Goal: Task Accomplishment & Management: Complete application form

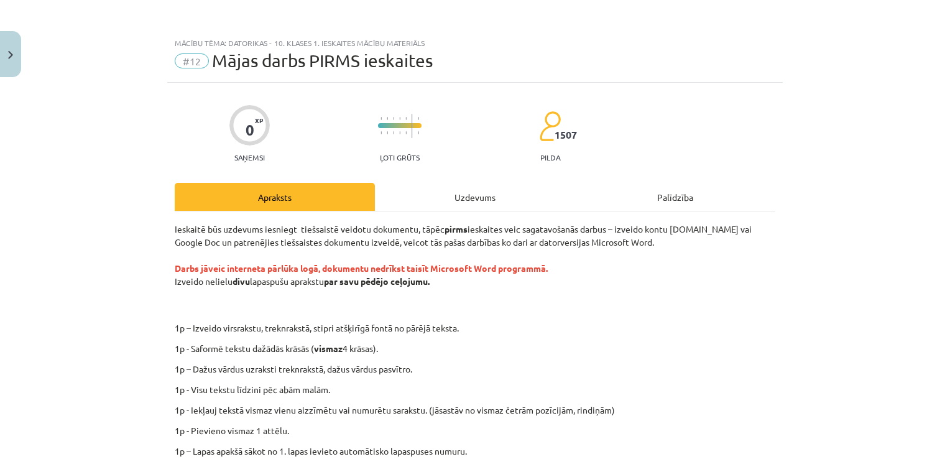
scroll to position [236, 0]
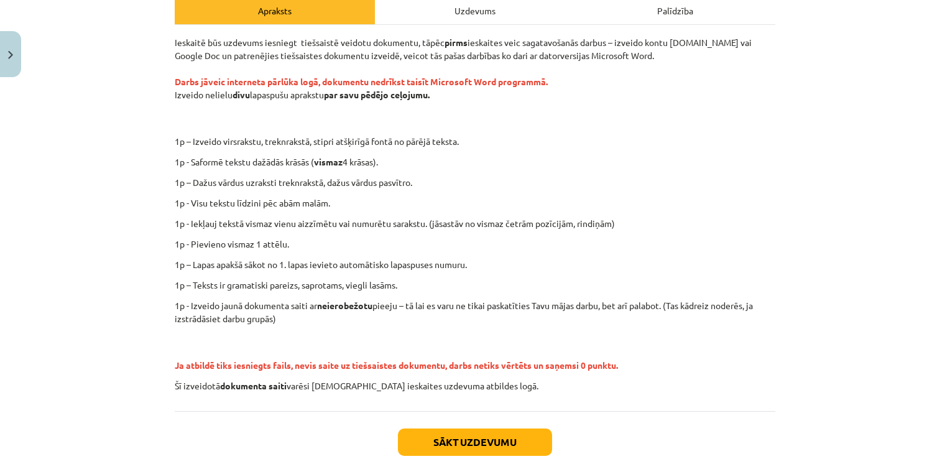
click at [637, 406] on div "Ieskaitē būs uzdevums iesniegt tiešsaistē veidotu dokumentu, tāpēc pirms ieskai…" at bounding box center [475, 218] width 601 height 386
click at [521, 434] on button "Sākt uzdevumu" at bounding box center [475, 441] width 154 height 27
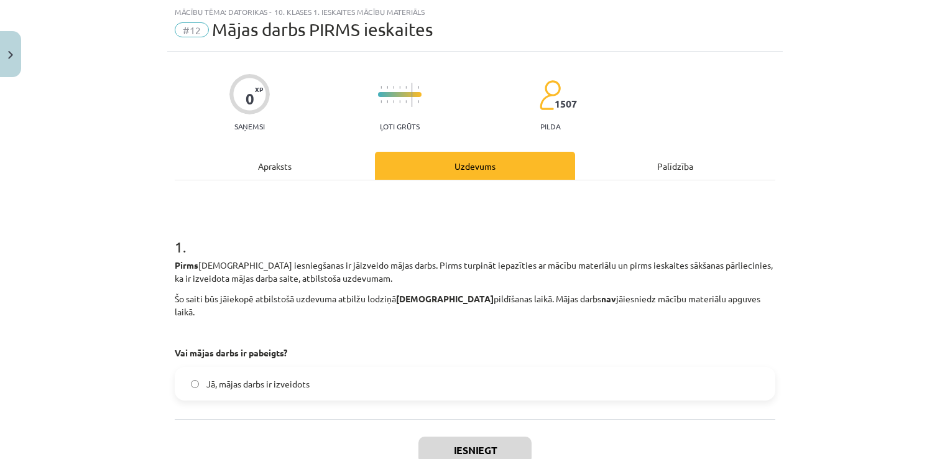
scroll to position [103, 0]
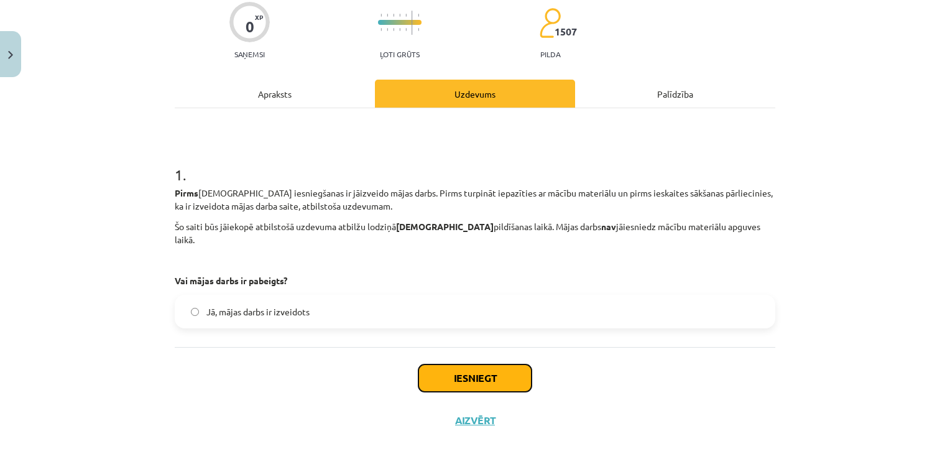
click at [471, 364] on button "Iesniegt" at bounding box center [474, 377] width 113 height 27
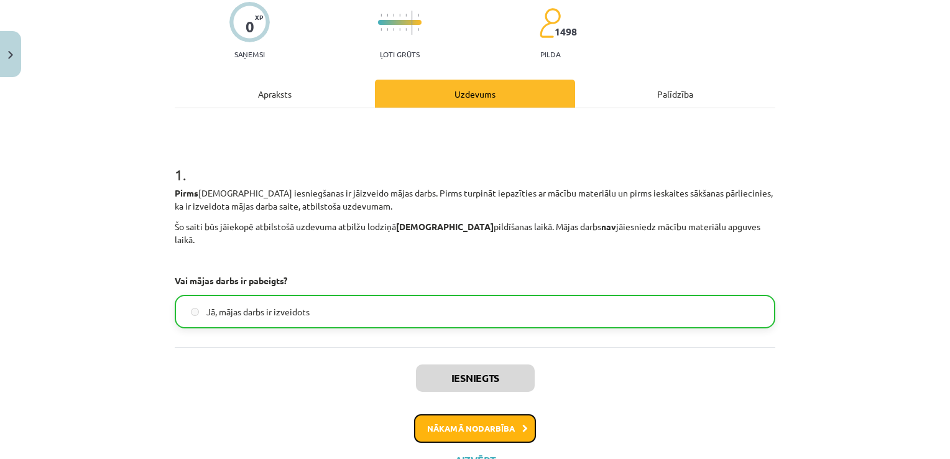
click at [444, 414] on button "Nākamā nodarbība" at bounding box center [475, 428] width 122 height 29
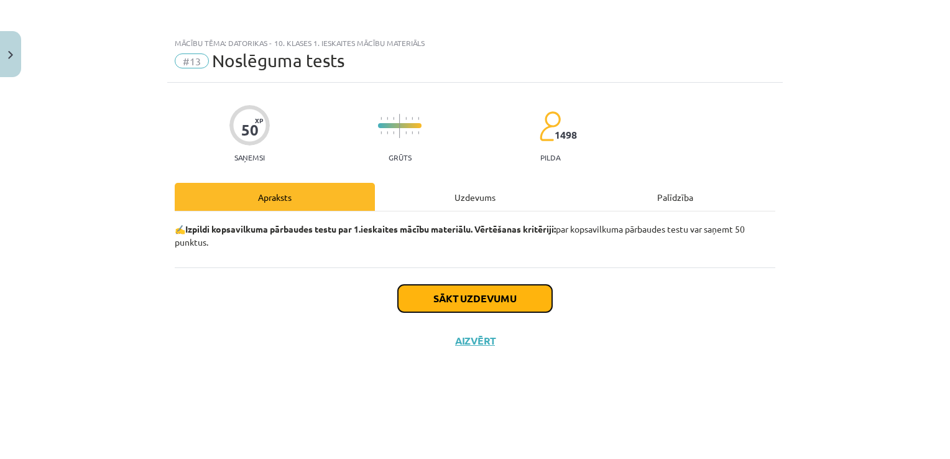
click at [435, 293] on button "Sākt uzdevumu" at bounding box center [475, 298] width 154 height 27
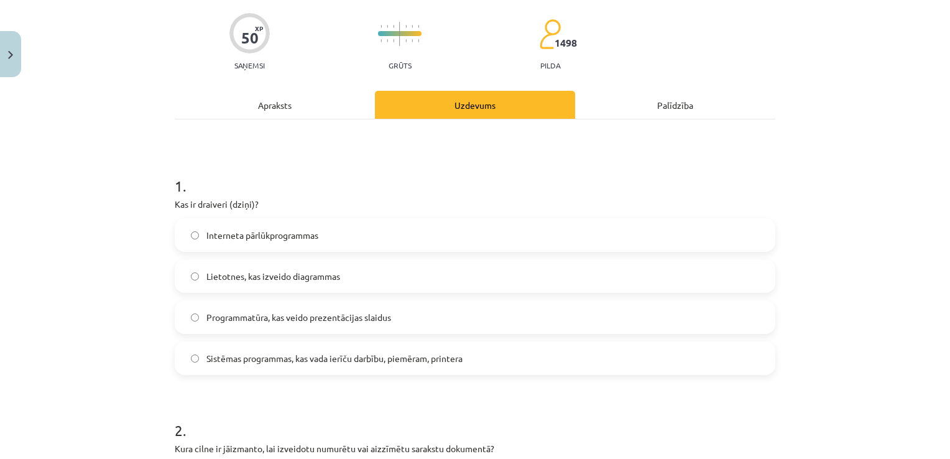
scroll to position [124, 0]
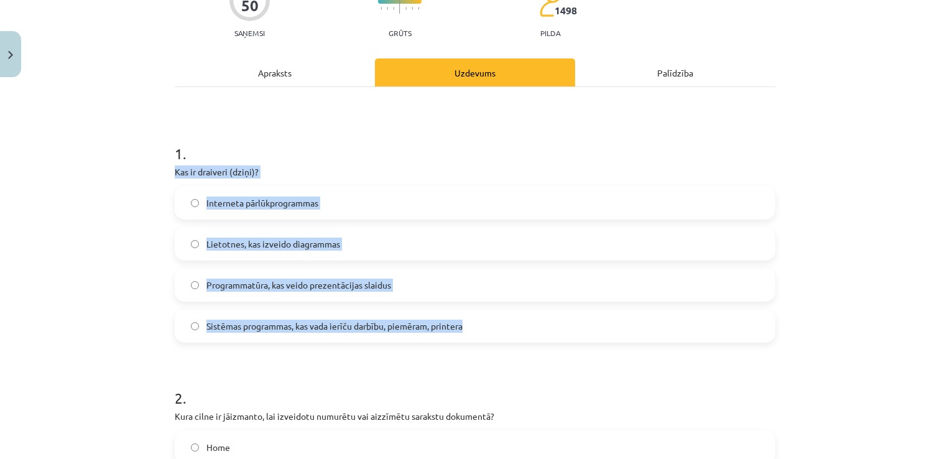
drag, startPoint x: 165, startPoint y: 168, endPoint x: 492, endPoint y: 336, distance: 367.6
copy div "Kas ir draiveri (dziņi)? Interneta pārlūkprogrammas Lietotnes, kas izveido diag…"
click at [121, 311] on div "Mācību tēma: Datorikas - 10. klases 1. ieskaites mācību materiāls #13 Noslēguma…" at bounding box center [475, 229] width 950 height 459
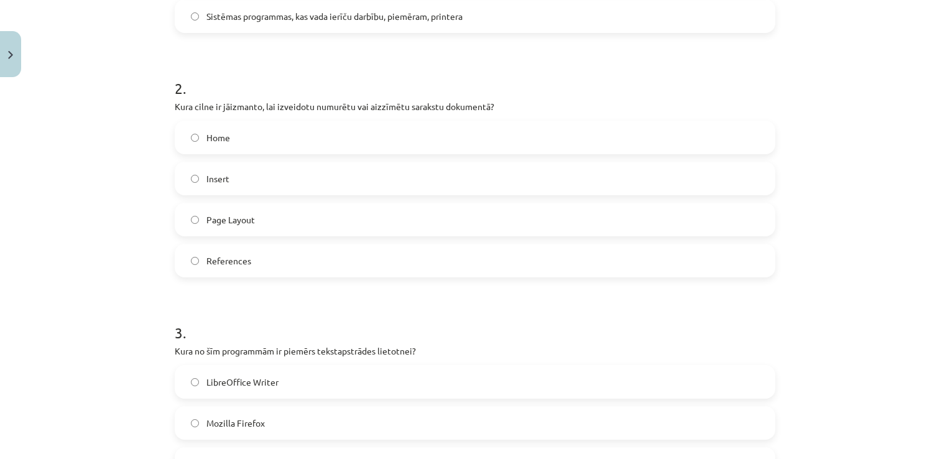
scroll to position [435, 0]
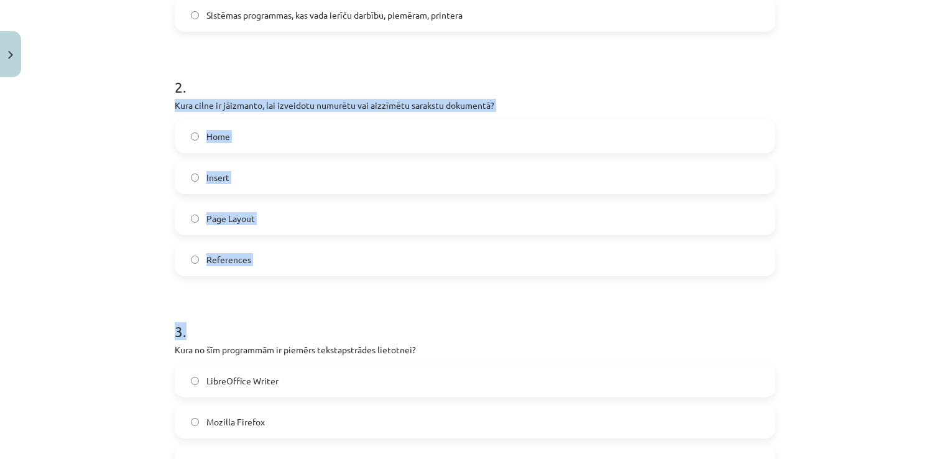
drag, startPoint x: 167, startPoint y: 101, endPoint x: 391, endPoint y: 277, distance: 285.2
copy form "Kura cilne ir jāizmanto, lai izveidotu numurētu vai aizzīmētu sarakstu dokument…"
click at [137, 293] on div "Mācību tēma: Datorikas - 10. klases 1. ieskaites mācību materiāls #13 Noslēguma…" at bounding box center [475, 229] width 950 height 459
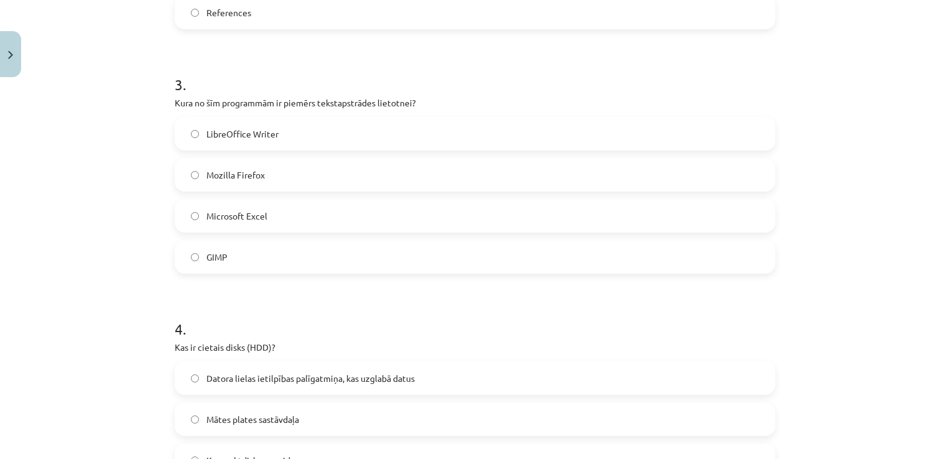
scroll to position [684, 0]
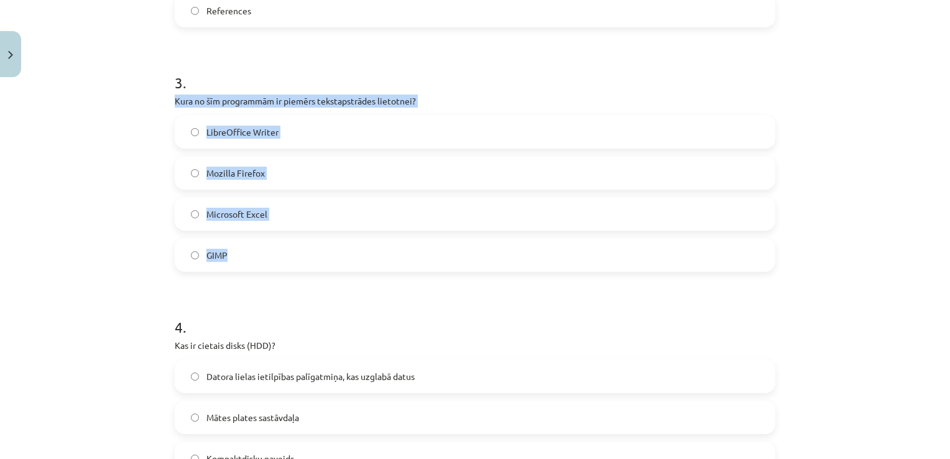
drag, startPoint x: 170, startPoint y: 96, endPoint x: 316, endPoint y: 260, distance: 219.7
click at [316, 260] on div "3 . Kura no šīm programmām ir piemērs tekstapstrādes lietotnei? LibreOffice Wri…" at bounding box center [475, 161] width 601 height 219
copy div "Kura no šīm programmām ir piemērs tekstapstrādes lietotnei? LibreOffice Writer …"
click at [149, 208] on div "Mācību tēma: Datorikas - 10. klases 1. ieskaites mācību materiāls #13 Noslēguma…" at bounding box center [475, 229] width 950 height 459
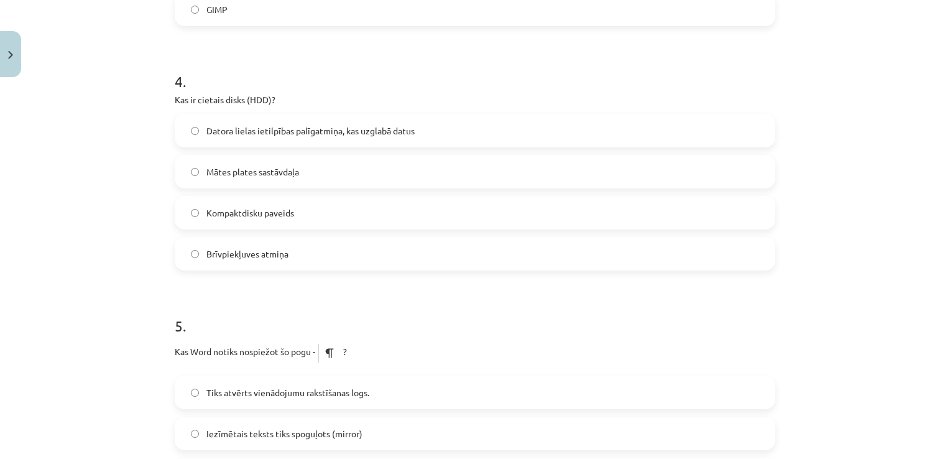
scroll to position [932, 0]
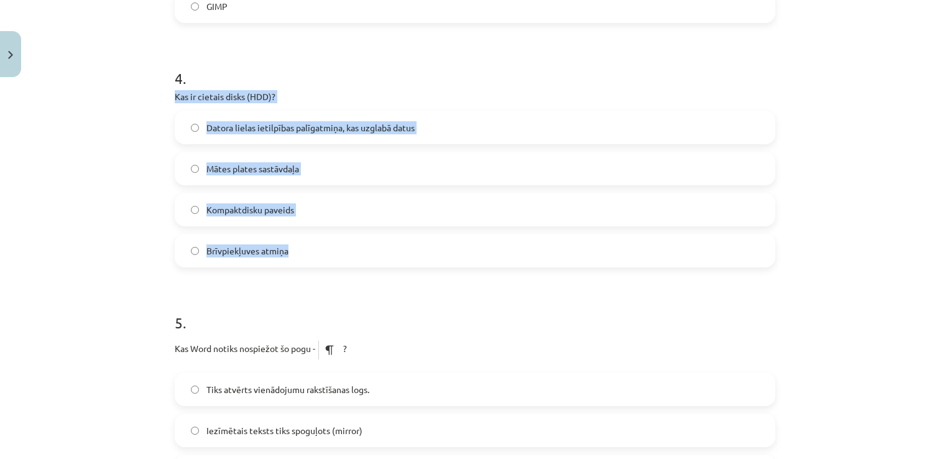
drag, startPoint x: 169, startPoint y: 93, endPoint x: 343, endPoint y: 257, distance: 238.8
copy div "Kas ir cietais disks (HDD)? Datora lielas ietilpības palīgatmiņa, kas uzglabā d…"
click at [122, 185] on div "Mācību tēma: Datorikas - 10. klases 1. ieskaites mācību materiāls #13 Noslēguma…" at bounding box center [475, 229] width 950 height 459
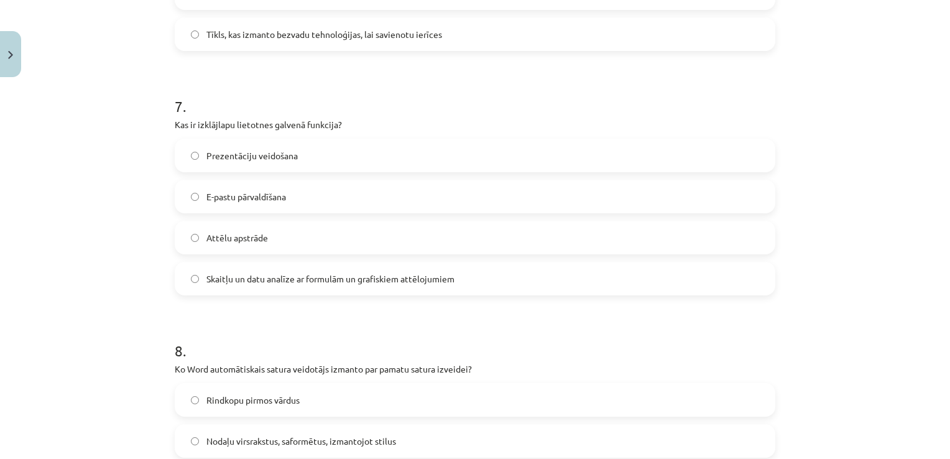
scroll to position [1678, 0]
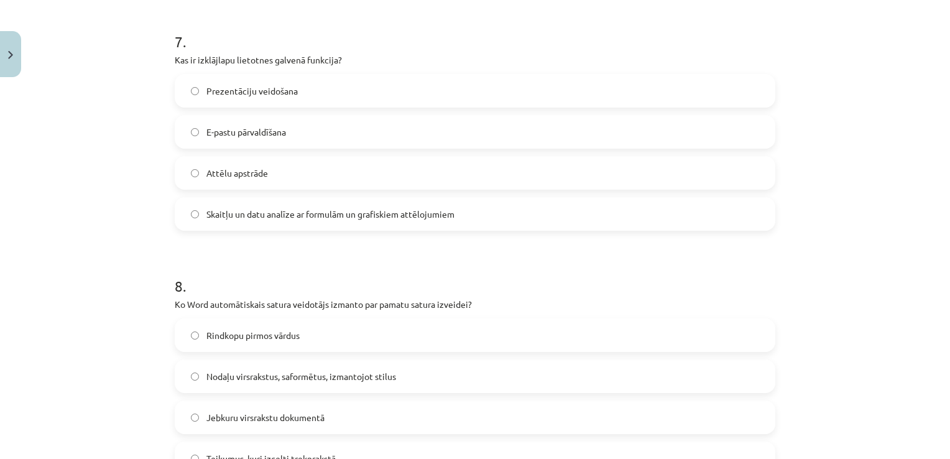
drag, startPoint x: 179, startPoint y: 55, endPoint x: 467, endPoint y: 228, distance: 335.9
copy div "Kas ir izklājlapu lietotnes galvenā funkcija? Prezentāciju veidošana E-pastu pā…"
click at [98, 205] on div "Mācību tēma: Datorikas - 10. klases 1. ieskaites mācību materiāls #13 Noslēguma…" at bounding box center [475, 229] width 950 height 459
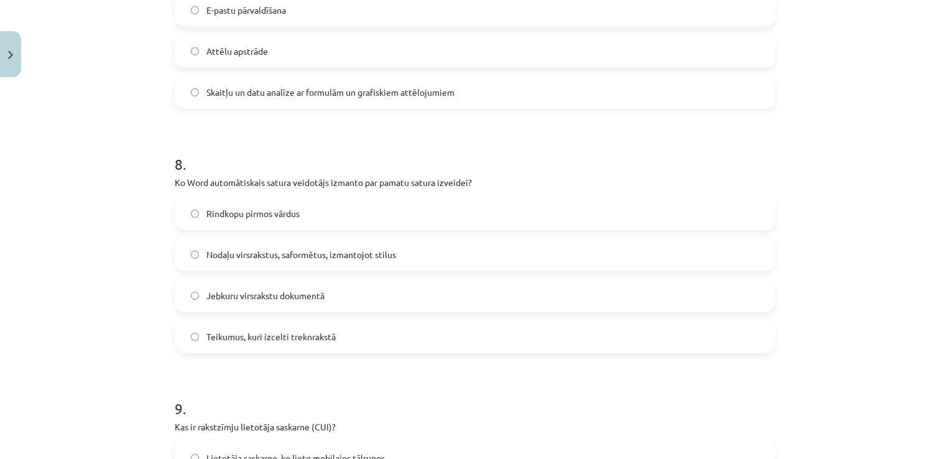
scroll to position [1865, 0]
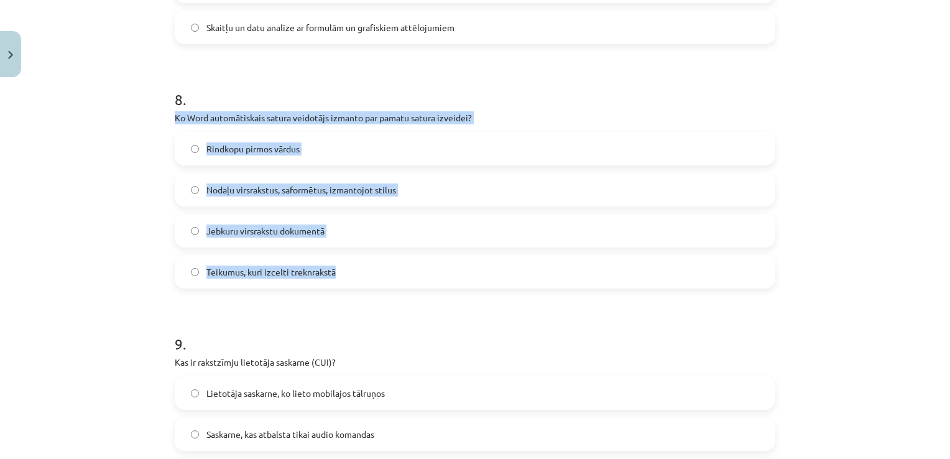
drag, startPoint x: 167, startPoint y: 113, endPoint x: 418, endPoint y: 287, distance: 305.7
copy div "Ko Word automātiskais satura veidotājs izmanto par pamatu satura izveidei? Rind…"
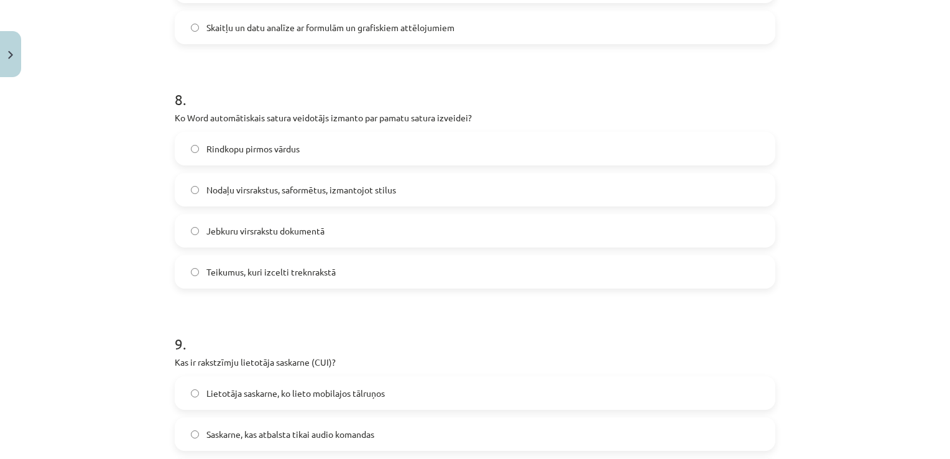
click at [152, 290] on div "Mācību tēma: Datorikas - 10. klases 1. ieskaites mācību materiāls #13 Noslēguma…" at bounding box center [475, 229] width 950 height 459
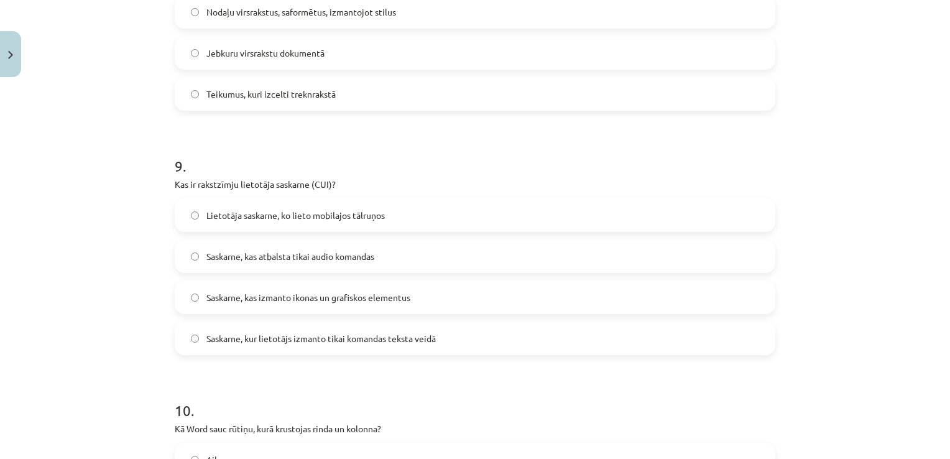
scroll to position [2051, 0]
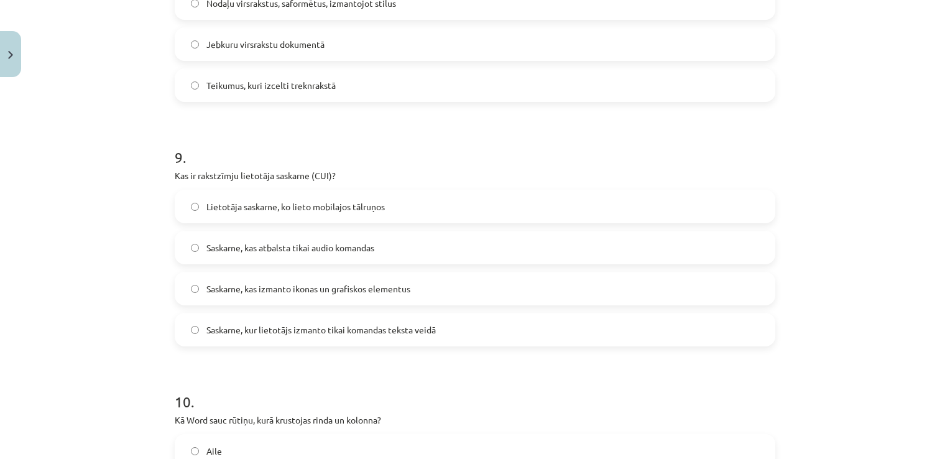
drag, startPoint x: 167, startPoint y: 171, endPoint x: 448, endPoint y: 337, distance: 326.3
copy div "Kas ir rakstzīmju lietotāja saskarne (CUI)? Lietotāja saskarne, ko lieto mobila…"
click at [144, 277] on div "Mācību tēma: Datorikas - 10. klases 1. ieskaites mācību materiāls #13 Noslēguma…" at bounding box center [475, 229] width 950 height 459
click at [184, 326] on label "Saskarne, kur lietotājs izmanto tikai komandas teksta veidā" at bounding box center [475, 329] width 598 height 31
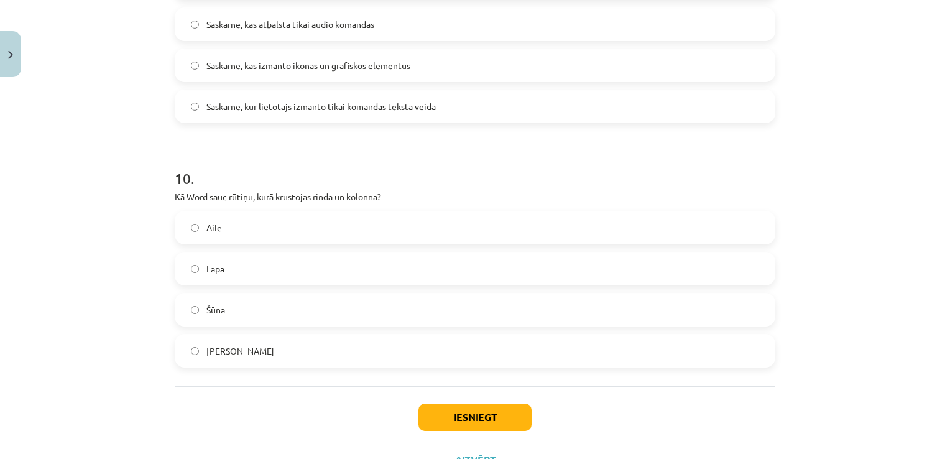
scroll to position [2300, 0]
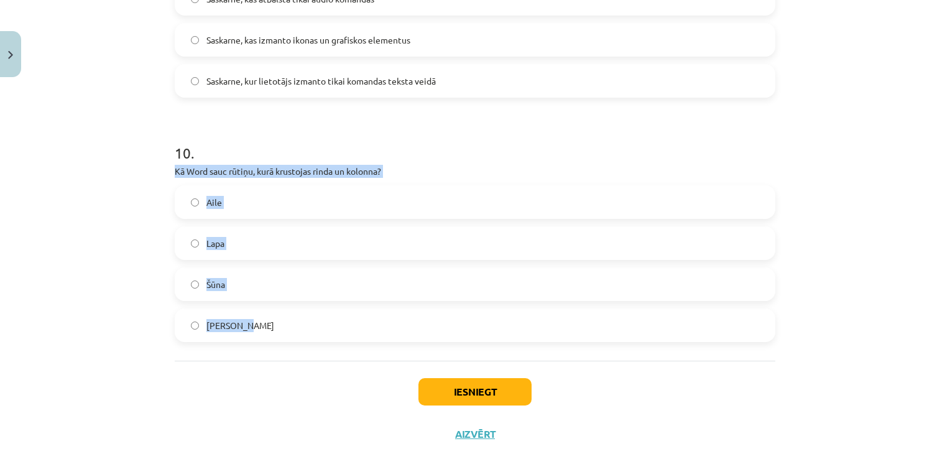
drag, startPoint x: 167, startPoint y: 167, endPoint x: 423, endPoint y: 339, distance: 308.1
click at [129, 298] on div "Mācību tēma: Datorikas - 10. klases 1. ieskaites mācību materiāls #13 Noslēguma…" at bounding box center [475, 229] width 950 height 459
drag, startPoint x: 201, startPoint y: 173, endPoint x: 403, endPoint y: 335, distance: 258.6
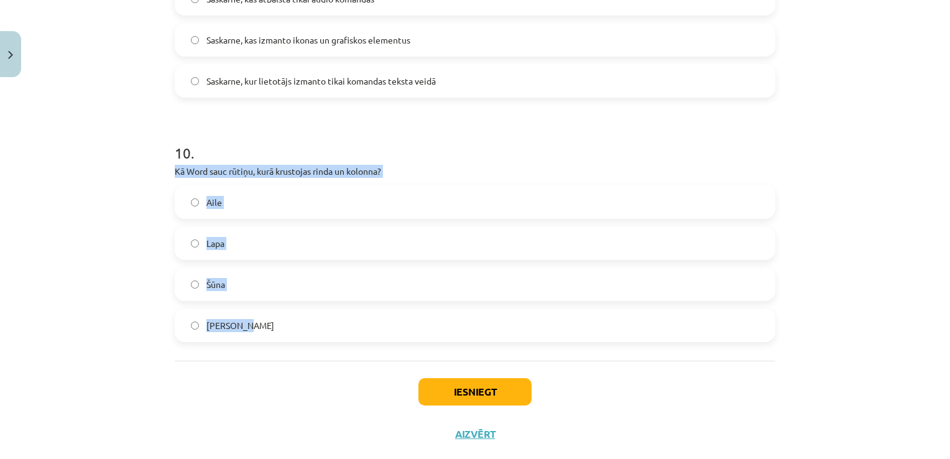
copy div "Kā Word sauc rūtiņu, kurā krustojas rinda un kolonna? Aile Lapa Šūna Krustiņš"
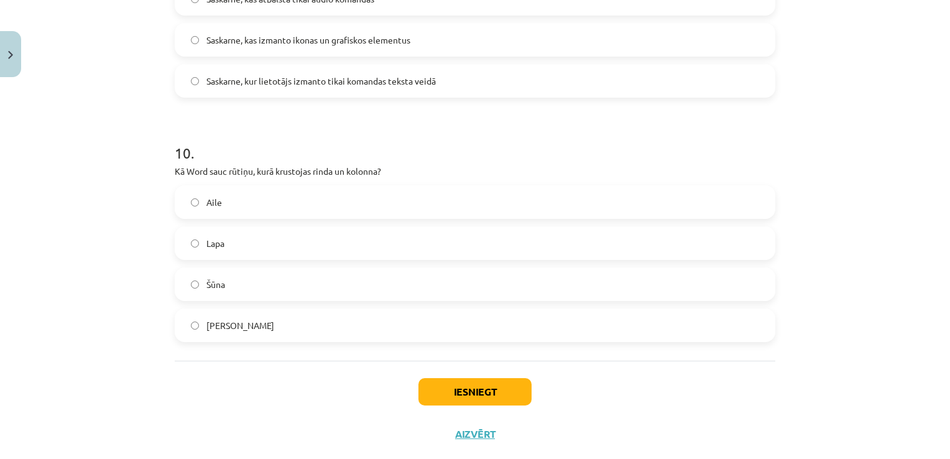
click at [311, 397] on div "Iesniegt Aizvērt" at bounding box center [475, 404] width 601 height 87
click at [444, 388] on button "Iesniegt" at bounding box center [474, 391] width 113 height 27
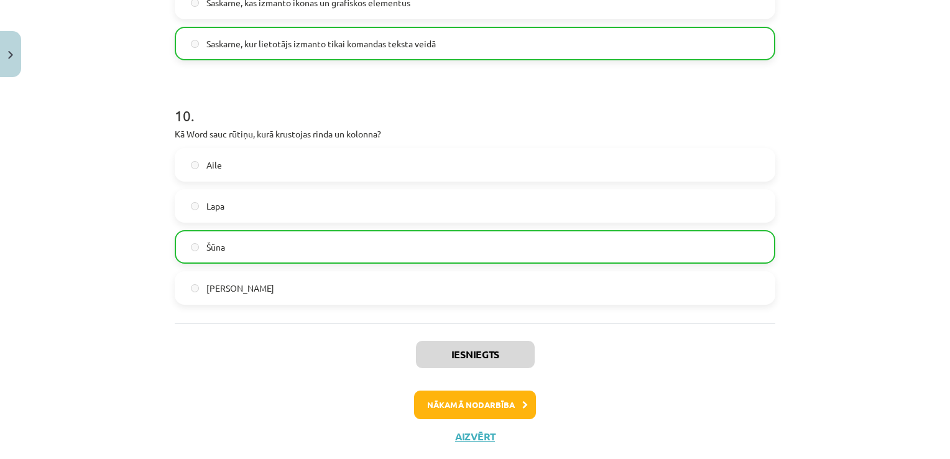
scroll to position [2366, 0]
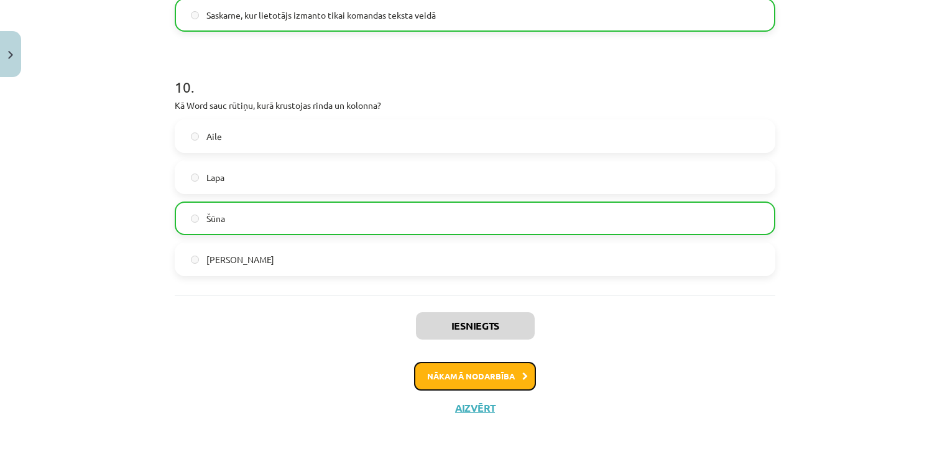
click at [463, 368] on button "Nākamā nodarbība" at bounding box center [475, 376] width 122 height 29
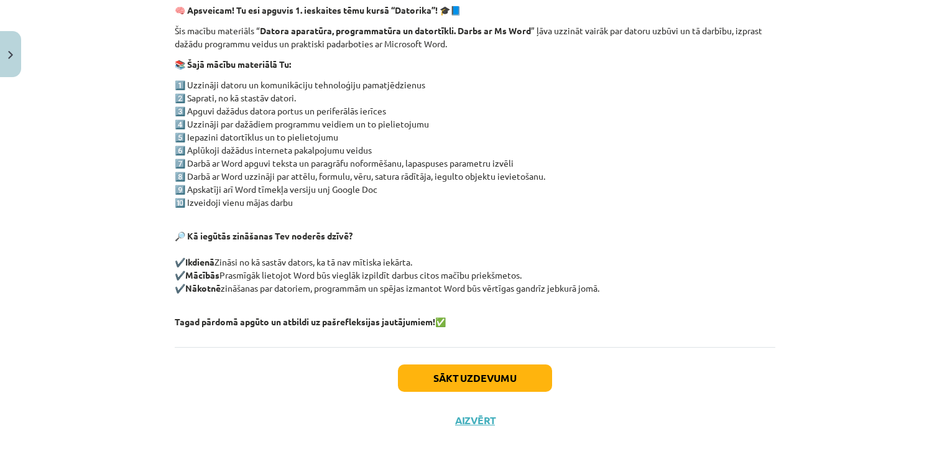
scroll to position [231, 0]
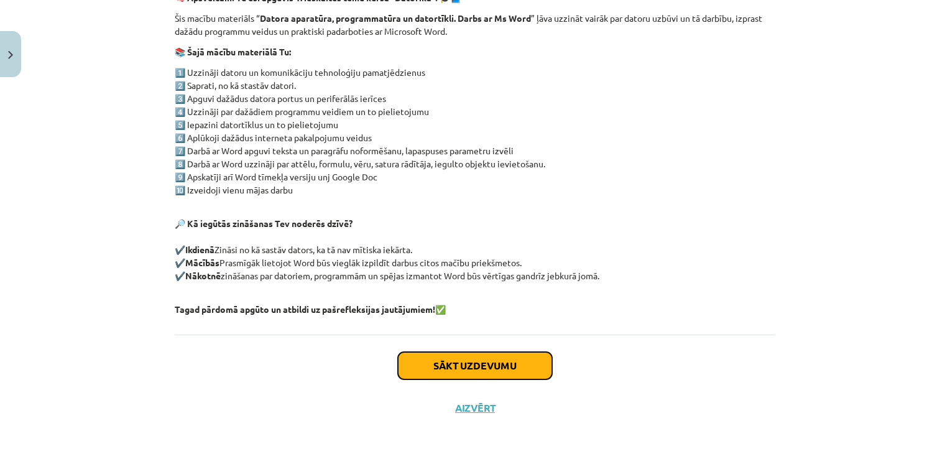
click at [504, 364] on button "Sākt uzdevumu" at bounding box center [475, 365] width 154 height 27
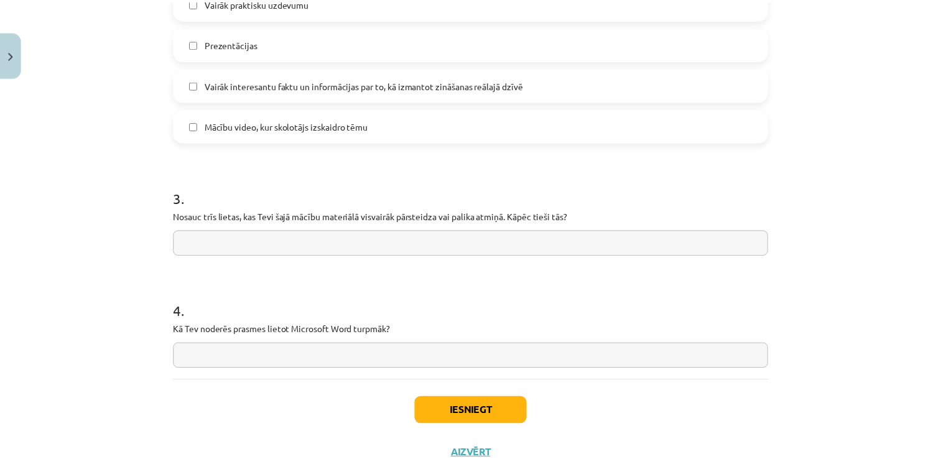
scroll to position [964, 0]
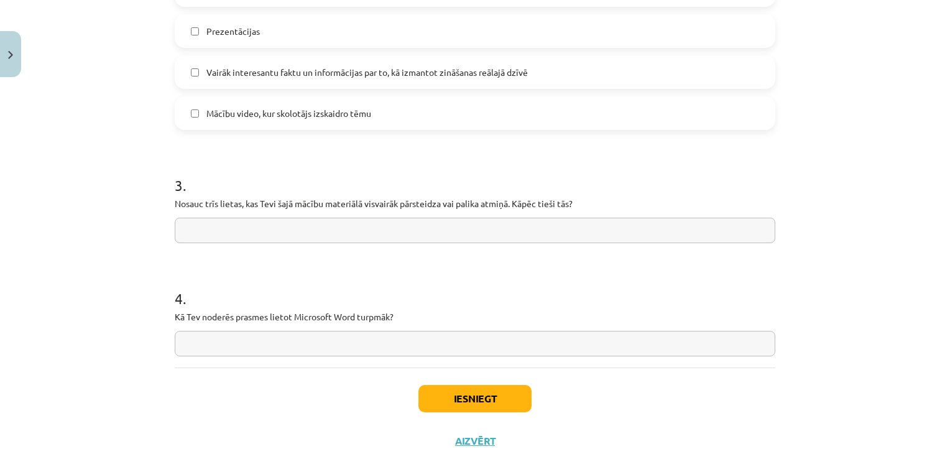
click at [193, 235] on input "text" at bounding box center [475, 230] width 601 height 25
type input "*"
click at [325, 230] on input "**********" at bounding box center [475, 230] width 601 height 25
click at [517, 233] on input "**********" at bounding box center [475, 230] width 601 height 25
type input "**********"
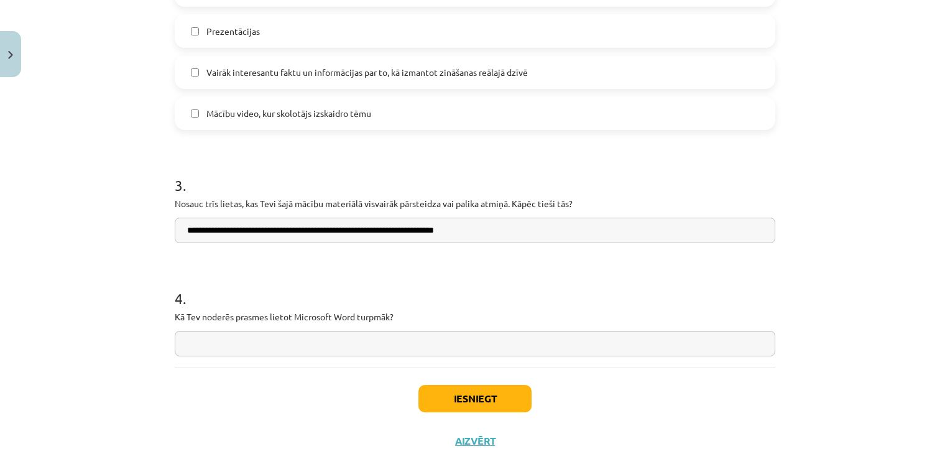
click at [244, 344] on input "text" at bounding box center [475, 343] width 601 height 25
type input "*"
type input "**********"
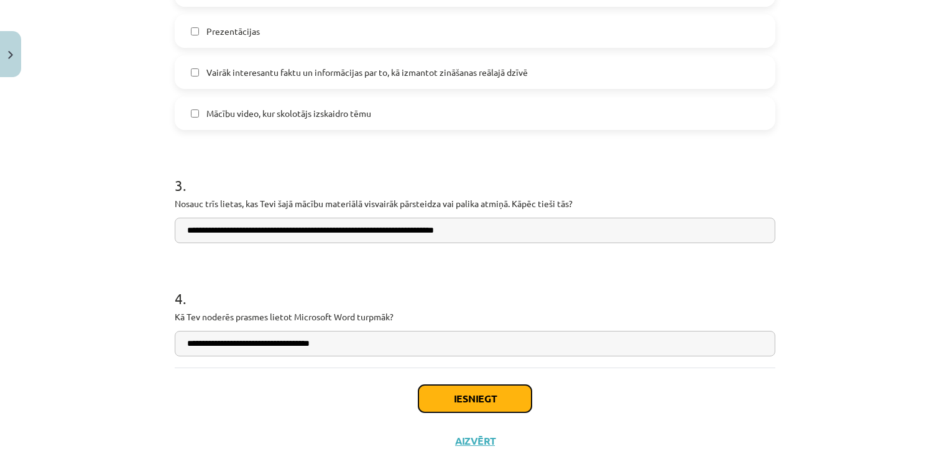
click at [491, 397] on button "Iesniegt" at bounding box center [474, 398] width 113 height 27
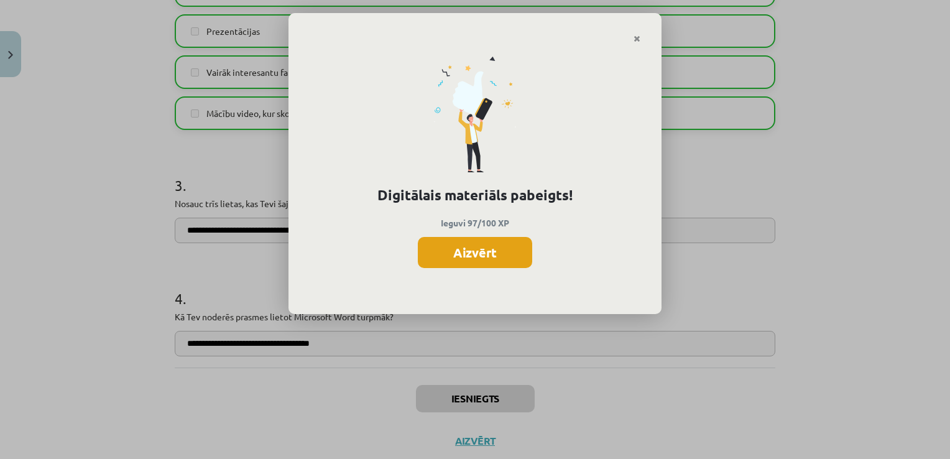
click at [465, 247] on button "Aizvērt" at bounding box center [475, 252] width 114 height 31
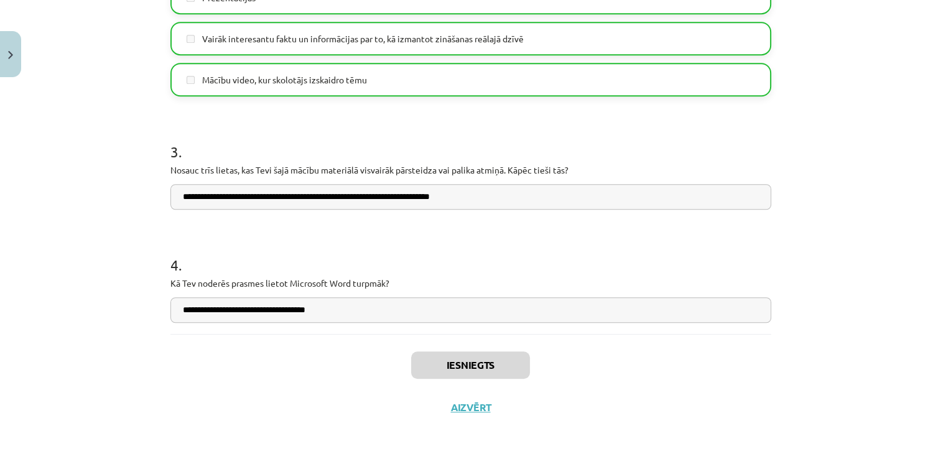
scroll to position [298, 0]
click at [12, 58] on img "Close" at bounding box center [10, 55] width 5 height 8
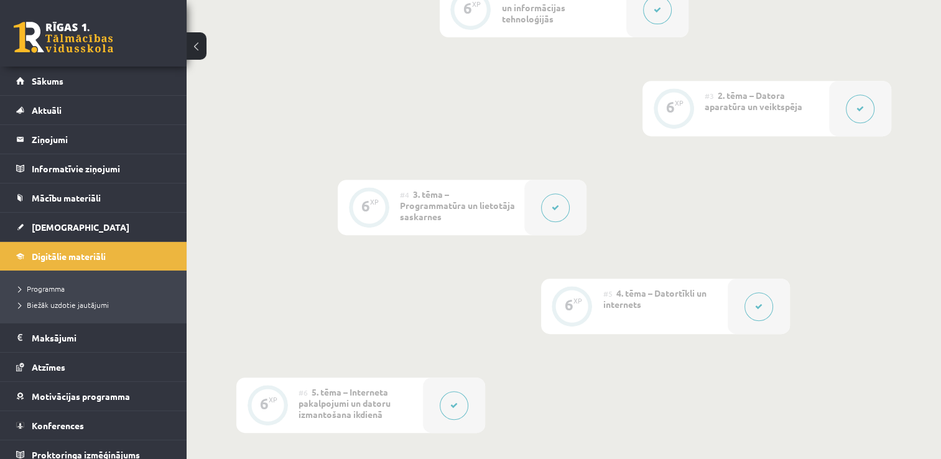
scroll to position [297, 0]
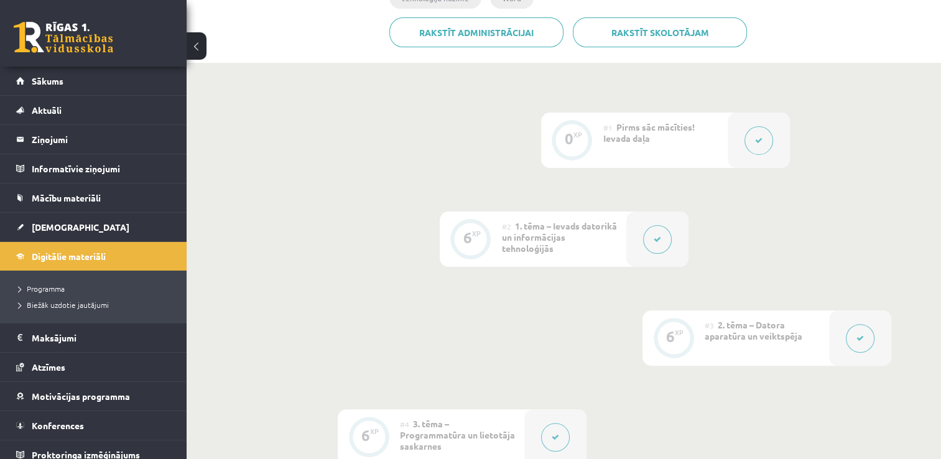
click at [192, 49] on button at bounding box center [196, 45] width 20 height 27
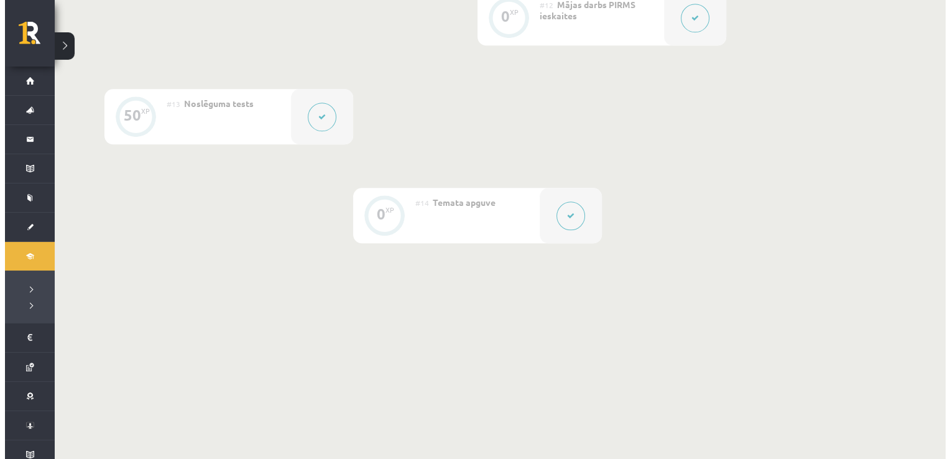
scroll to position [1478, 0]
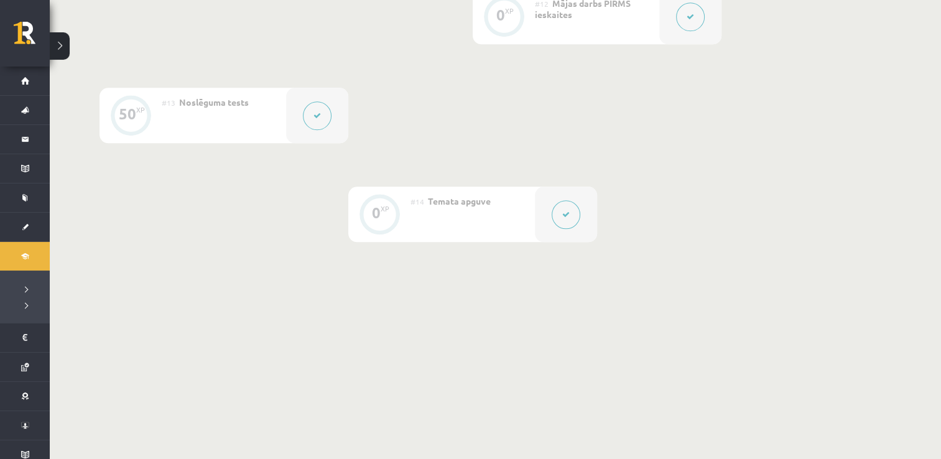
click at [559, 206] on button at bounding box center [565, 214] width 29 height 29
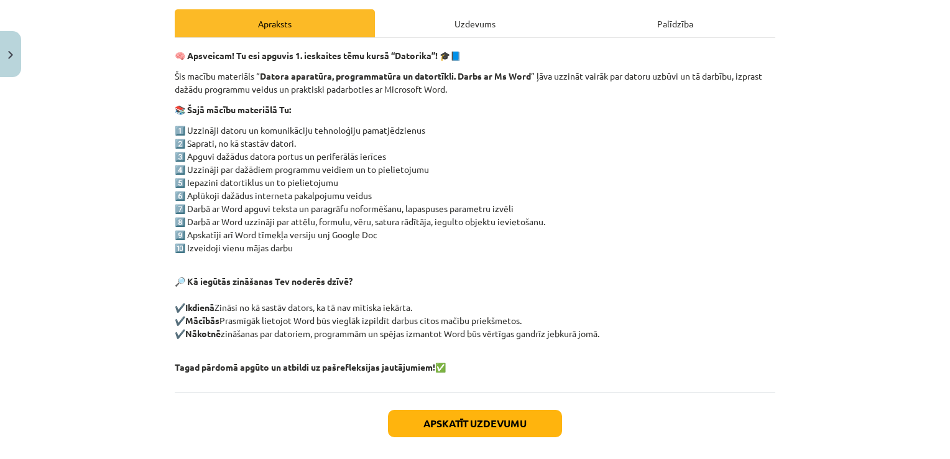
scroll to position [231, 0]
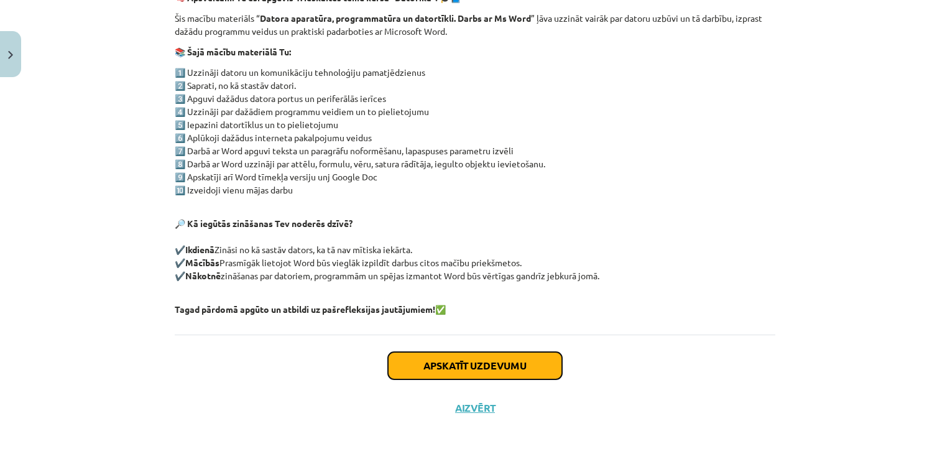
click at [490, 369] on button "Apskatīt uzdevumu" at bounding box center [475, 365] width 174 height 27
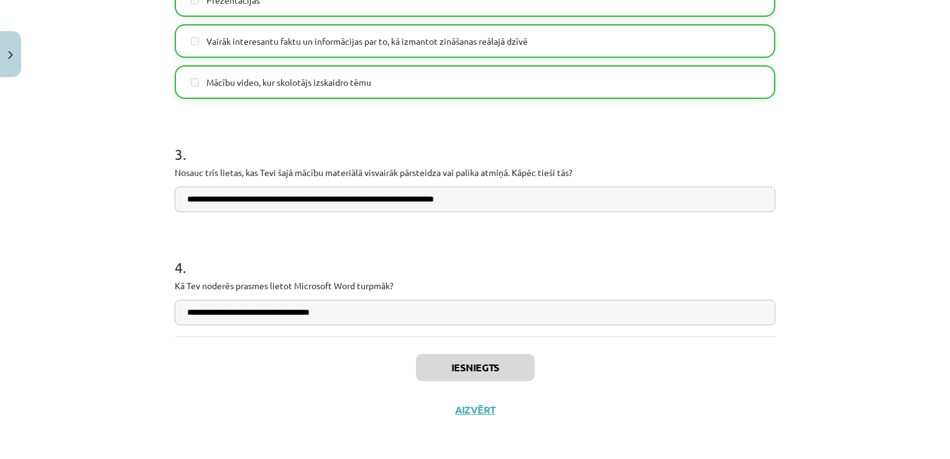
scroll to position [997, 0]
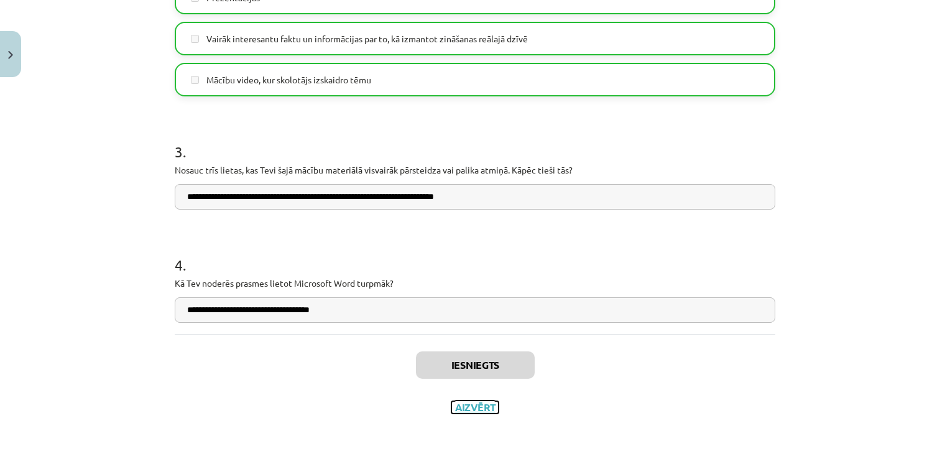
click at [476, 406] on button "Aizvērt" at bounding box center [474, 407] width 47 height 12
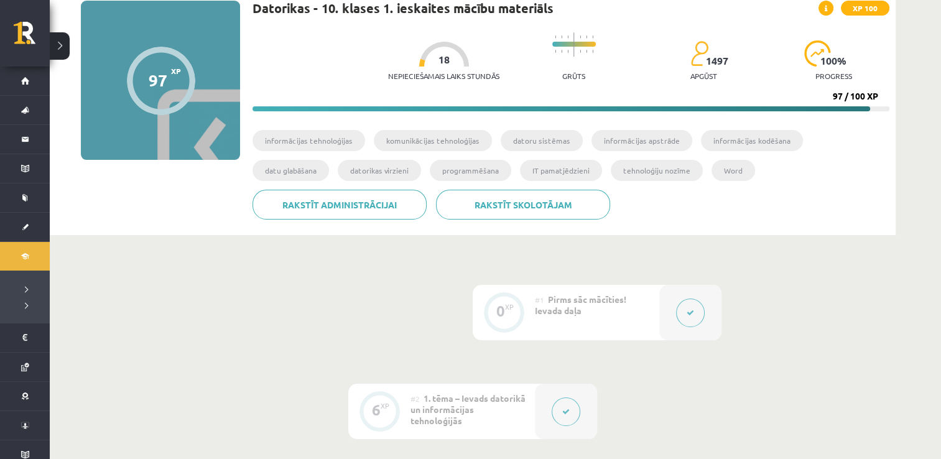
scroll to position [48, 0]
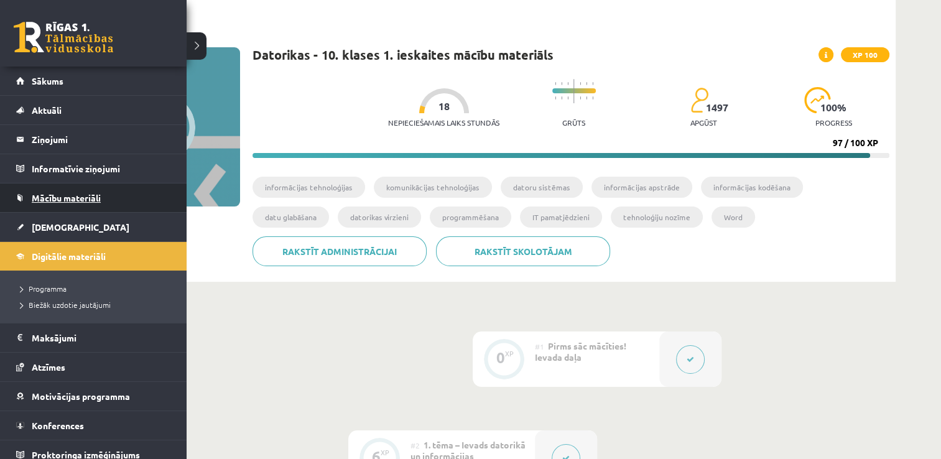
click at [70, 200] on span "Mācību materiāli" at bounding box center [66, 197] width 69 height 11
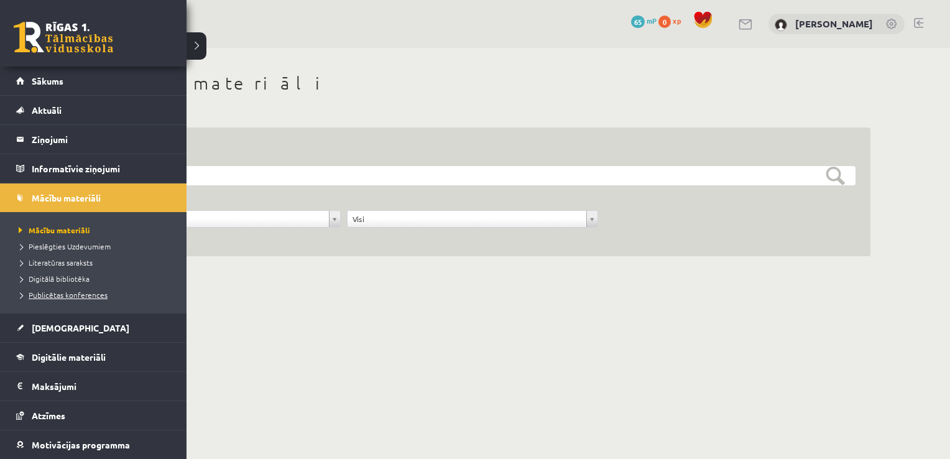
click at [79, 292] on span "Publicētas konferences" at bounding box center [62, 295] width 92 height 10
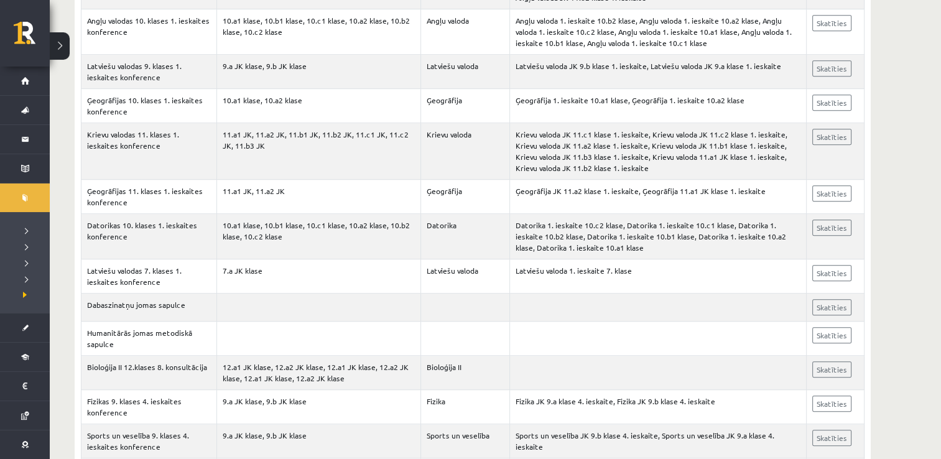
scroll to position [808, 0]
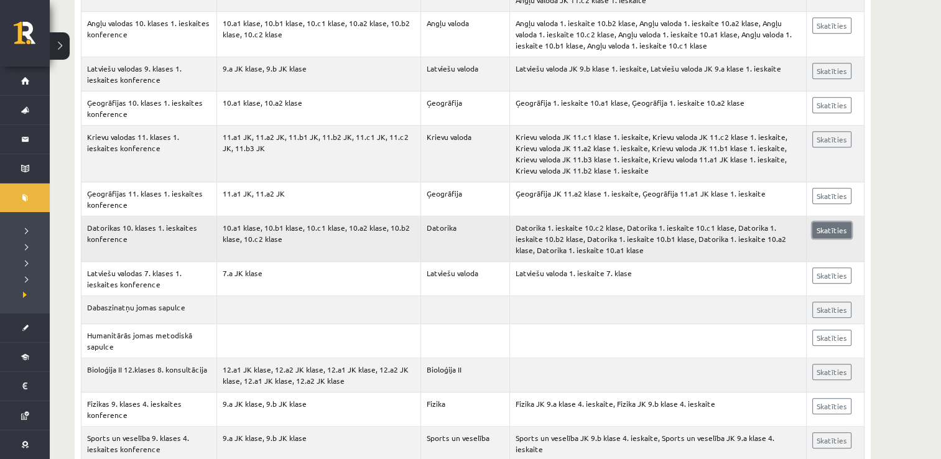
click at [831, 229] on link "Skatīties" at bounding box center [831, 230] width 39 height 16
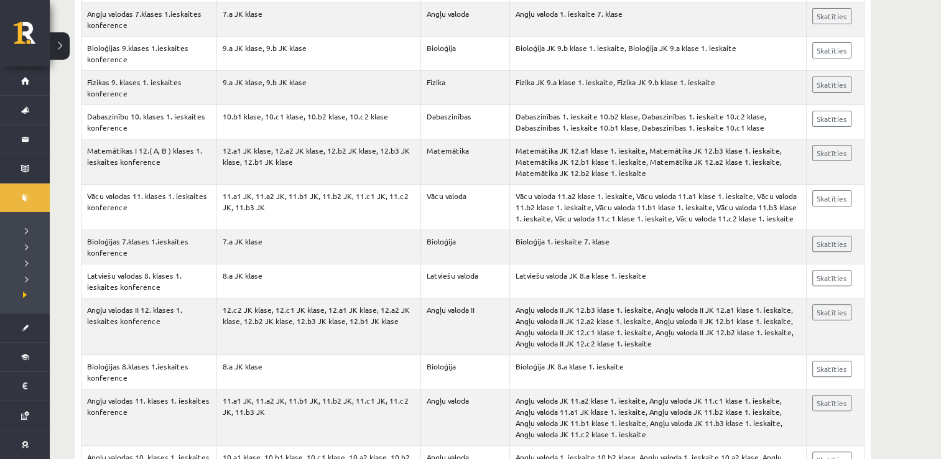
scroll to position [373, 0]
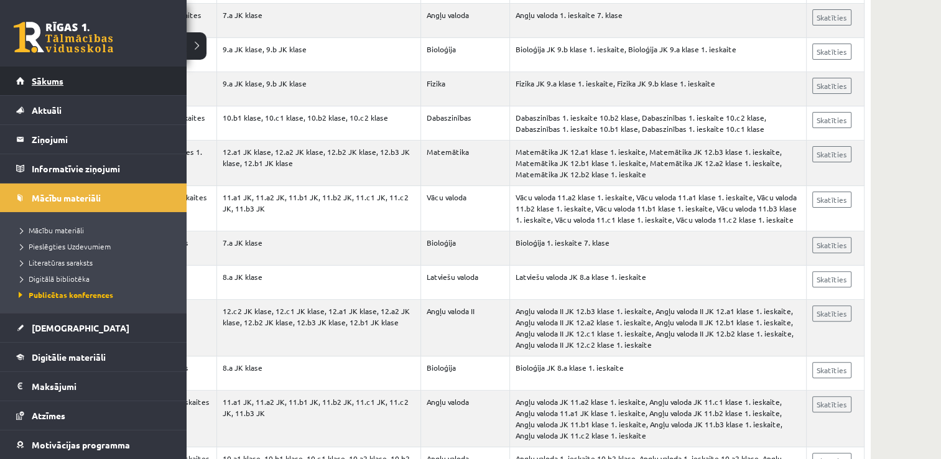
click at [21, 83] on link "Sākums" at bounding box center [93, 81] width 155 height 29
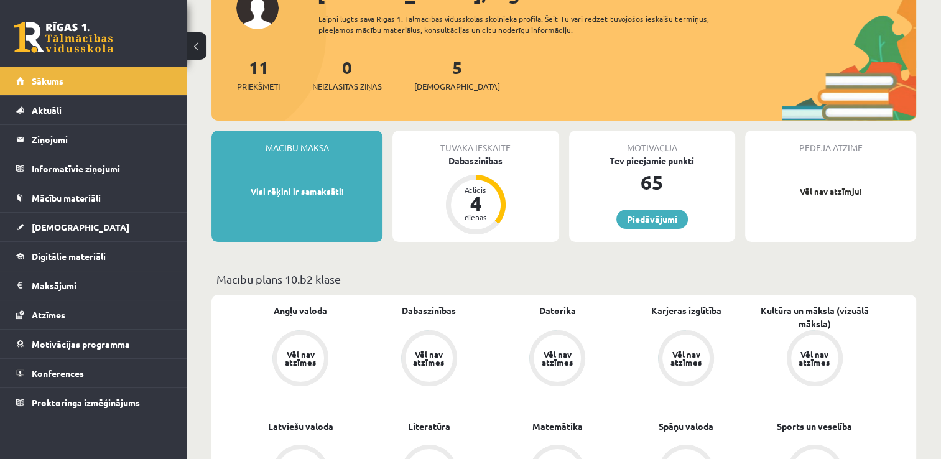
scroll to position [186, 0]
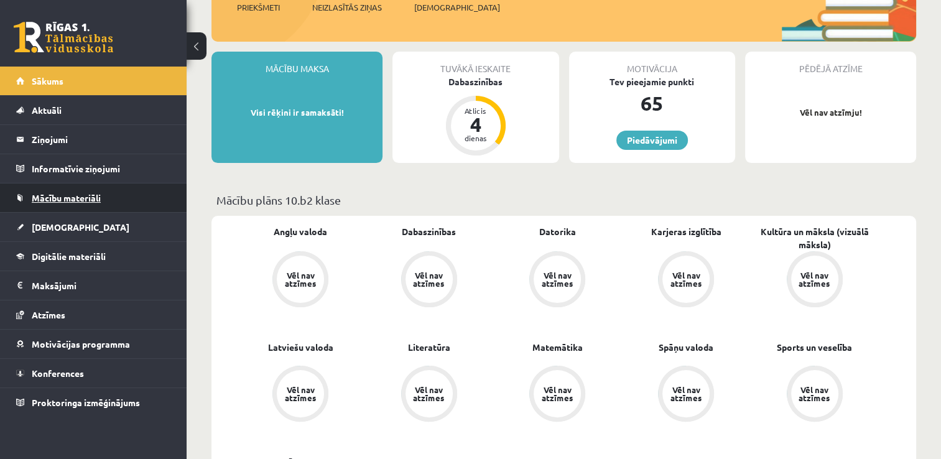
click at [55, 195] on span "Mācību materiāli" at bounding box center [66, 197] width 69 height 11
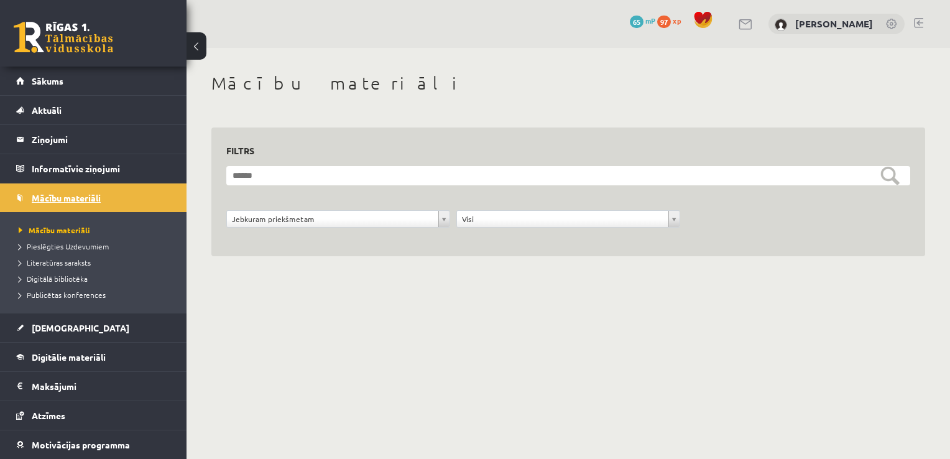
click at [54, 198] on span "Mācību materiāli" at bounding box center [66, 197] width 69 height 11
click at [58, 328] on span "[DEMOGRAPHIC_DATA]" at bounding box center [81, 327] width 98 height 11
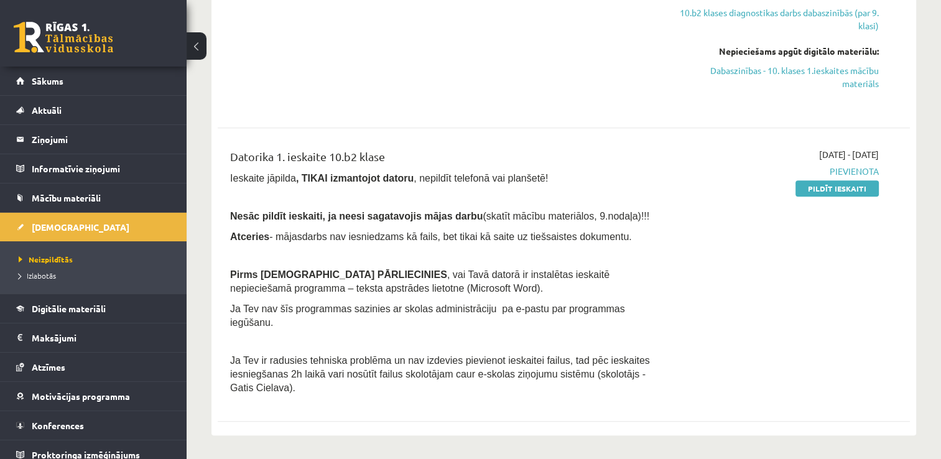
scroll to position [622, 0]
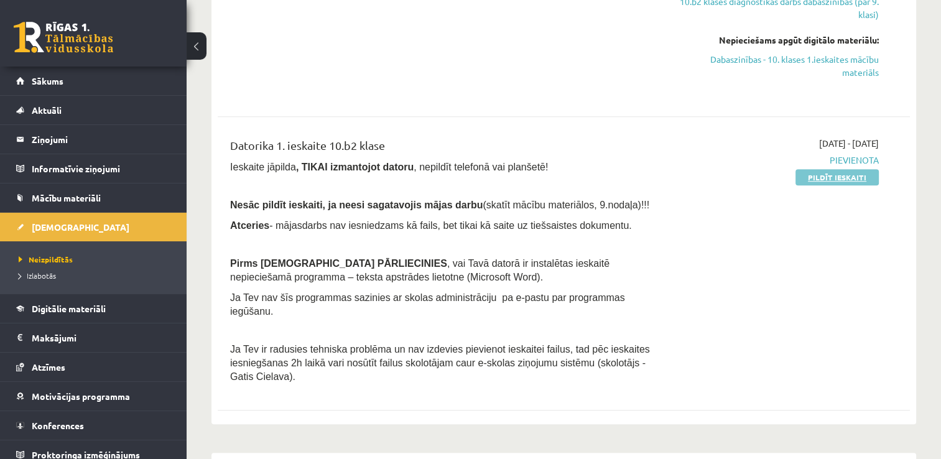
click at [841, 178] on link "Pildīt ieskaiti" at bounding box center [836, 177] width 83 height 16
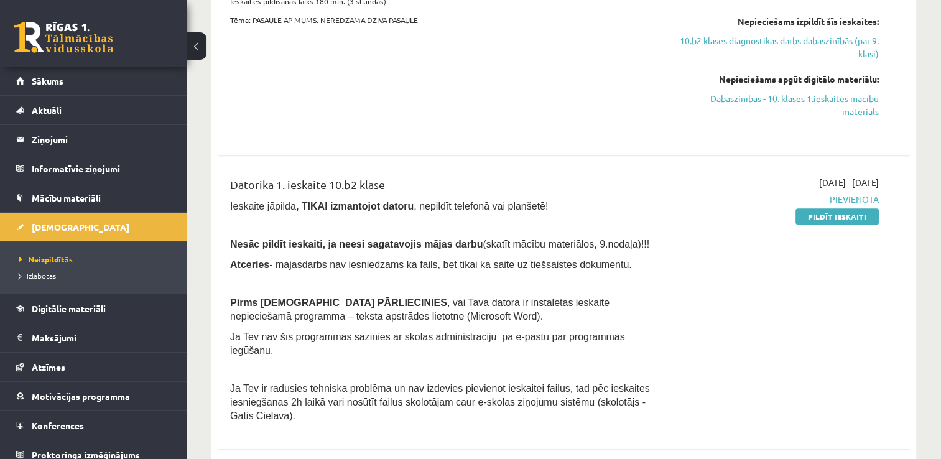
scroll to position [559, 0]
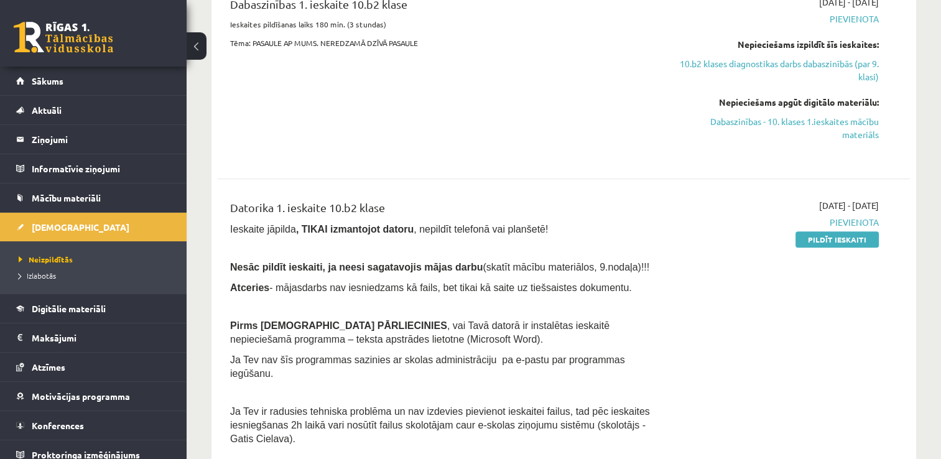
drag, startPoint x: 826, startPoint y: 237, endPoint x: 582, endPoint y: 54, distance: 305.0
click at [826, 237] on link "Pildīt ieskaiti" at bounding box center [836, 239] width 83 height 16
click at [88, 192] on span "Mācību materiāli" at bounding box center [66, 197] width 69 height 11
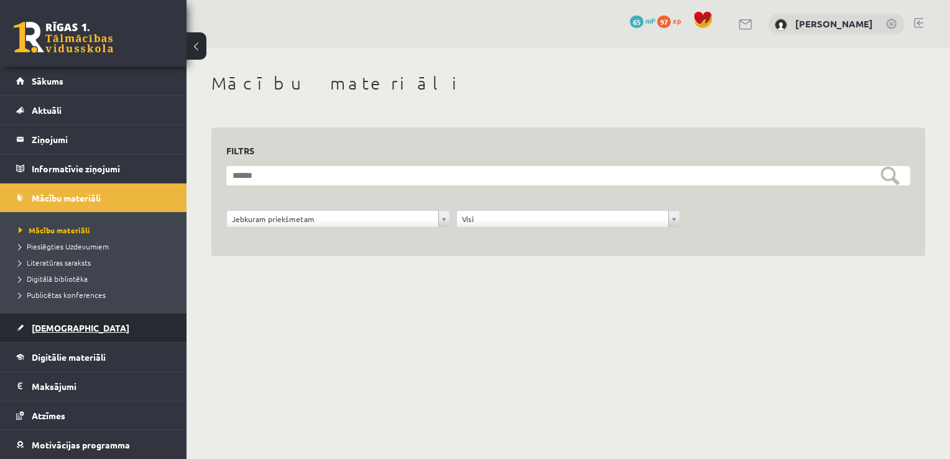
click at [80, 322] on link "[DEMOGRAPHIC_DATA]" at bounding box center [93, 327] width 155 height 29
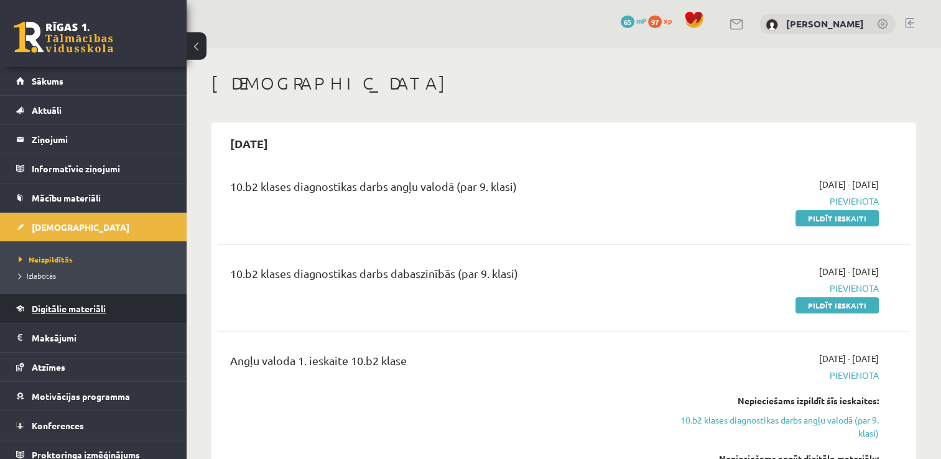
click at [83, 305] on span "Digitālie materiāli" at bounding box center [69, 308] width 74 height 11
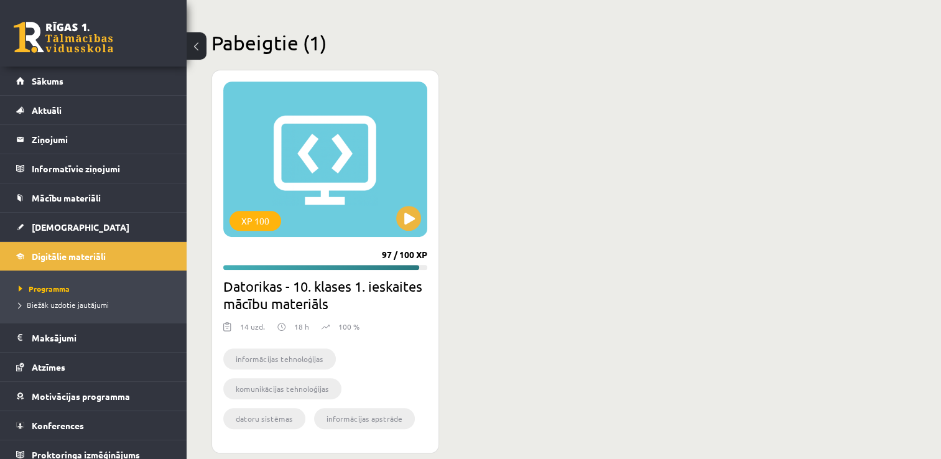
scroll to position [729, 0]
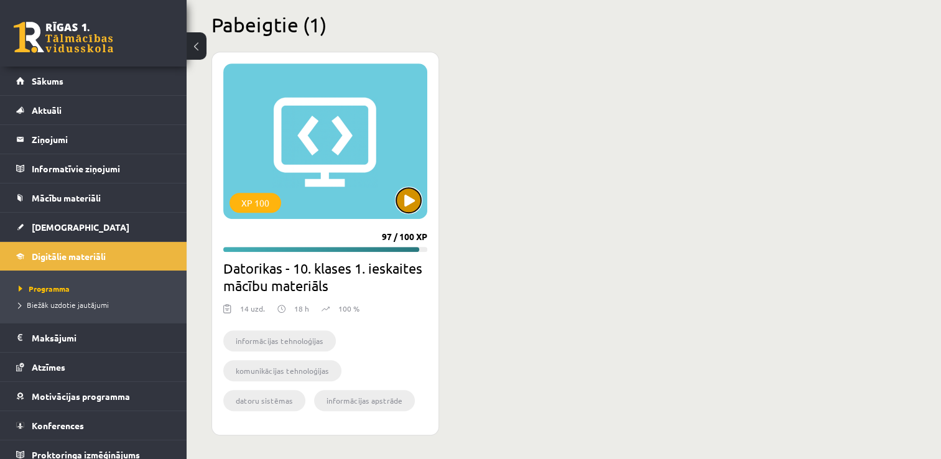
click at [400, 196] on button at bounding box center [408, 200] width 25 height 25
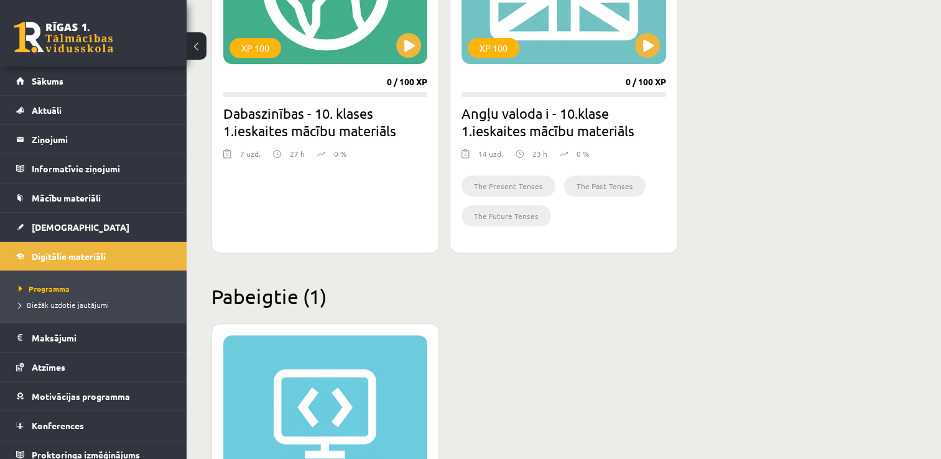
scroll to position [420, 0]
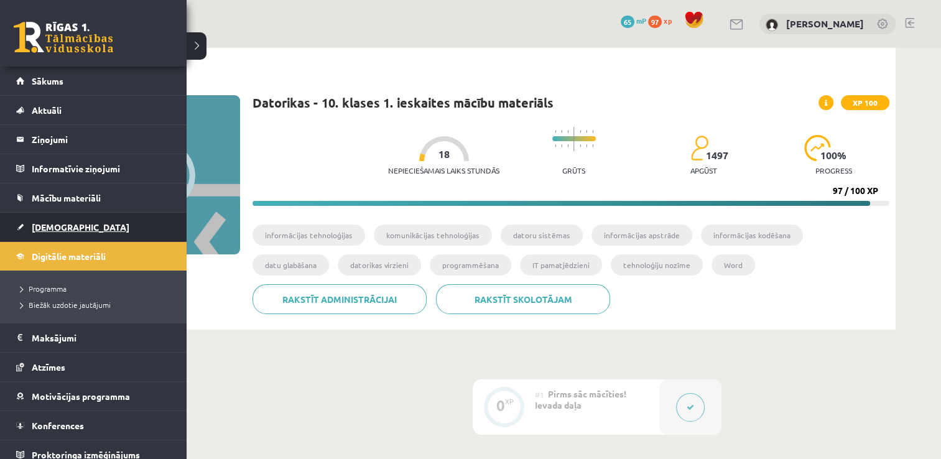
click at [60, 224] on span "[DEMOGRAPHIC_DATA]" at bounding box center [81, 226] width 98 height 11
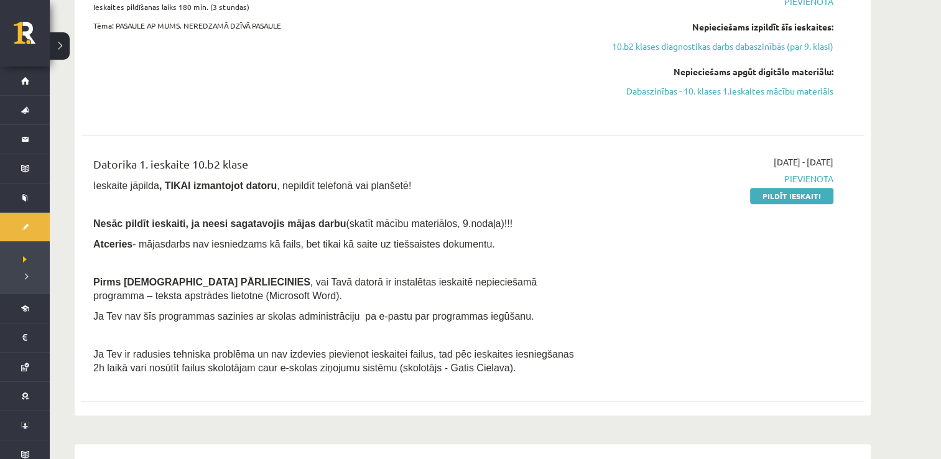
scroll to position [559, 0]
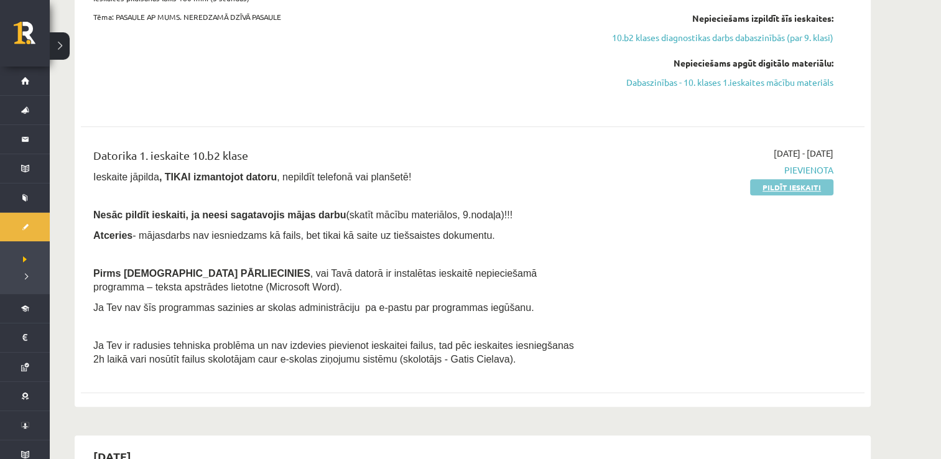
click at [788, 188] on link "Pildīt ieskaiti" at bounding box center [791, 187] width 83 height 16
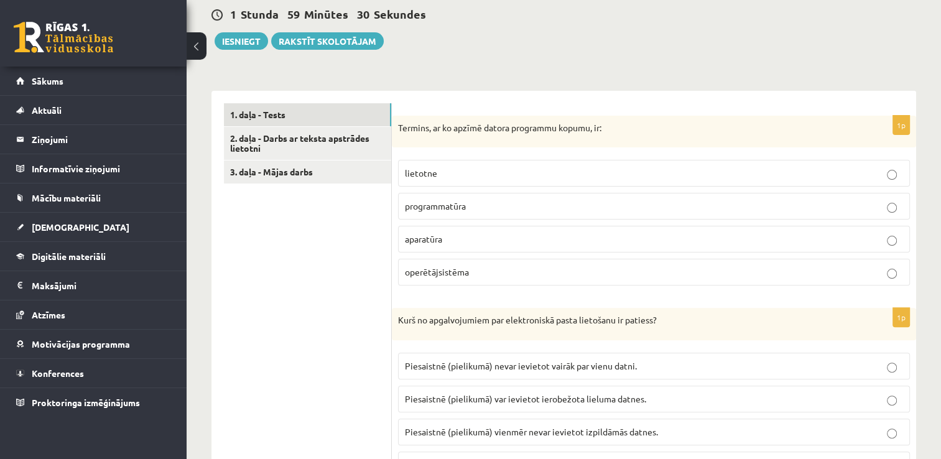
scroll to position [311, 0]
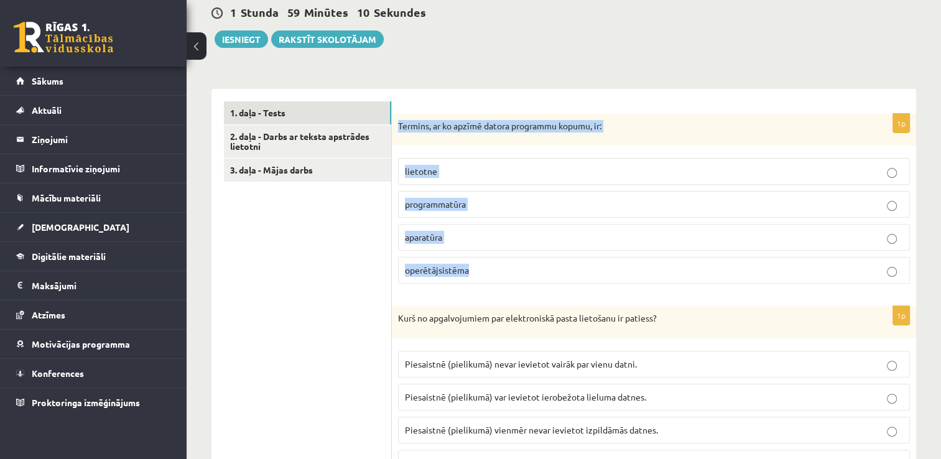
drag, startPoint x: 393, startPoint y: 122, endPoint x: 504, endPoint y: 287, distance: 198.8
click at [504, 287] on div "1p Termins, ar ko apzīmē datora programmu kopumu, ir: lietotne programmatūra ap…" at bounding box center [654, 204] width 524 height 180
copy div "Termins, ar ko apzīmē datora programmu kopumu, ir: lietotne programmatūra apara…"
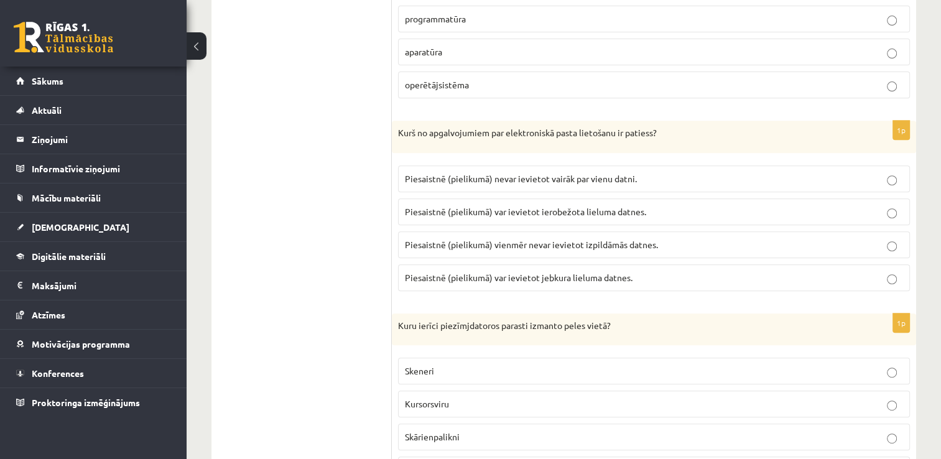
scroll to position [497, 0]
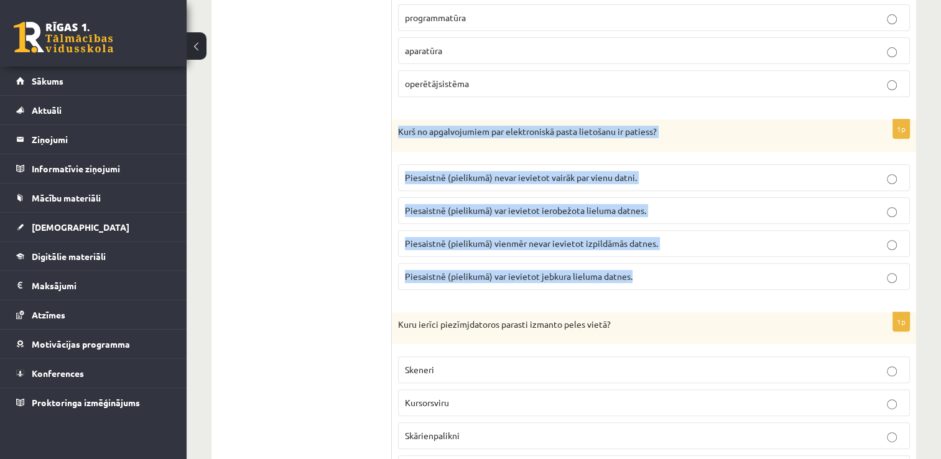
drag, startPoint x: 399, startPoint y: 125, endPoint x: 661, endPoint y: 287, distance: 308.5
click at [661, 287] on div "1p Kurš no apgalvojumiem par elektroniskā pasta lietošanu ir patiess? Piesaistn…" at bounding box center [654, 209] width 524 height 180
copy div "Kurš no apgalvojumiem par elektroniskā pasta lietošanu ir patiess? Piesaistnē (…"
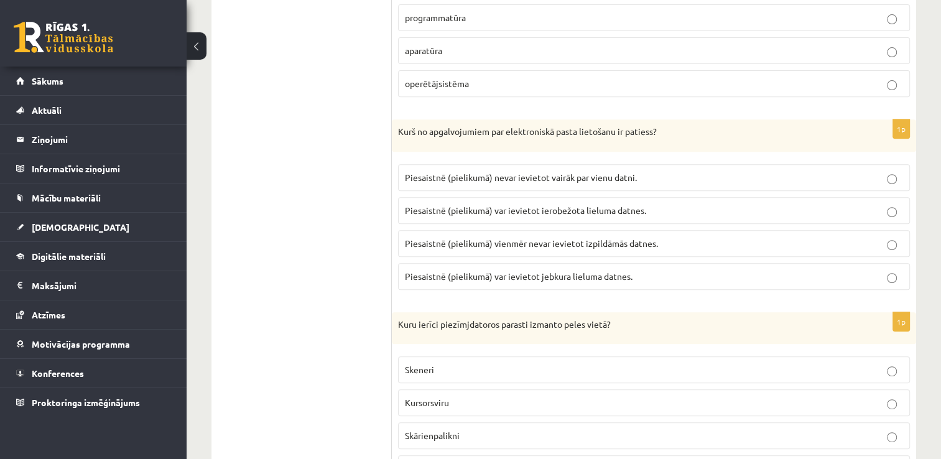
click at [896, 209] on p "Piesaistnē (pielikumā) var ievietot ierobežota lieluma datnes." at bounding box center [654, 210] width 498 height 13
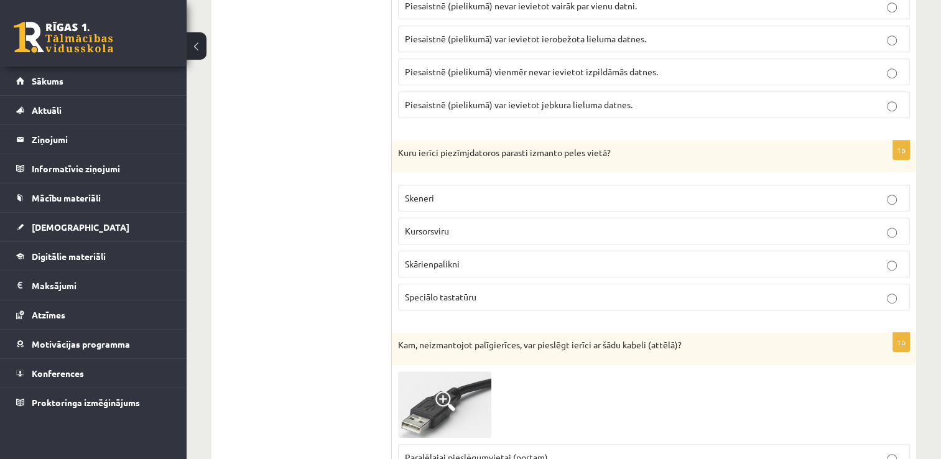
scroll to position [684, 0]
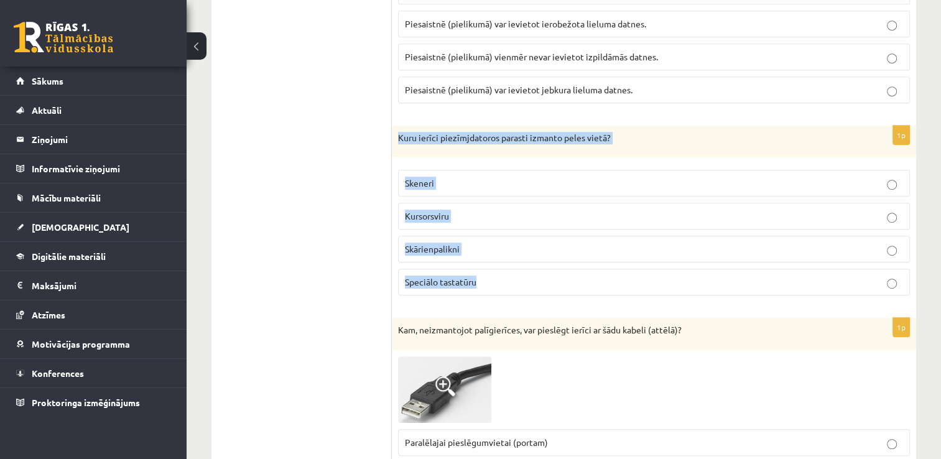
drag, startPoint x: 392, startPoint y: 128, endPoint x: 619, endPoint y: 300, distance: 284.5
click at [619, 300] on div "1p Kuru ierīci piezīmjdatoros parasti izmanto peles vietā? Skeneri Kursorsviru …" at bounding box center [654, 216] width 524 height 180
copy div "Kuru ierīci piezīmjdatoros parasti izmanto peles vietā? Skeneri Kursorsviru Skā…"
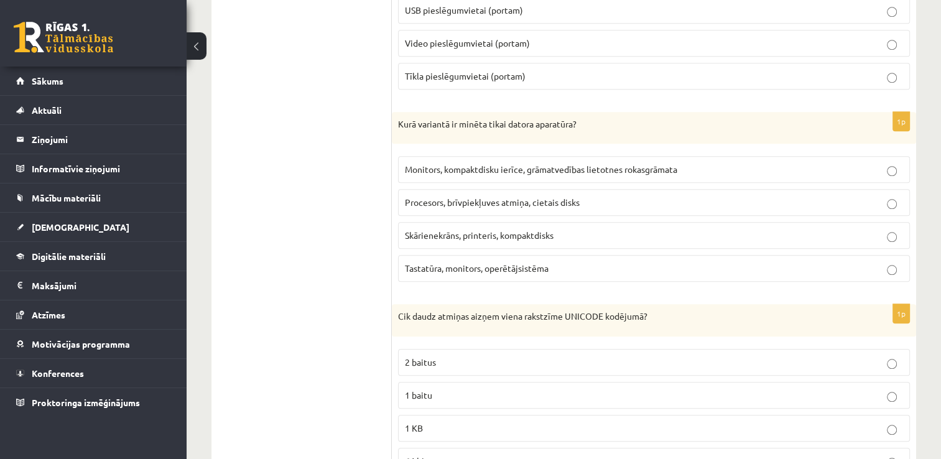
scroll to position [1181, 0]
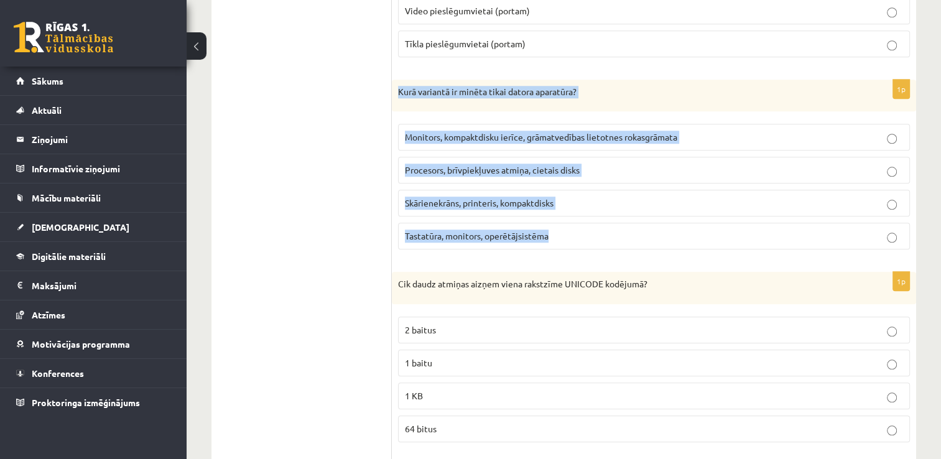
drag, startPoint x: 398, startPoint y: 87, endPoint x: 607, endPoint y: 242, distance: 260.8
click at [607, 242] on div "1p Kurā variantā ir minēta tikai datora aparatūra? Monitors, kompaktdisku ierīc…" at bounding box center [654, 170] width 524 height 180
copy div "Kurā variantā ir minēta tikai datora aparatūra? Monitors, kompaktdisku ierīce, …"
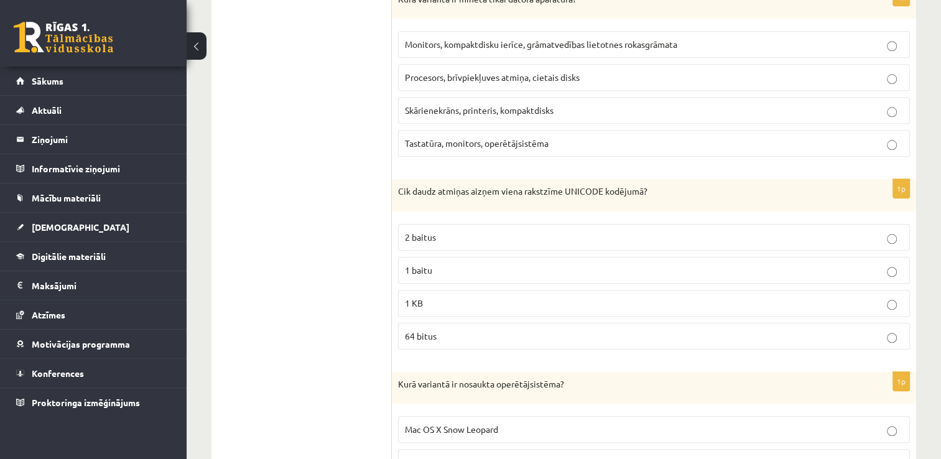
scroll to position [1305, 0]
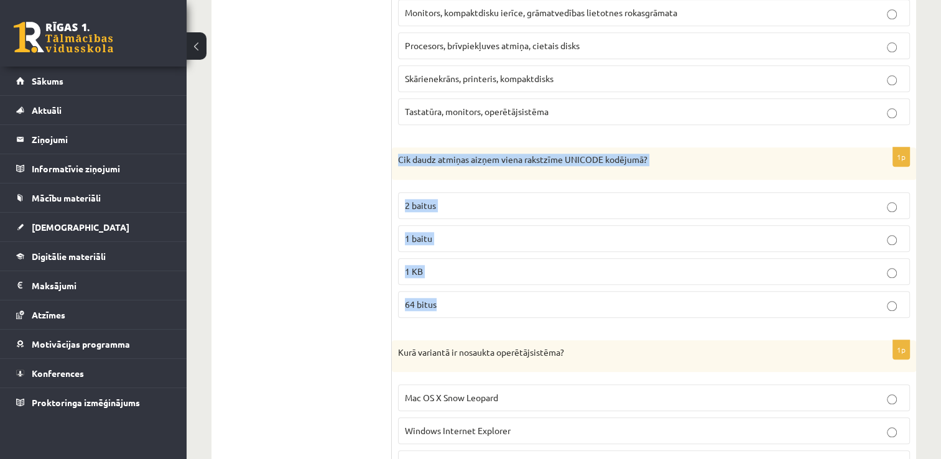
drag, startPoint x: 393, startPoint y: 147, endPoint x: 655, endPoint y: 313, distance: 309.9
click at [655, 313] on div "1p Cik daudz atmiņas aizņem viena rakstzīme UNICODE kodējumā? 2 baitus 1 baitu …" at bounding box center [654, 237] width 524 height 180
copy div "Cik daudz atmiņas aizņem viena rakstzīme UNICODE kodējumā? 2 baitus 1 baitu 1 K…"
click at [451, 199] on p "2 baitus" at bounding box center [654, 205] width 498 height 13
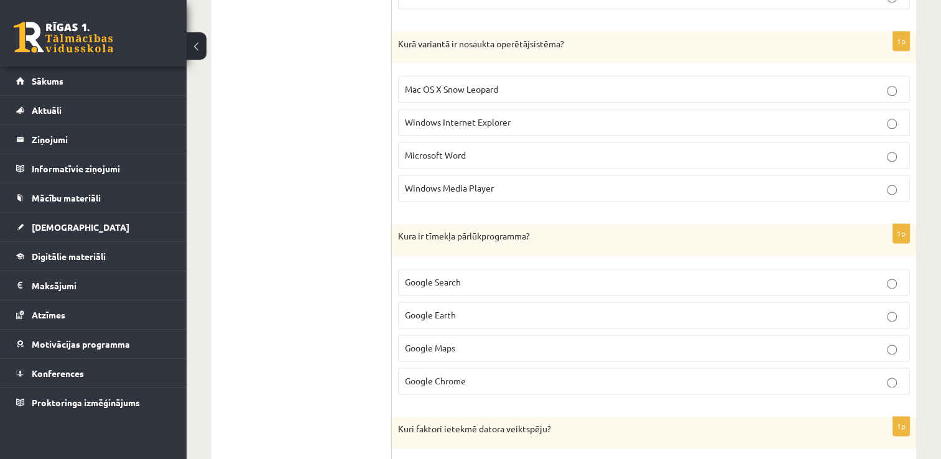
scroll to position [1616, 0]
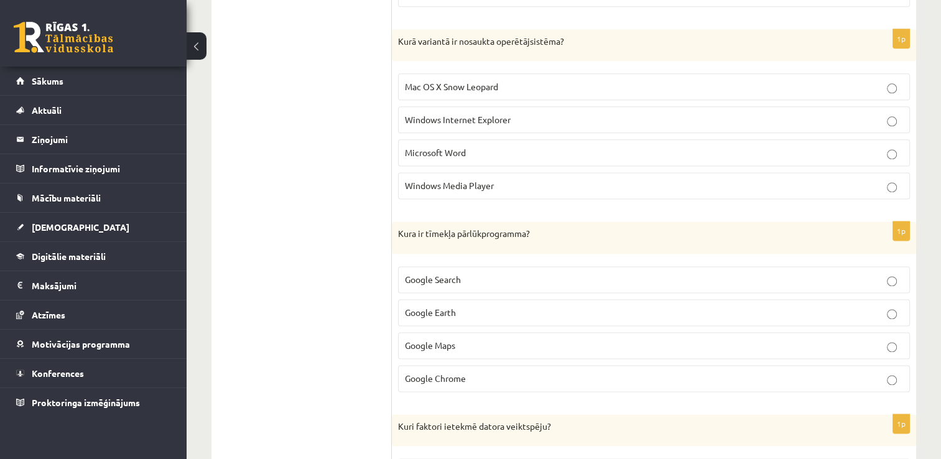
click at [882, 146] on p "Microsoft Word" at bounding box center [654, 152] width 498 height 13
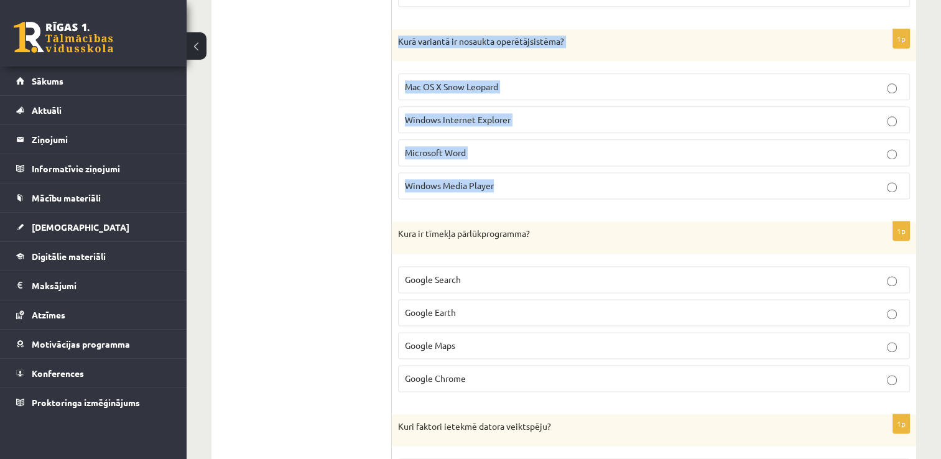
drag, startPoint x: 397, startPoint y: 26, endPoint x: 592, endPoint y: 198, distance: 260.4
click at [592, 198] on div "1p Kurā variantā ir nosaukta operētājsistēma? Mac OS X Snow Leopard Windows Int…" at bounding box center [654, 119] width 524 height 180
copy div "Kurā variantā ir nosaukta operētājsistēma? Mac OS X Snow Leopard Windows Intern…"
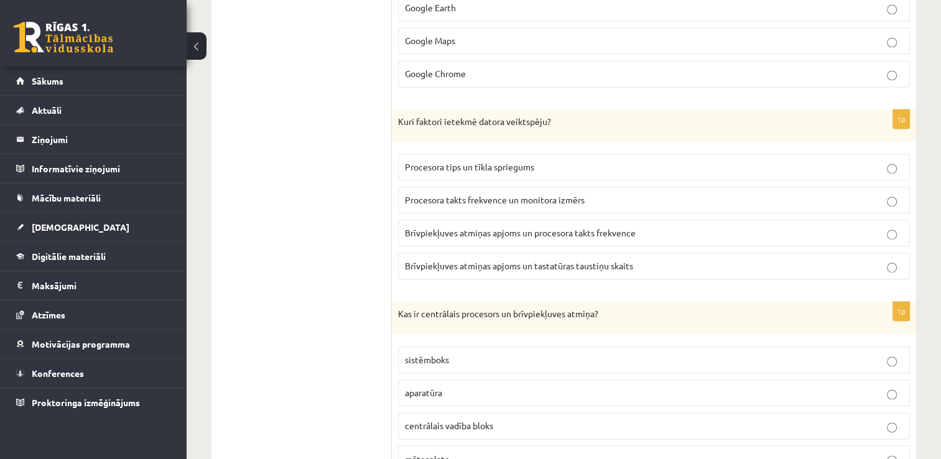
scroll to position [1927, 0]
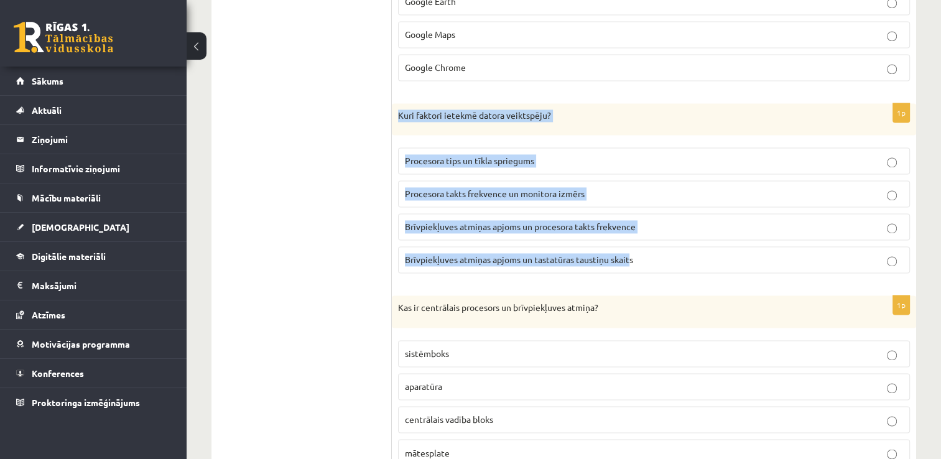
drag, startPoint x: 401, startPoint y: 106, endPoint x: 628, endPoint y: 245, distance: 266.8
click at [628, 245] on div "1p Kuri faktori ietekmē datora veiktspēju? Procesora tips un tīkla spriegums Pr…" at bounding box center [654, 193] width 524 height 180
copy div "Kuri faktori ietekmē datora veiktspēju? Procesora tips un tīkla spriegums Proce…"
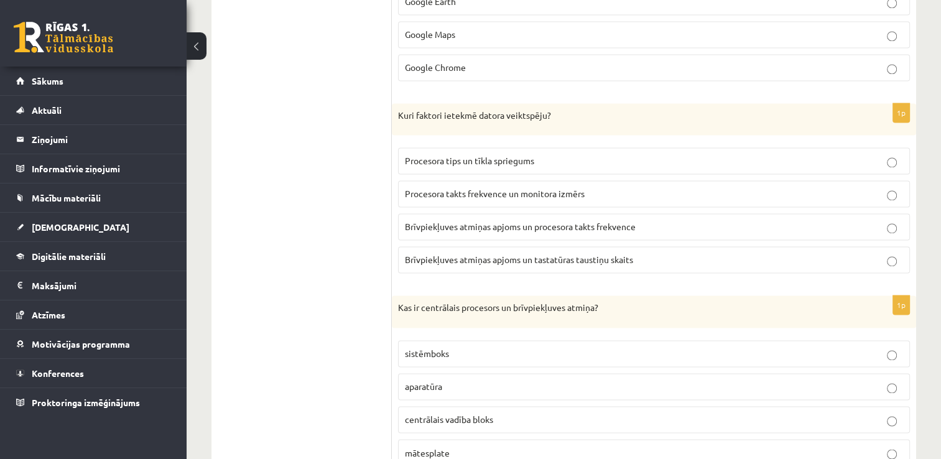
click at [290, 257] on ul "1. daļa - Tests 2. daļa - Darbs ar teksta apstrādes lietotni 3. daļa - Mājas da…" at bounding box center [308, 396] width 168 height 3822
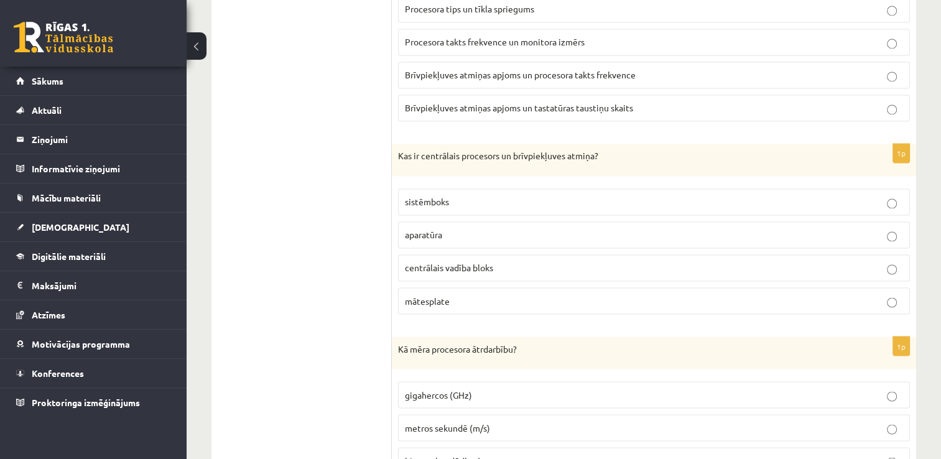
scroll to position [2114, 0]
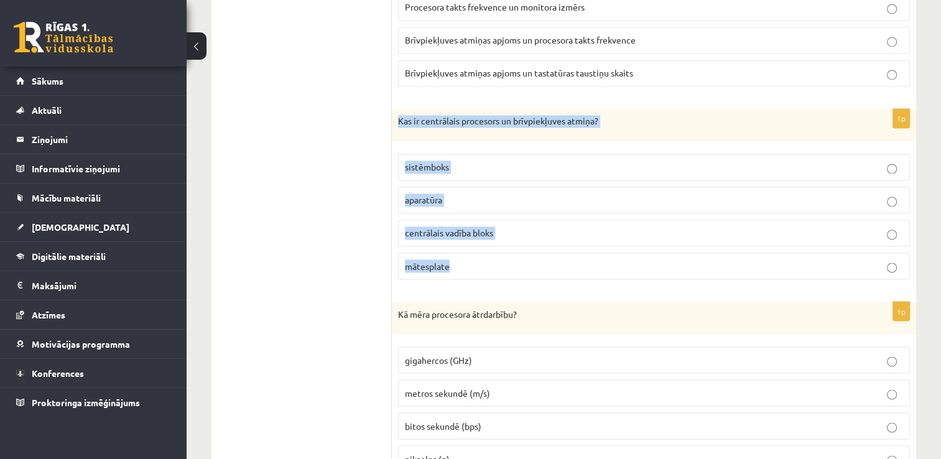
drag, startPoint x: 397, startPoint y: 103, endPoint x: 607, endPoint y: 262, distance: 263.6
click at [607, 262] on div "1p Kas ir centrālais procesors un brīvpiekļuves atmiņa? sistēmboks aparatūra ce…" at bounding box center [654, 199] width 524 height 180
copy div "Kas ir centrālais procesors un brīvpiekļuves atmiņa? sistēmboks aparatūra centr…"
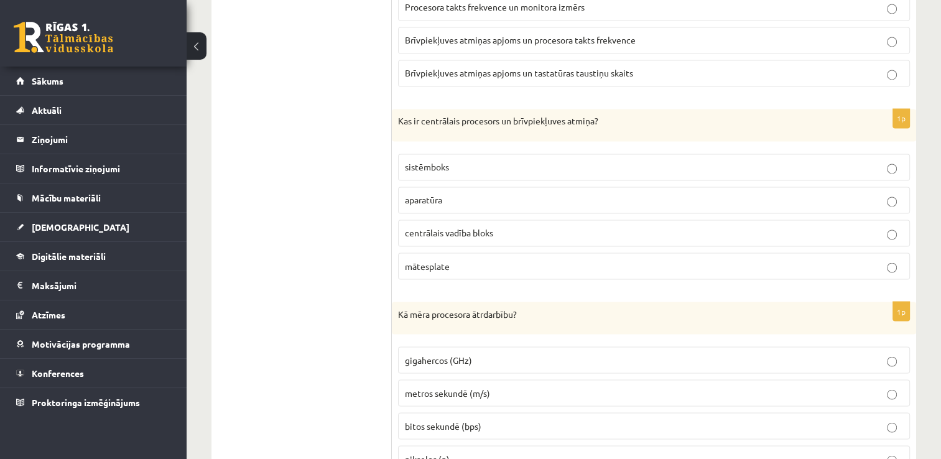
click at [315, 302] on ul "1. daļa - Tests 2. daļa - Darbs ar teksta apstrādes lietotni 3. daļa - Mājas da…" at bounding box center [308, 210] width 168 height 3822
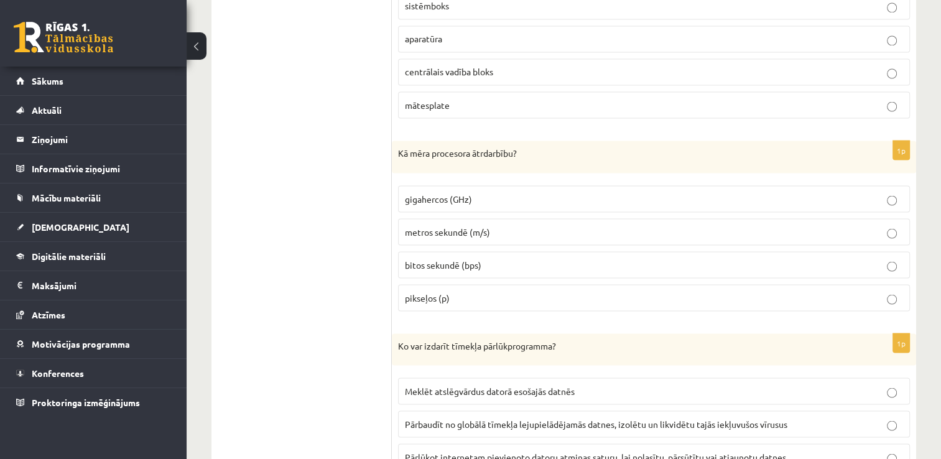
scroll to position [2300, 0]
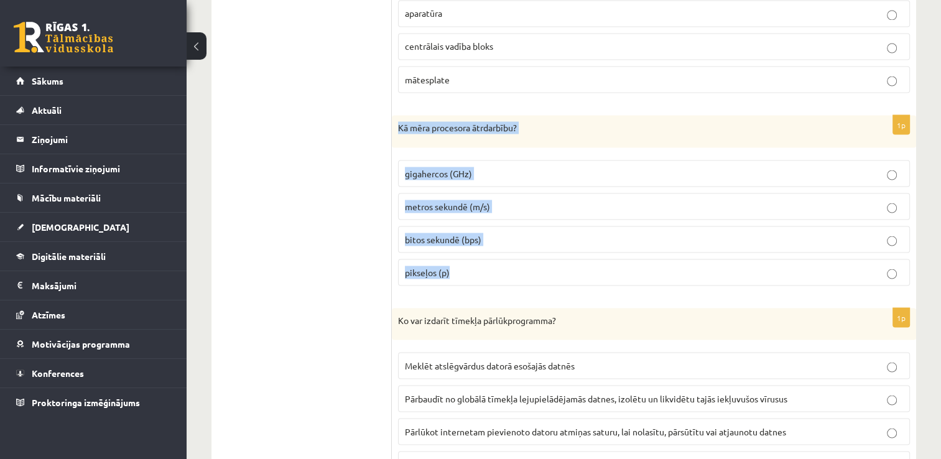
drag, startPoint x: 394, startPoint y: 113, endPoint x: 513, endPoint y: 247, distance: 179.2
click at [513, 247] on div "1p Kā mēra procesora ātrdarbību? gigahercos (GHz) metros sekundē (m/s) bitos se…" at bounding box center [654, 205] width 524 height 180
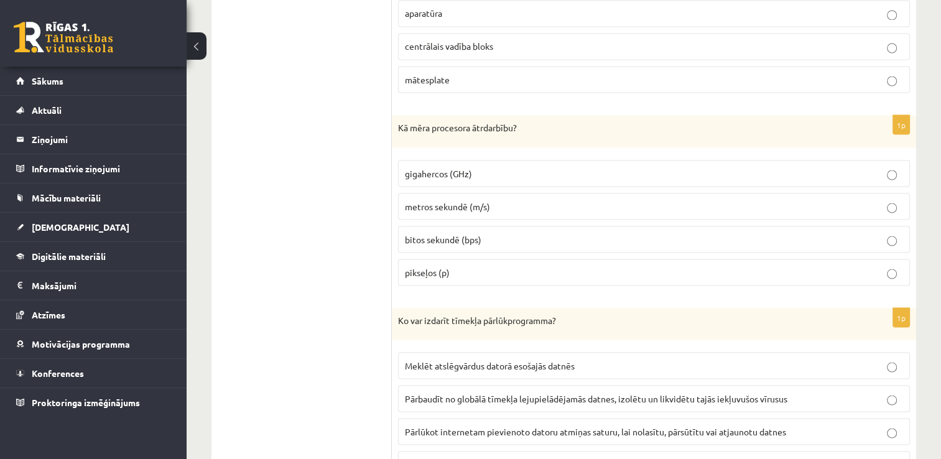
click at [350, 164] on ul "1. daļa - Tests 2. daļa - Darbs ar teksta apstrādes lietotni 3. daļa - Mājas da…" at bounding box center [308, 23] width 168 height 3822
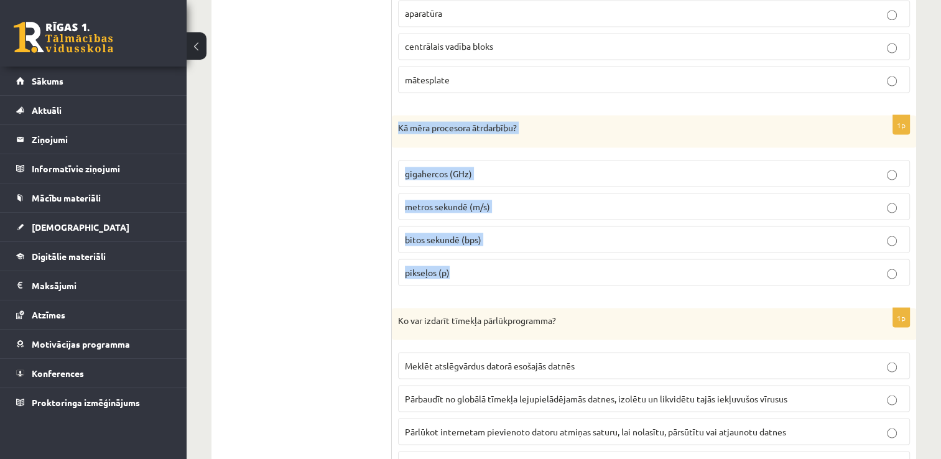
drag, startPoint x: 398, startPoint y: 111, endPoint x: 527, endPoint y: 249, distance: 189.1
click at [527, 249] on div "1p Kā mēra procesora ātrdarbību? gigahercos (GHz) metros sekundē (m/s) bitos se…" at bounding box center [654, 205] width 524 height 180
copy div "Kā mēra procesora ātrdarbību? gigahercos (GHz) metros sekundē (m/s) bitos sekun…"
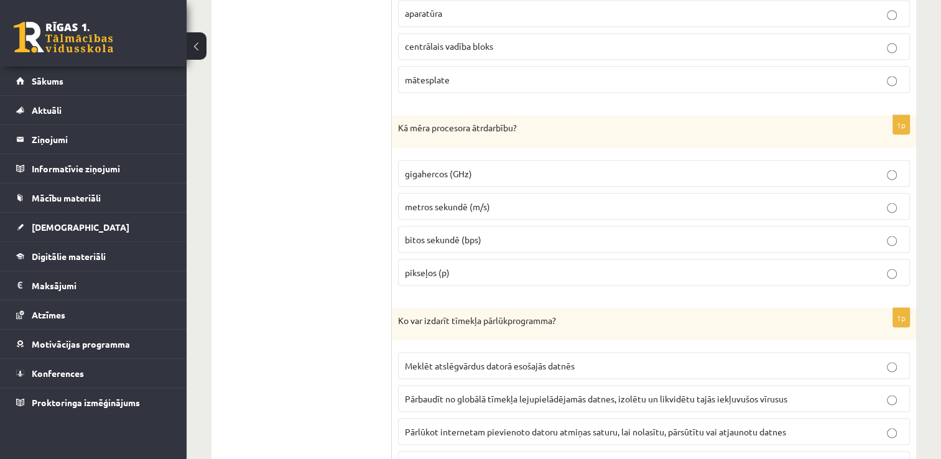
click at [331, 302] on ul "1. daļa - Tests 2. daļa - Darbs ar teksta apstrādes lietotni 3. daļa - Mājas da…" at bounding box center [308, 23] width 168 height 3822
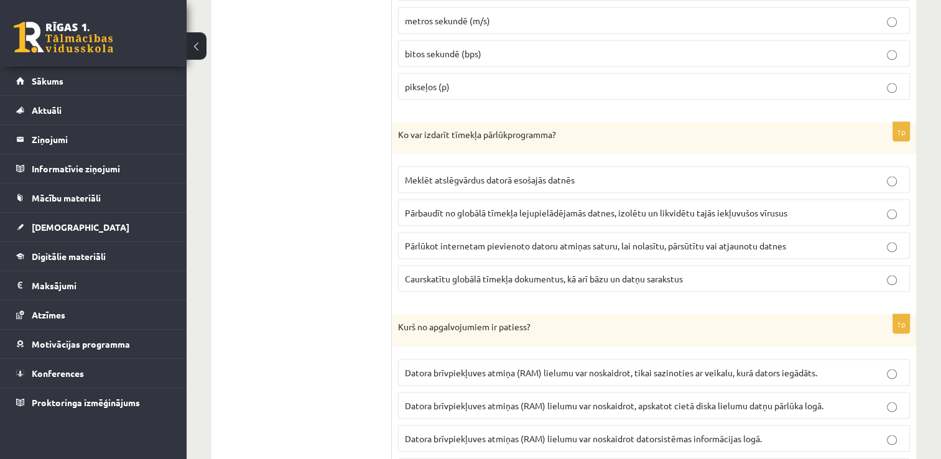
scroll to position [2487, 0]
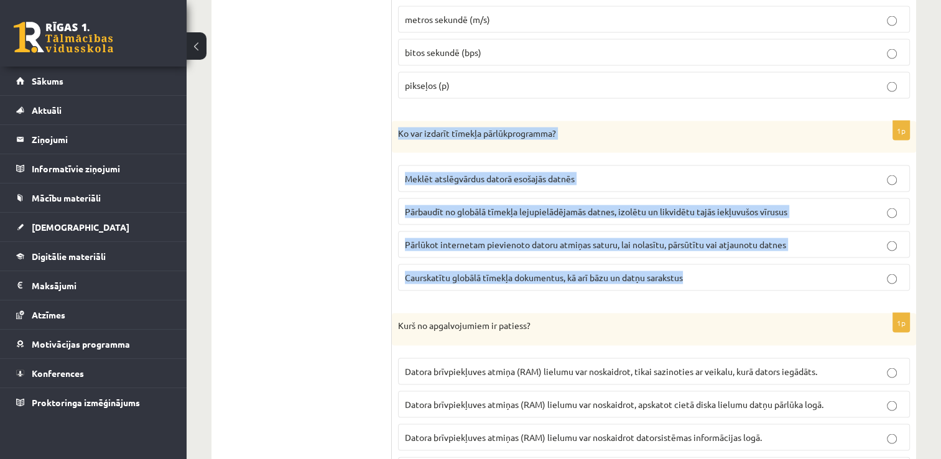
drag, startPoint x: 399, startPoint y: 120, endPoint x: 694, endPoint y: 250, distance: 322.6
click at [694, 250] on div "1p Ko var izdarīt tīmekļa pārlūkprogramma? Meklēt atslēgvārdus datorā esošajās …" at bounding box center [654, 211] width 524 height 180
copy div "Ko var izdarīt tīmekļa pārlūkprogramma? Meklēt atslēgvārdus datorā esošajās dat…"
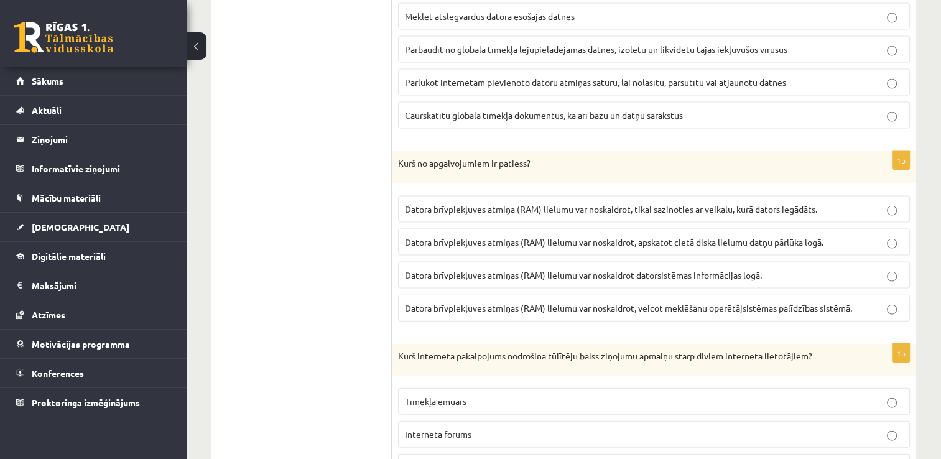
scroll to position [2673, 0]
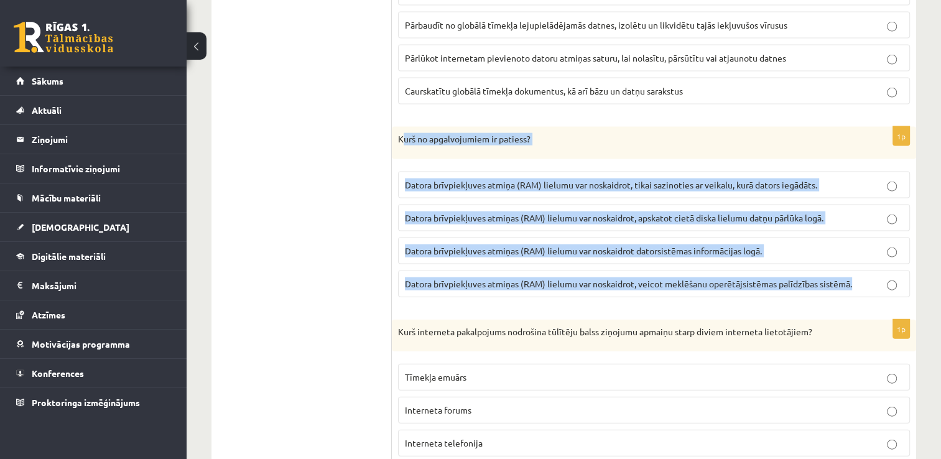
drag, startPoint x: 401, startPoint y: 125, endPoint x: 861, endPoint y: 277, distance: 484.6
click at [861, 277] on div "1p Kurš no apgalvojumiem ir patiess? Datora brīvpiekļuves atmiņa (RAM) lielumu …" at bounding box center [654, 217] width 524 height 180
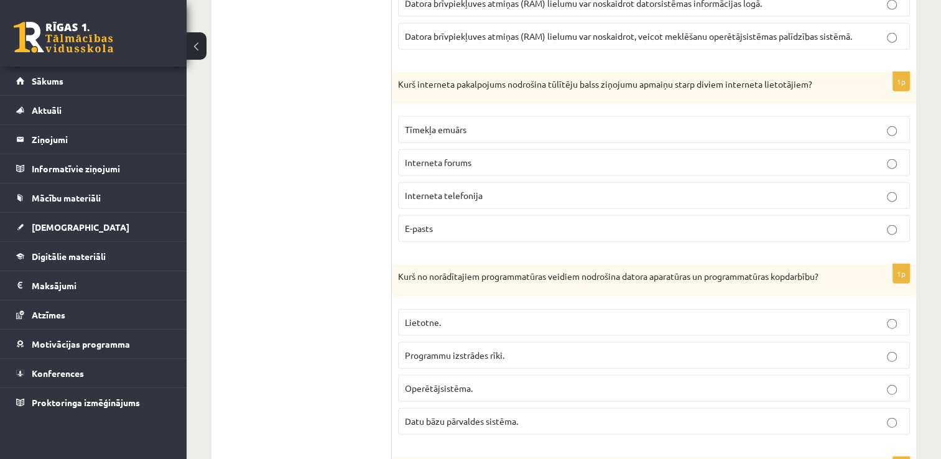
scroll to position [2922, 0]
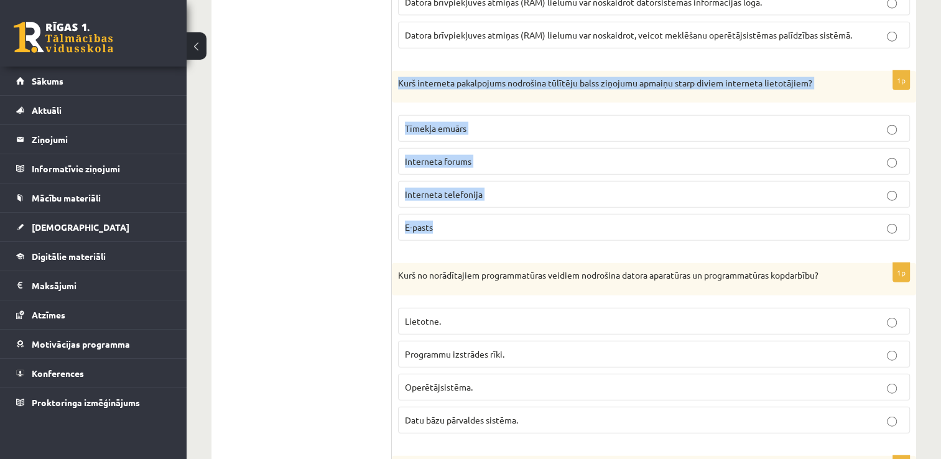
drag, startPoint x: 413, startPoint y: 68, endPoint x: 827, endPoint y: 226, distance: 443.9
click at [827, 226] on div "1p Kurš interneta pakalpojums nodrošina tūlītēju balss ziņojumu apmaiņu starp d…" at bounding box center [654, 161] width 524 height 180
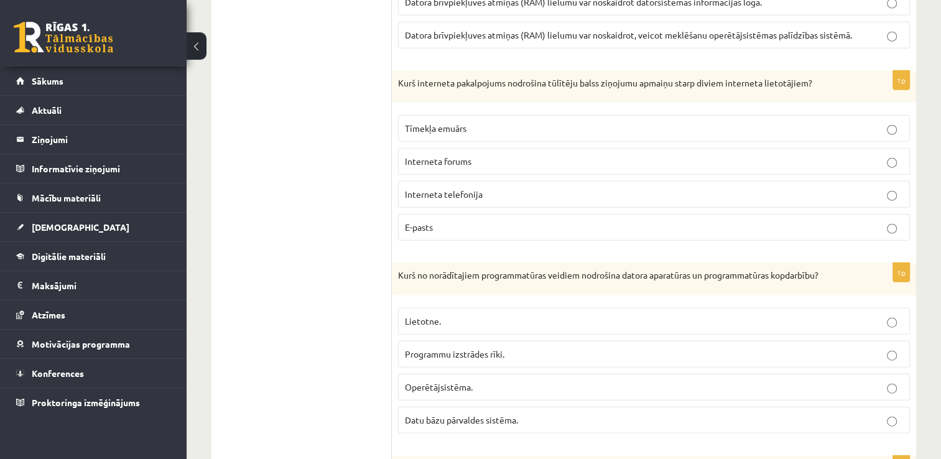
drag, startPoint x: 389, startPoint y: 60, endPoint x: 556, endPoint y: 216, distance: 228.3
drag, startPoint x: 265, startPoint y: 120, endPoint x: 281, endPoint y: 118, distance: 16.3
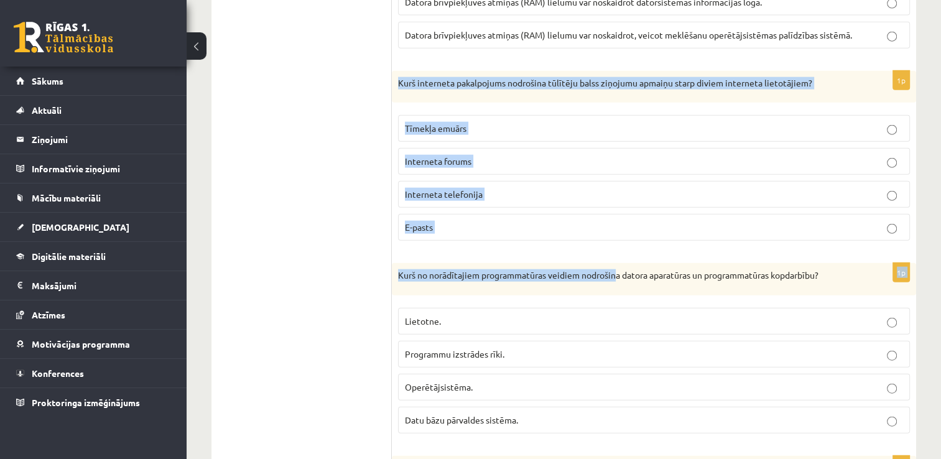
drag, startPoint x: 410, startPoint y: 72, endPoint x: 617, endPoint y: 238, distance: 264.9
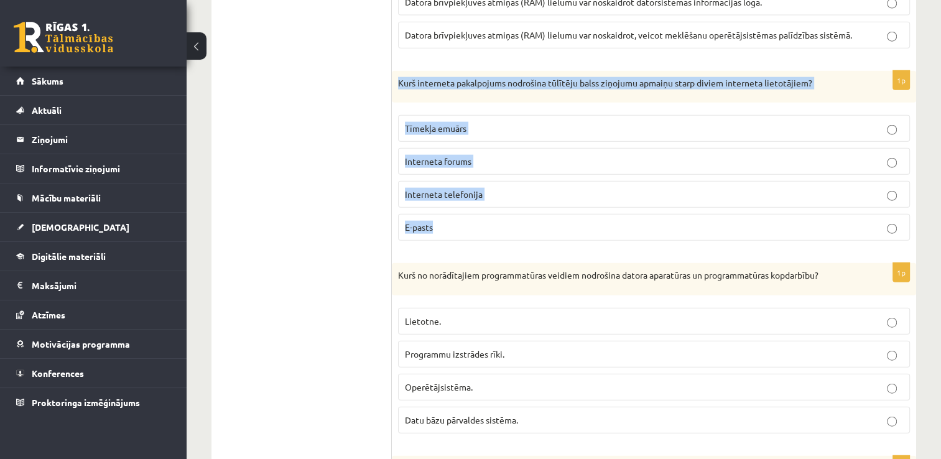
drag, startPoint x: 396, startPoint y: 67, endPoint x: 503, endPoint y: 205, distance: 174.6
click at [503, 205] on div "1p Kurš interneta pakalpojums nodrošina tūlītēju balss ziņojumu apmaiņu starp d…" at bounding box center [654, 161] width 524 height 180
click at [834, 181] on label "Interneta telefonija" at bounding box center [654, 194] width 512 height 27
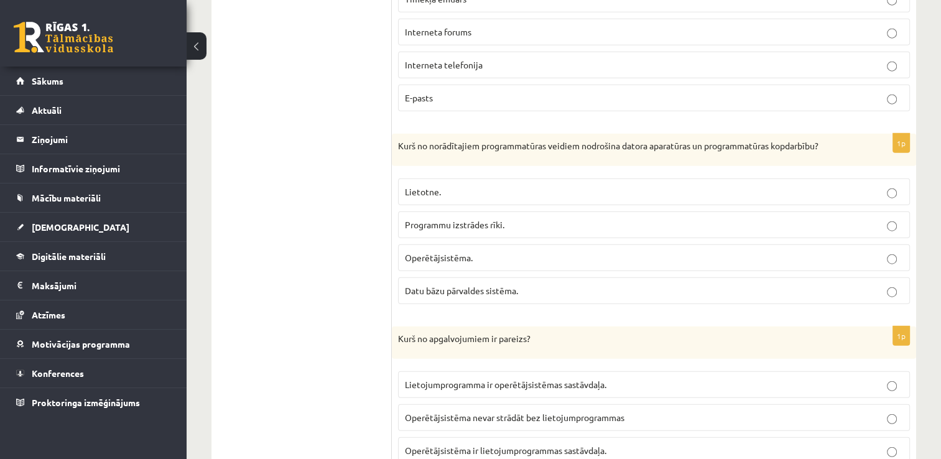
scroll to position [3108, 0]
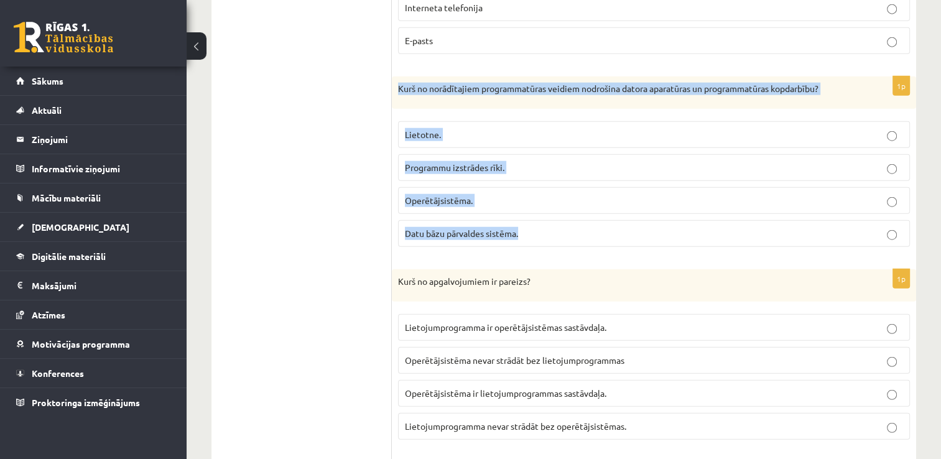
drag, startPoint x: 397, startPoint y: 71, endPoint x: 632, endPoint y: 218, distance: 276.7
click at [632, 218] on div "1p Kurš no norādītajiem programmatūras veidiem nodrošina datora aparatūras un p…" at bounding box center [654, 166] width 524 height 180
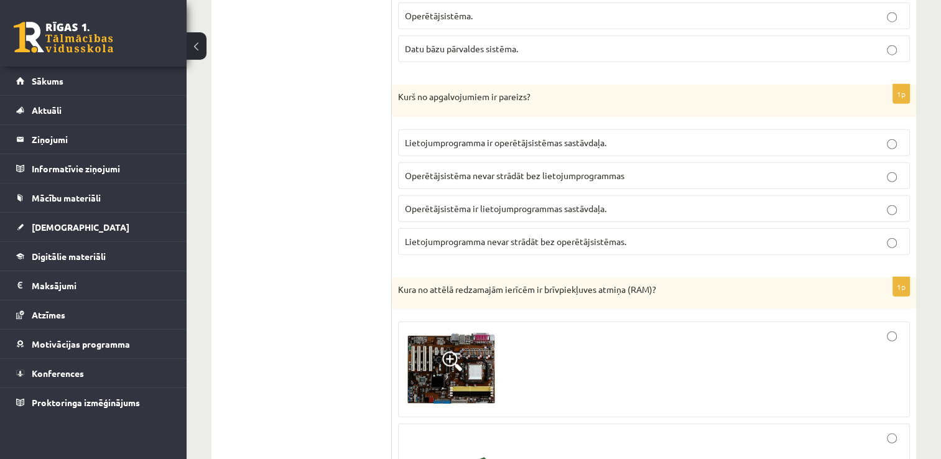
scroll to position [3295, 0]
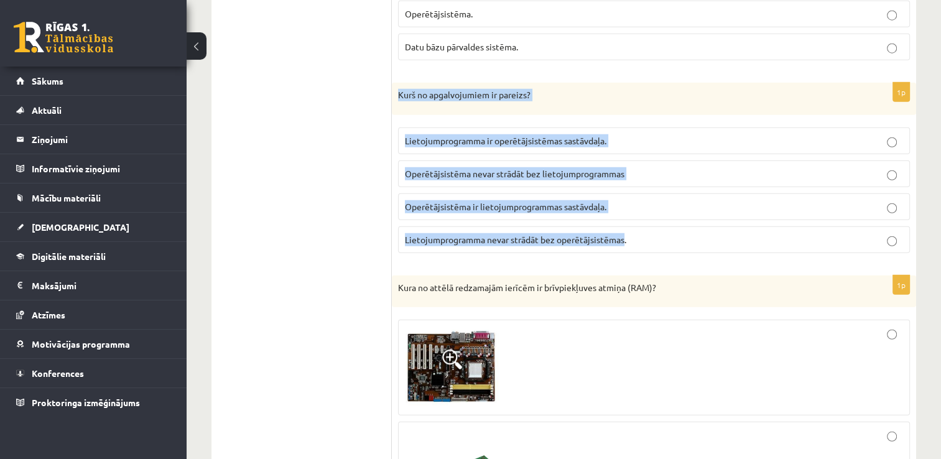
drag, startPoint x: 397, startPoint y: 80, endPoint x: 625, endPoint y: 239, distance: 277.3
click at [625, 239] on div "1p Kurš no apgalvojumiem ir pareizs? Lietojumprogramma ir operētājsistēmas sast…" at bounding box center [654, 173] width 524 height 180
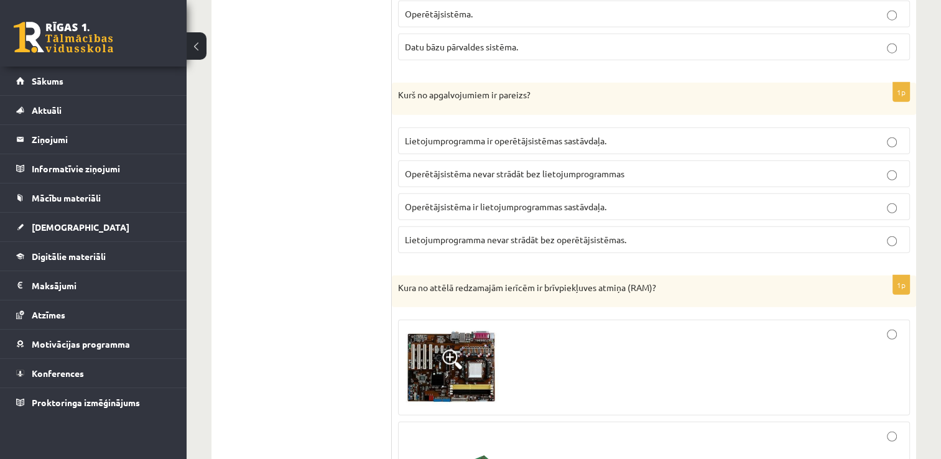
click at [878, 233] on p "Lietojumprogramma nevar strādāt bez operētājsistēmas." at bounding box center [654, 239] width 498 height 13
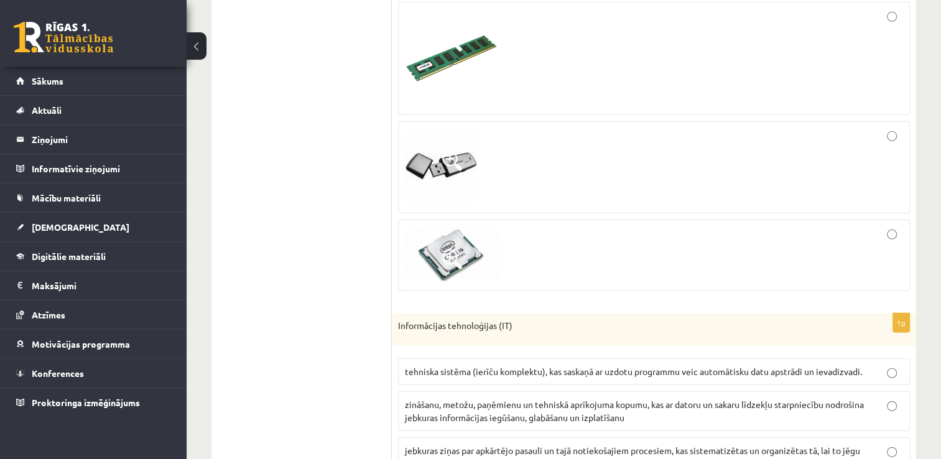
scroll to position [3732, 0]
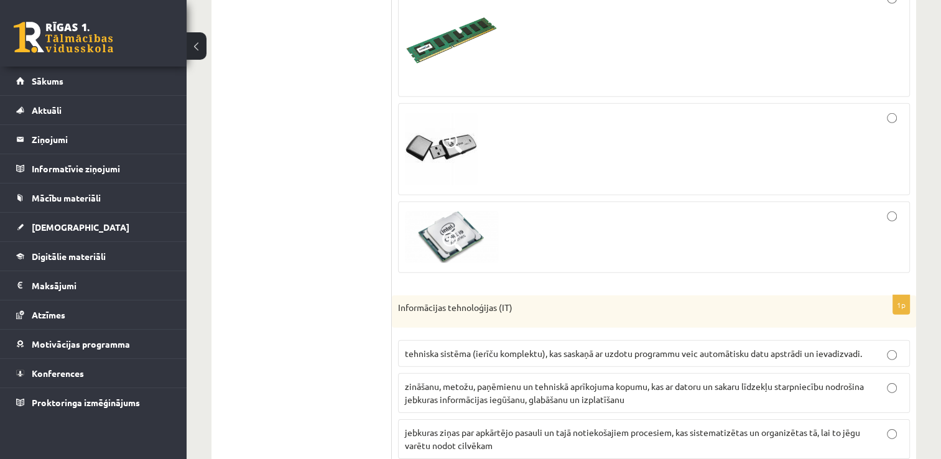
click at [448, 231] on span at bounding box center [452, 241] width 20 height 20
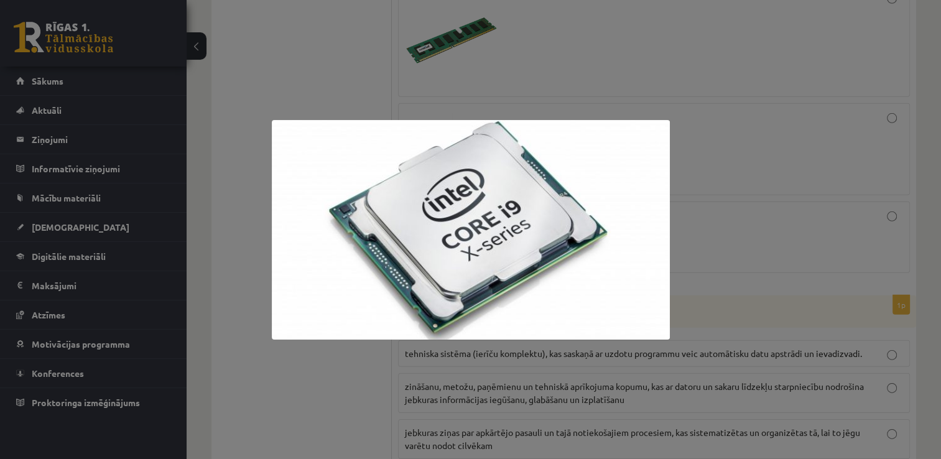
click at [321, 80] on div at bounding box center [470, 229] width 941 height 459
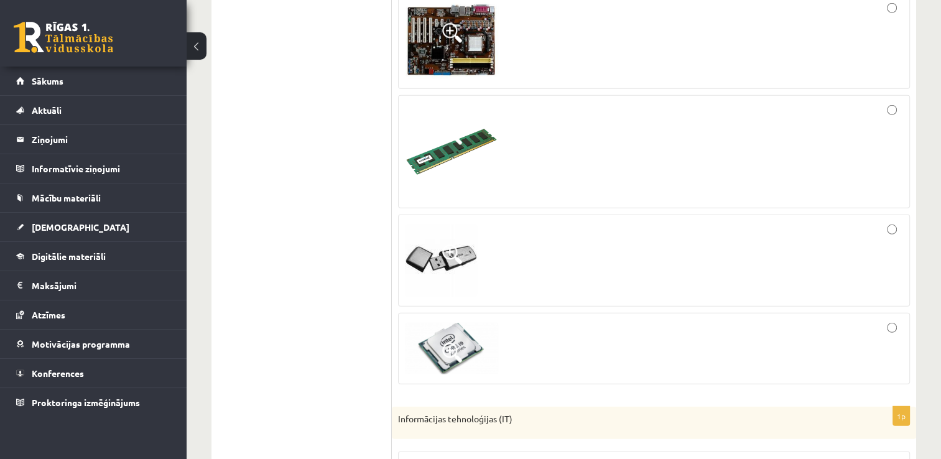
scroll to position [3608, 0]
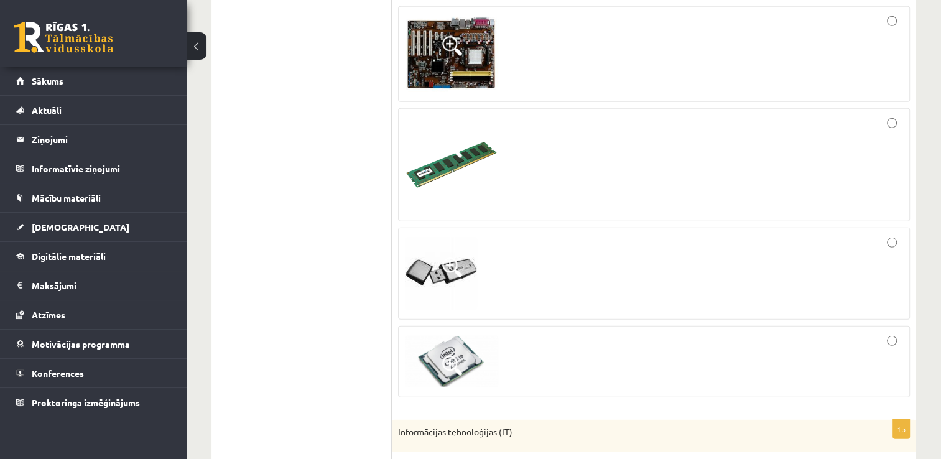
click at [462, 143] on img at bounding box center [451, 164] width 93 height 93
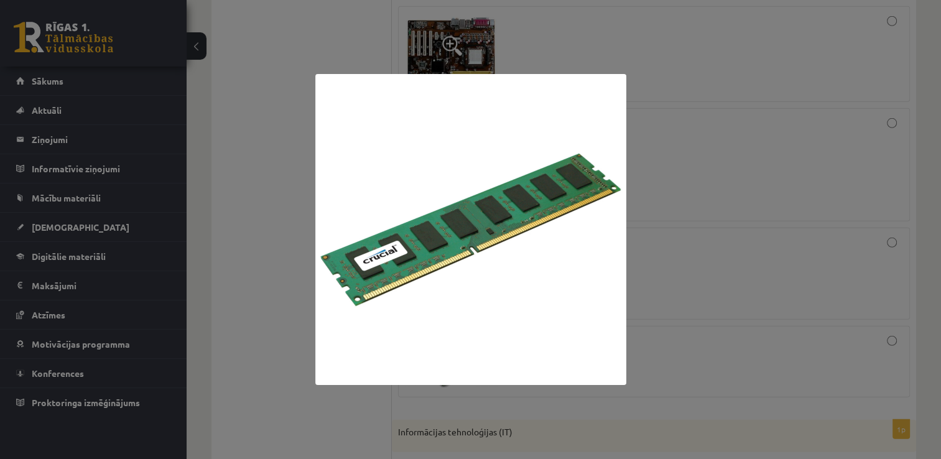
click at [298, 165] on div at bounding box center [470, 229] width 941 height 459
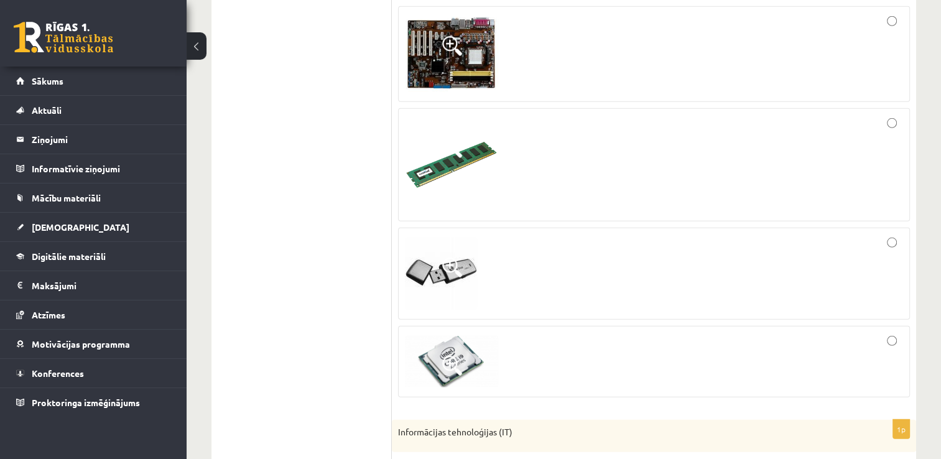
click at [445, 36] on span at bounding box center [452, 46] width 20 height 20
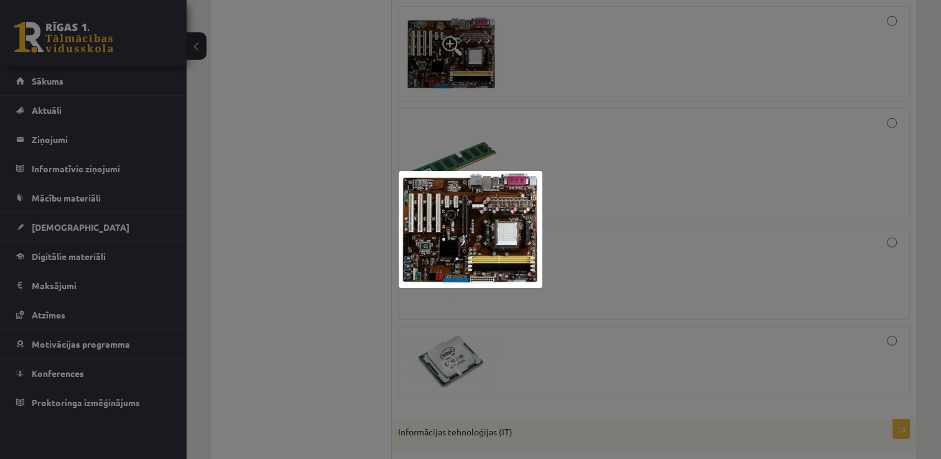
click at [357, 118] on div at bounding box center [470, 229] width 941 height 459
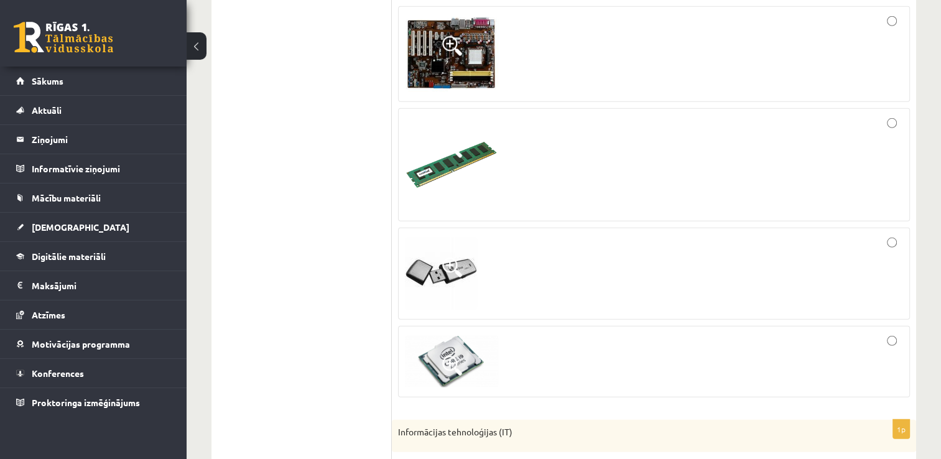
click at [485, 339] on img at bounding box center [451, 362] width 93 height 52
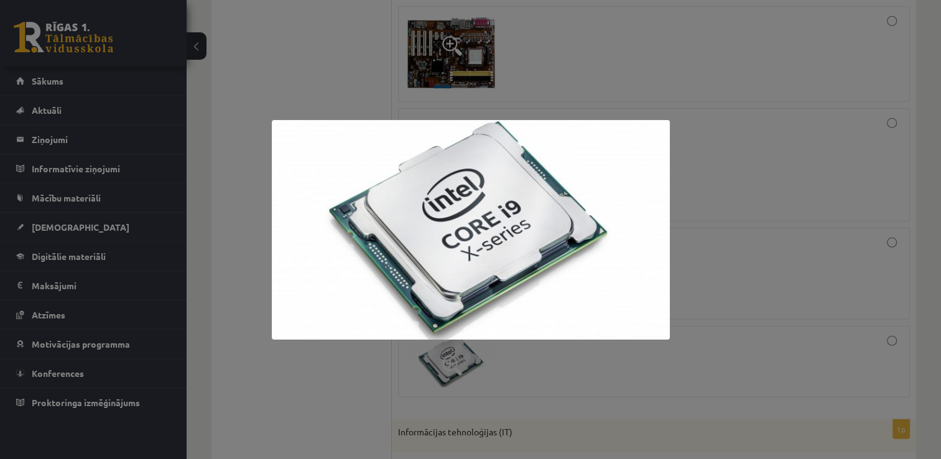
click at [334, 351] on div at bounding box center [470, 229] width 941 height 459
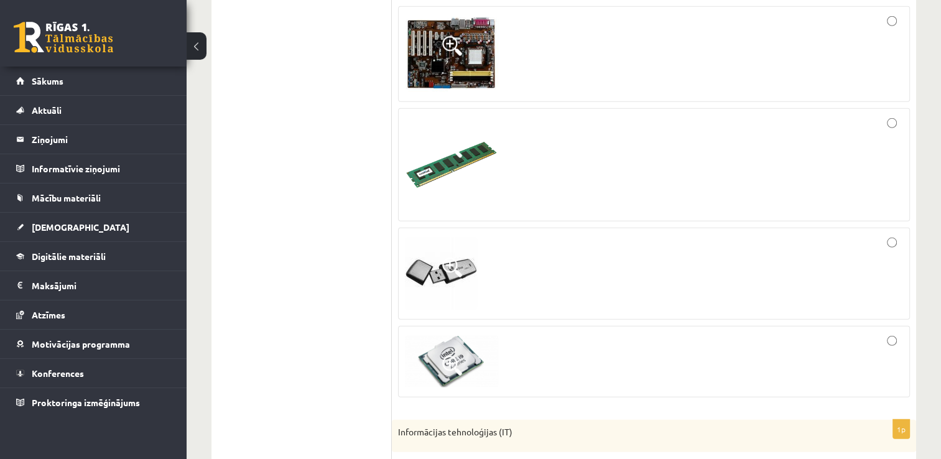
click at [890, 149] on div at bounding box center [654, 164] width 498 height 99
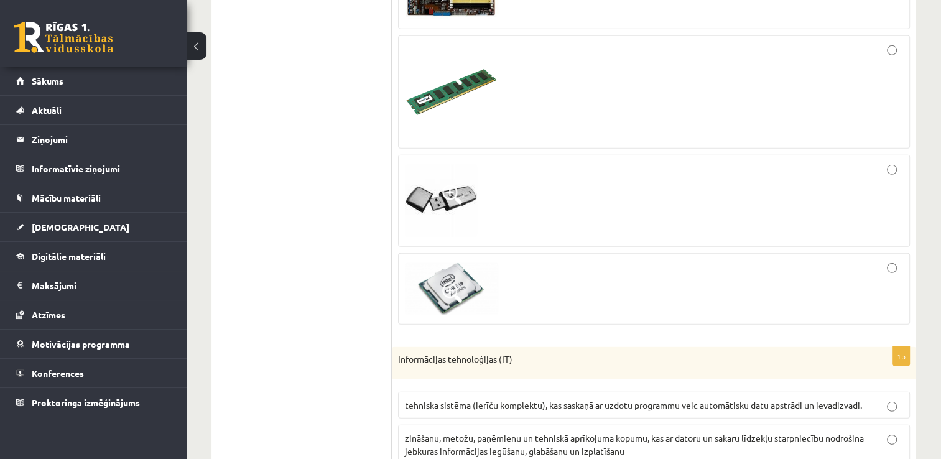
scroll to position [3795, 0]
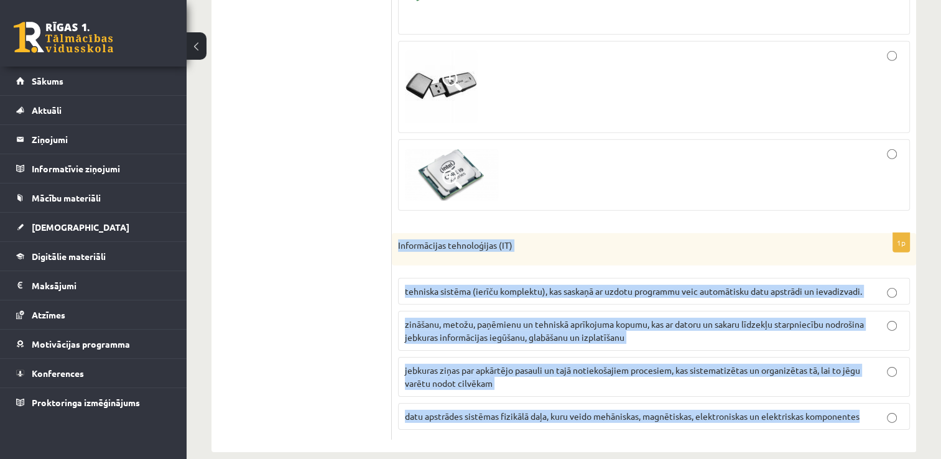
drag, startPoint x: 396, startPoint y: 227, endPoint x: 869, endPoint y: 432, distance: 515.6
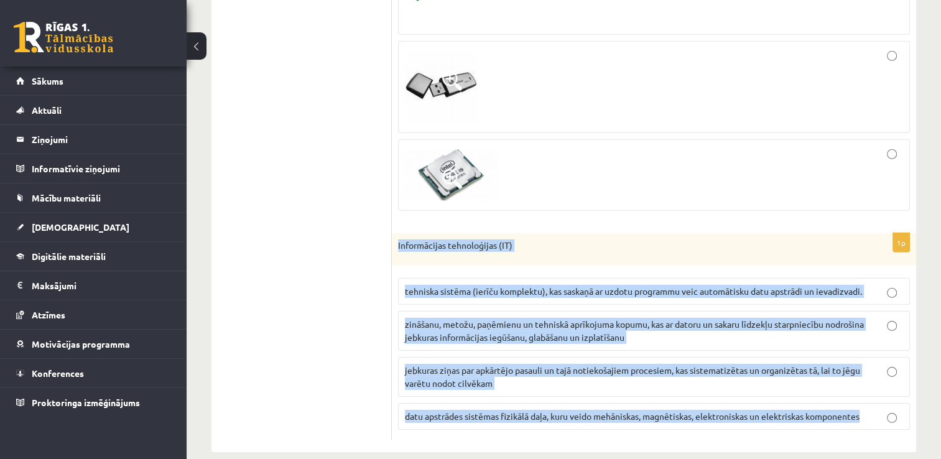
drag, startPoint x: 425, startPoint y: 225, endPoint x: 880, endPoint y: 414, distance: 492.7
click at [880, 414] on div "1p Informācijas tehnoloģijas (IT) tehniska sistēma (ierīču komplektu), kas sask…" at bounding box center [654, 336] width 524 height 206
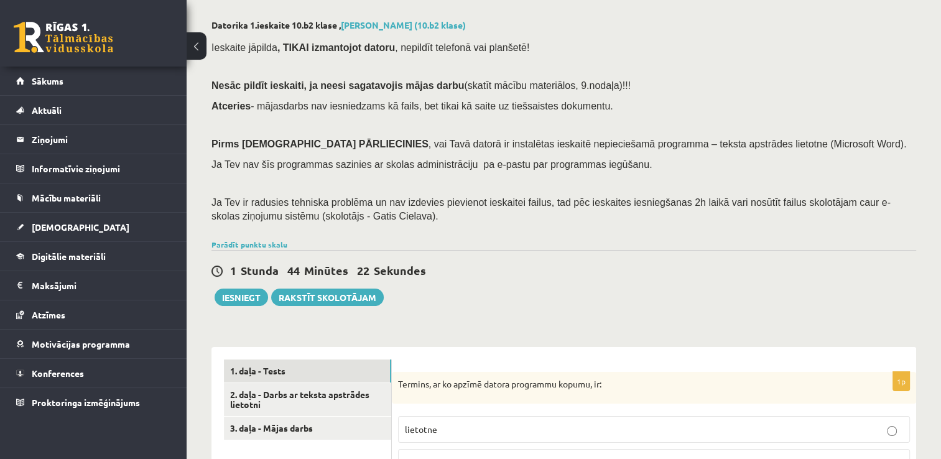
scroll to position [249, 0]
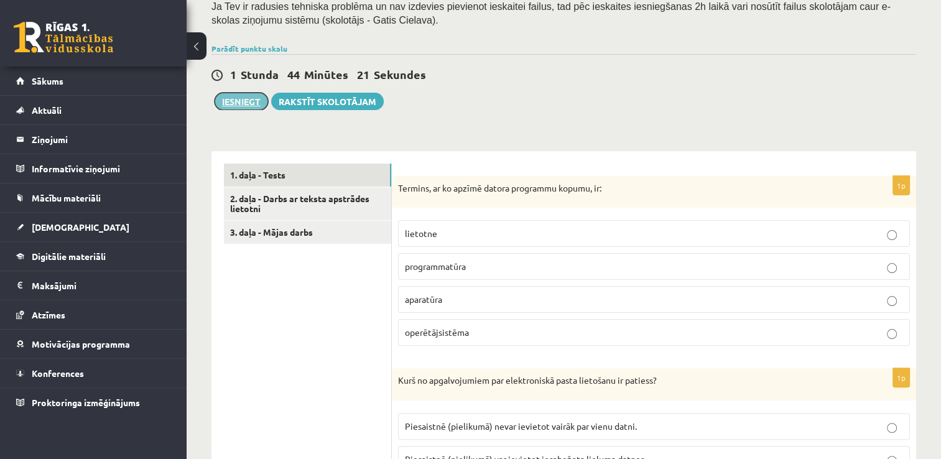
click at [234, 98] on button "Iesniegt" at bounding box center [240, 101] width 53 height 17
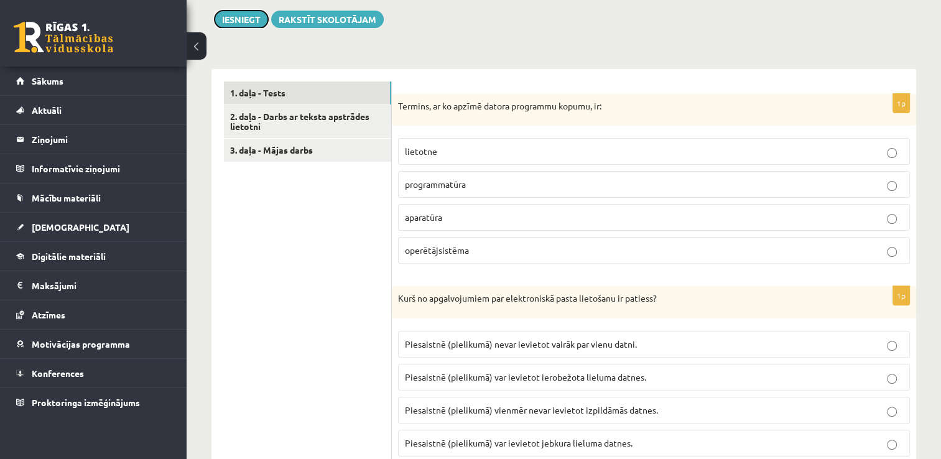
scroll to position [127, 0]
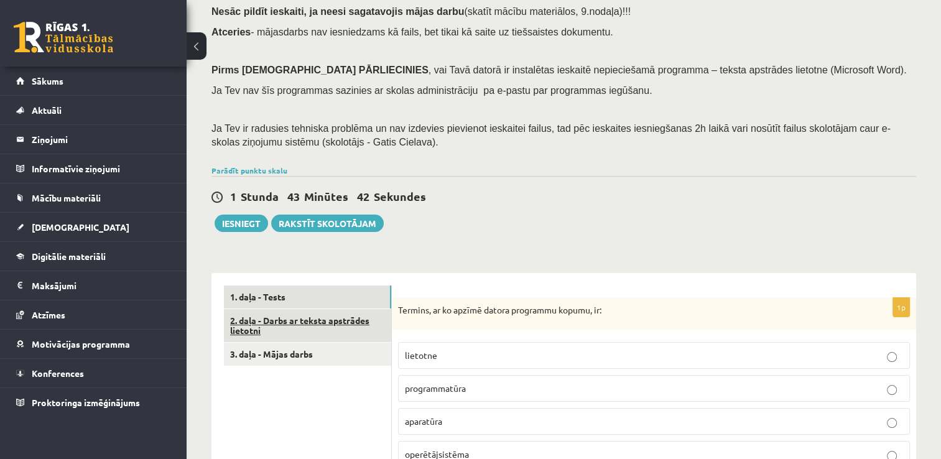
click at [293, 323] on link "2. daļa - Darbs ar teksta apstrādes lietotni" at bounding box center [307, 326] width 167 height 34
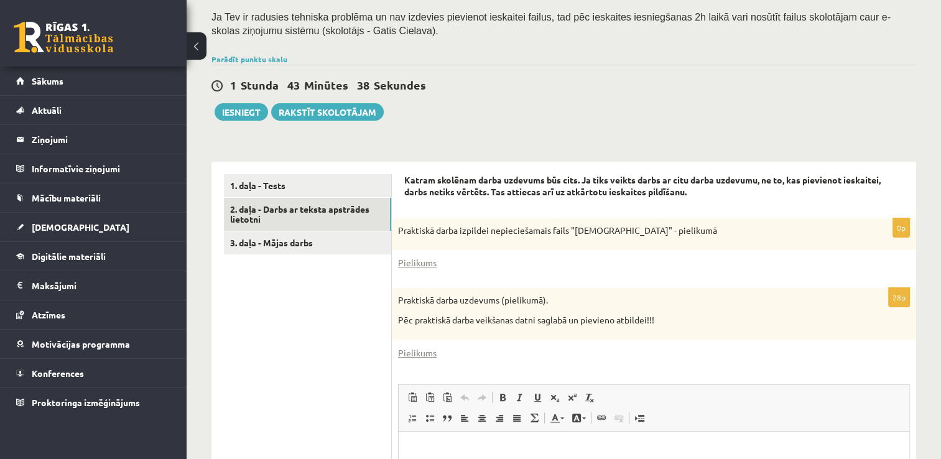
scroll to position [209, 0]
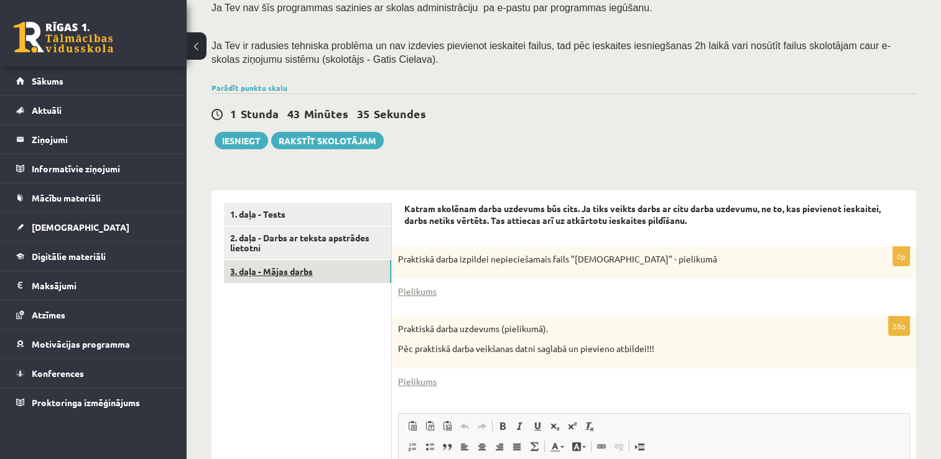
click at [283, 272] on link "3. daļa - Mājas darbs" at bounding box center [307, 271] width 167 height 23
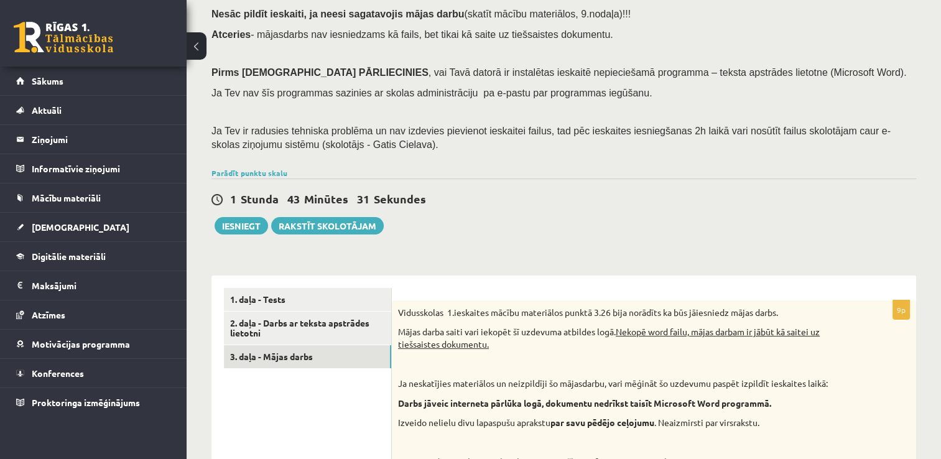
scroll to position [86, 0]
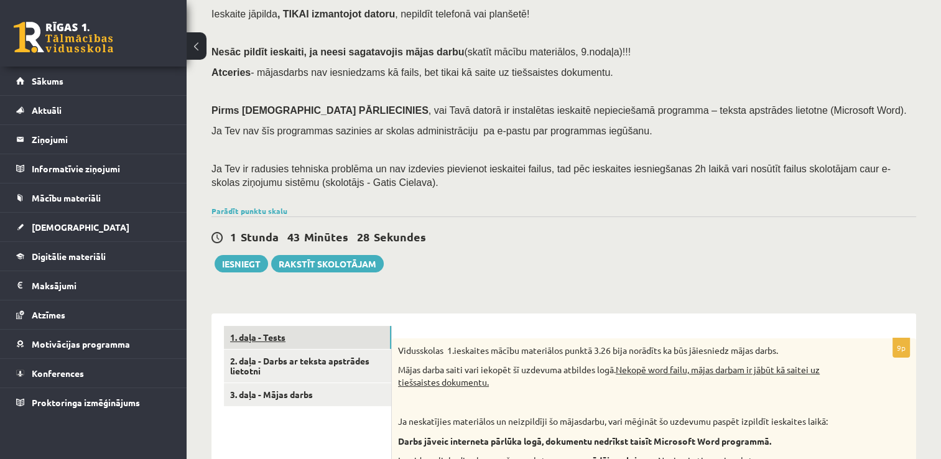
click at [275, 333] on link "1. daļa - Tests" at bounding box center [307, 337] width 167 height 23
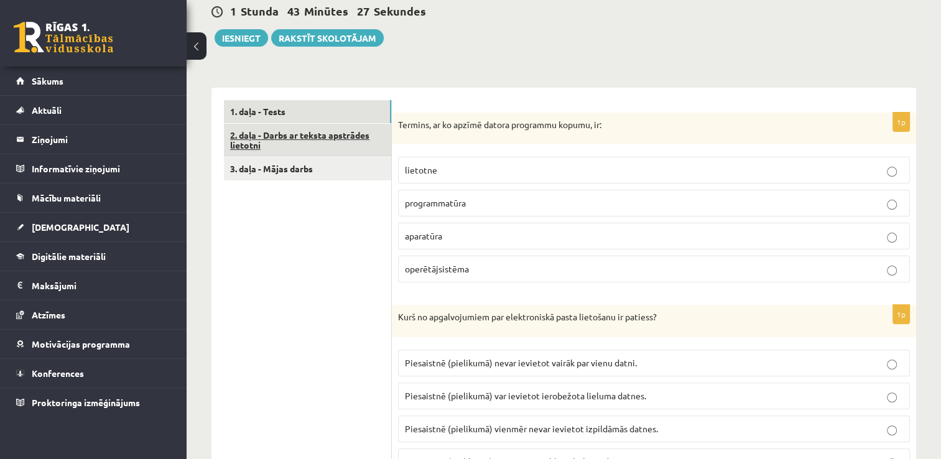
scroll to position [335, 0]
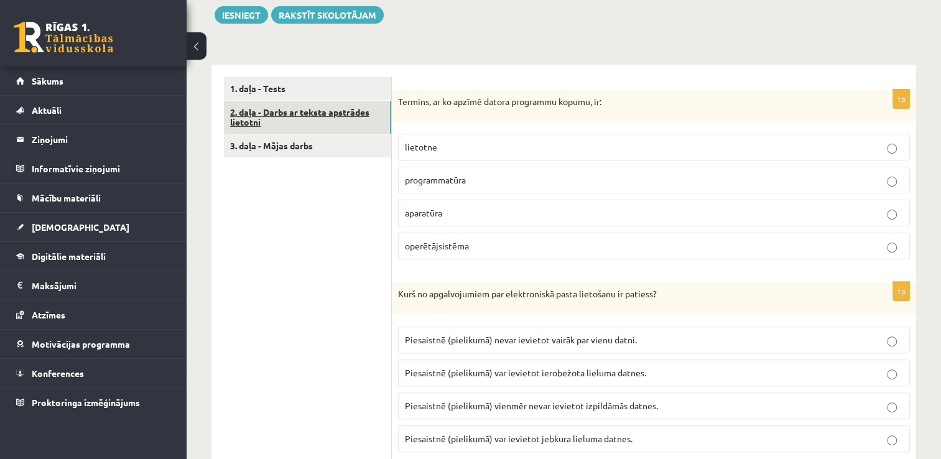
click at [244, 113] on link "2. daļa - Darbs ar teksta apstrādes lietotni" at bounding box center [307, 118] width 167 height 34
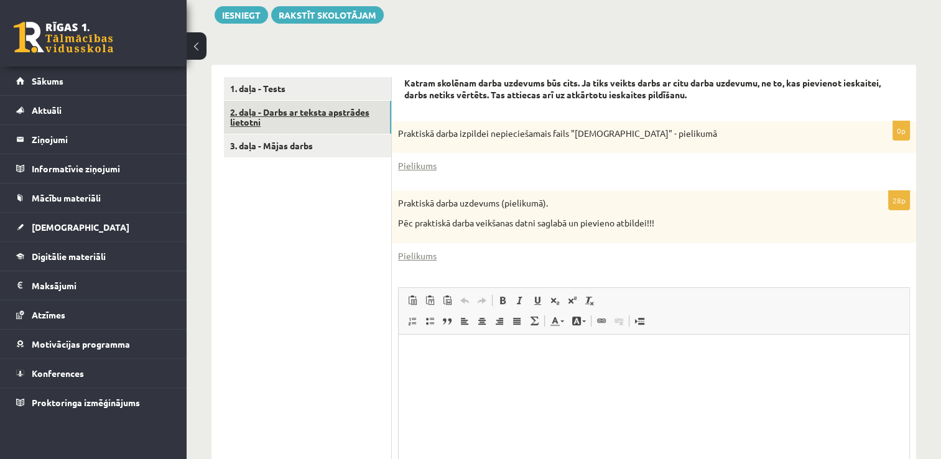
scroll to position [0, 0]
click at [413, 162] on link "Pielikums" at bounding box center [417, 165] width 39 height 13
click at [414, 254] on link "Pielikums" at bounding box center [417, 255] width 39 height 13
click at [269, 142] on link "3. daļa - Mājas darbs" at bounding box center [307, 145] width 167 height 23
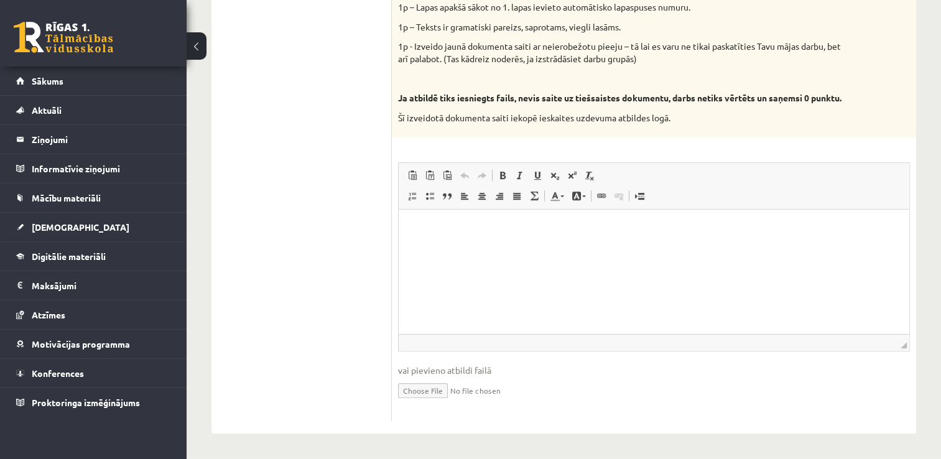
scroll to position [708, 0]
drag, startPoint x: 457, startPoint y: 242, endPoint x: 417, endPoint y: 274, distance: 51.3
click at [417, 247] on html at bounding box center [653, 228] width 510 height 38
drag, startPoint x: 27, startPoint y: 39, endPoint x: 338, endPoint y: 255, distance: 378.2
click at [338, 255] on ul "1. daļa - Tests 2. daļa - Darbs ar teksta apstrādes lietotni 3. daļa - Mājas da…" at bounding box center [308, 68] width 168 height 706
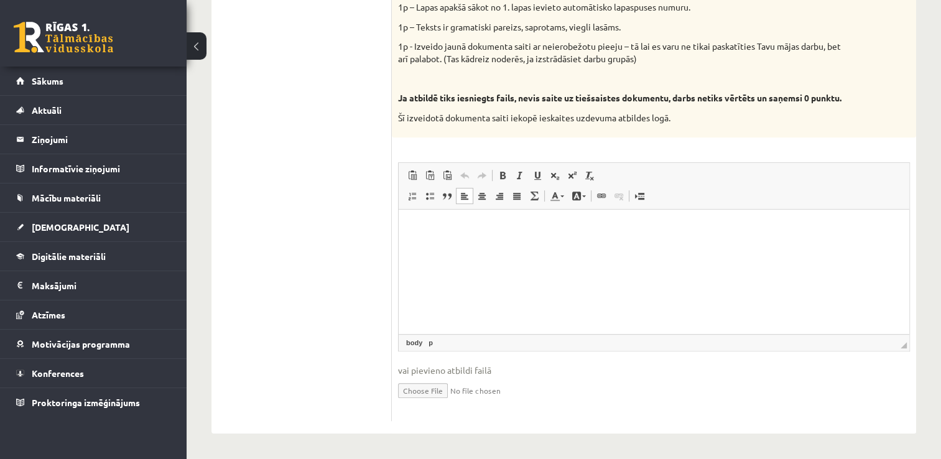
scroll to position [696, 0]
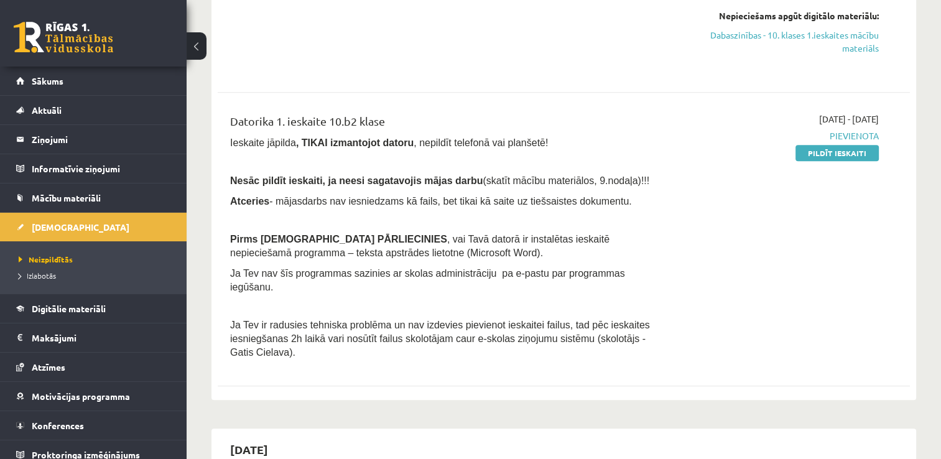
scroll to position [647, 0]
click at [840, 152] on link "Pildīt ieskaiti" at bounding box center [836, 152] width 83 height 16
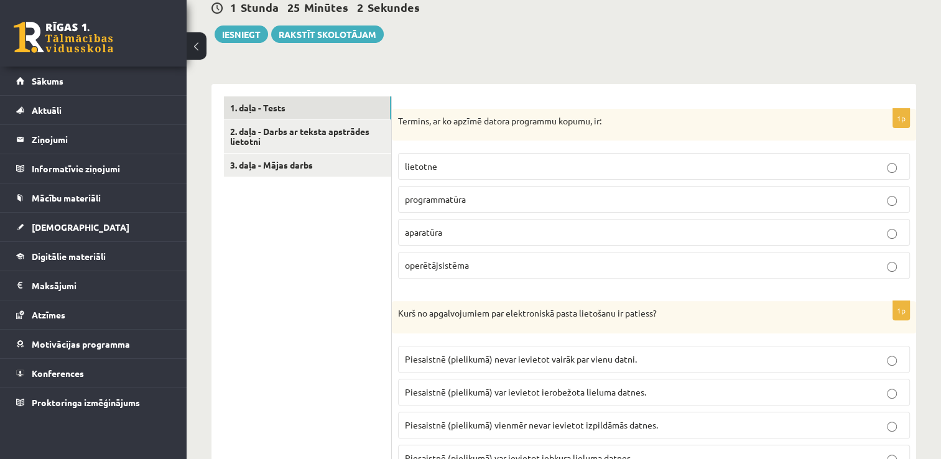
scroll to position [127, 0]
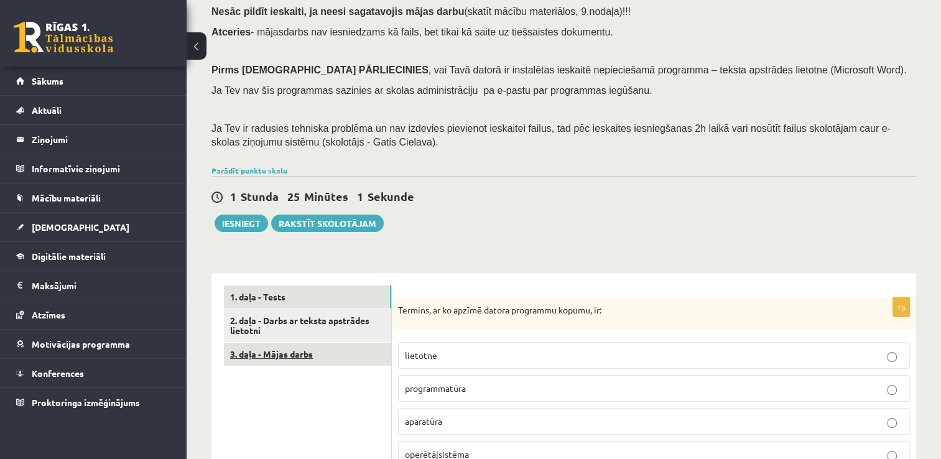
click at [297, 359] on link "3. daļa - Mājas darbs" at bounding box center [307, 354] width 167 height 23
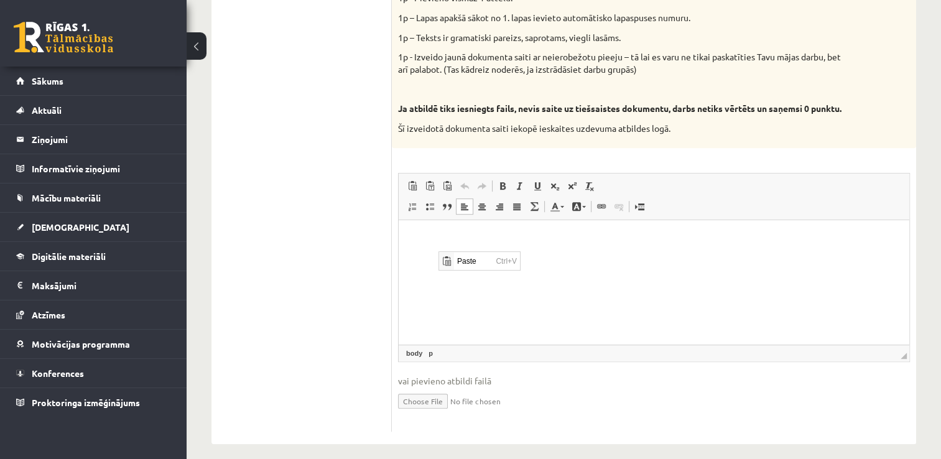
scroll to position [0, 0]
click at [462, 258] on span "Paste" at bounding box center [472, 260] width 39 height 18
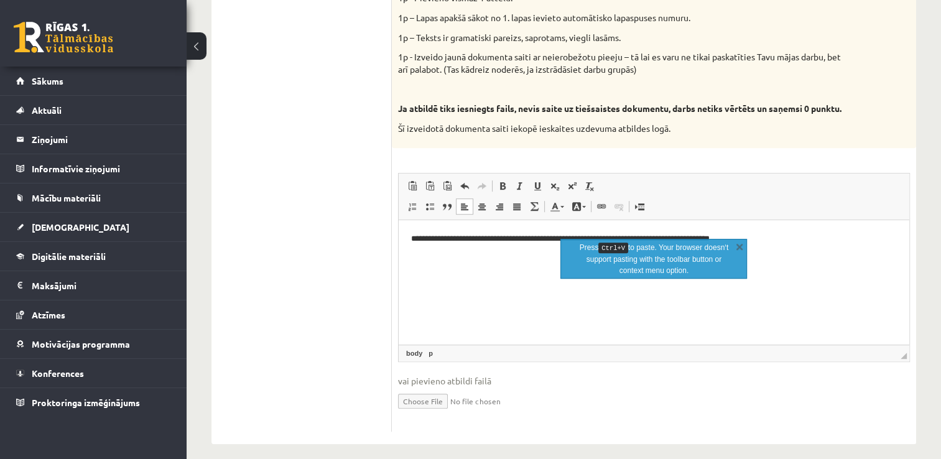
click at [470, 258] on html "**********" at bounding box center [653, 239] width 510 height 38
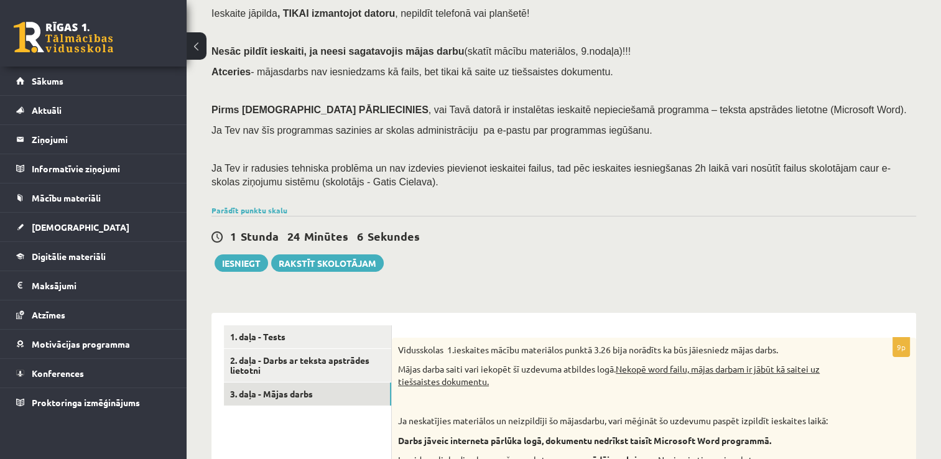
scroll to position [86, 0]
click at [334, 355] on link "2. daļa - Darbs ar teksta apstrādes lietotni" at bounding box center [307, 366] width 167 height 34
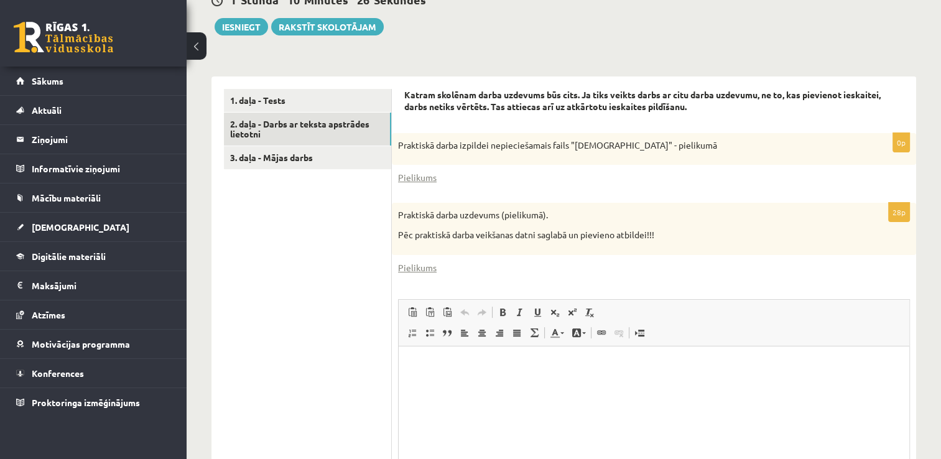
scroll to position [397, 0]
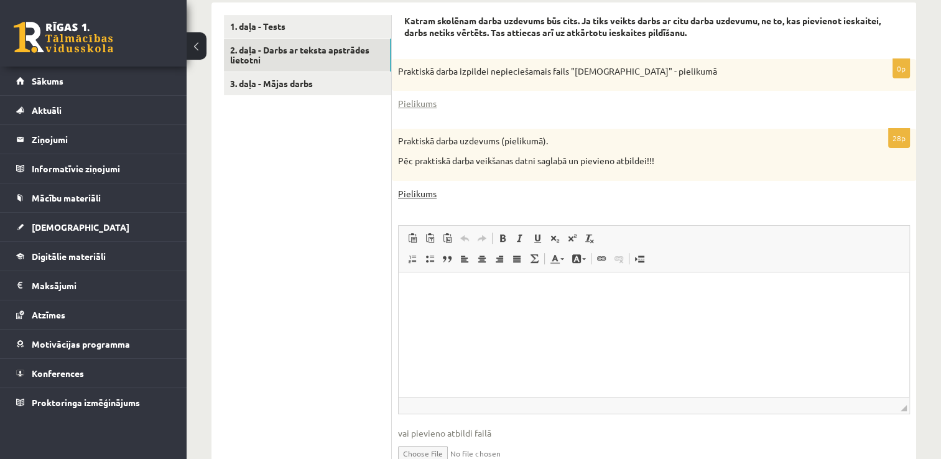
click at [422, 197] on link "Pielikums" at bounding box center [417, 193] width 39 height 13
click at [418, 193] on link "Pielikums" at bounding box center [417, 193] width 39 height 13
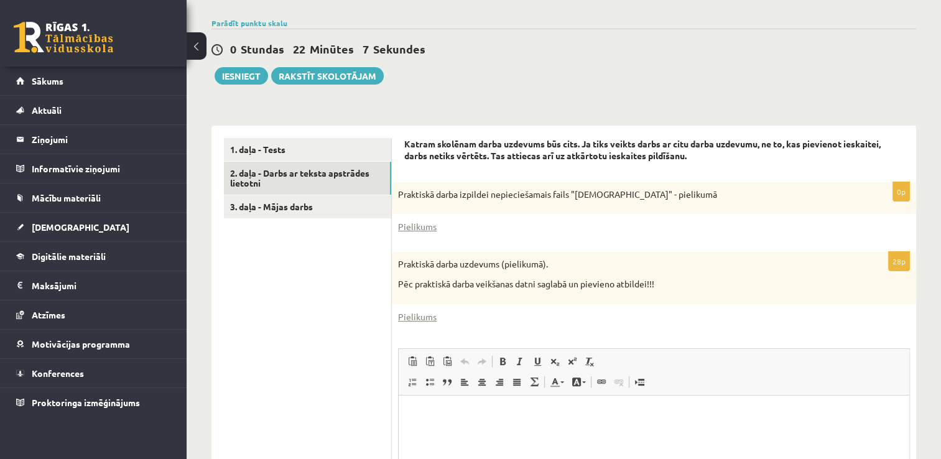
scroll to position [273, 0]
click at [413, 316] on link "Pielikums" at bounding box center [417, 317] width 39 height 13
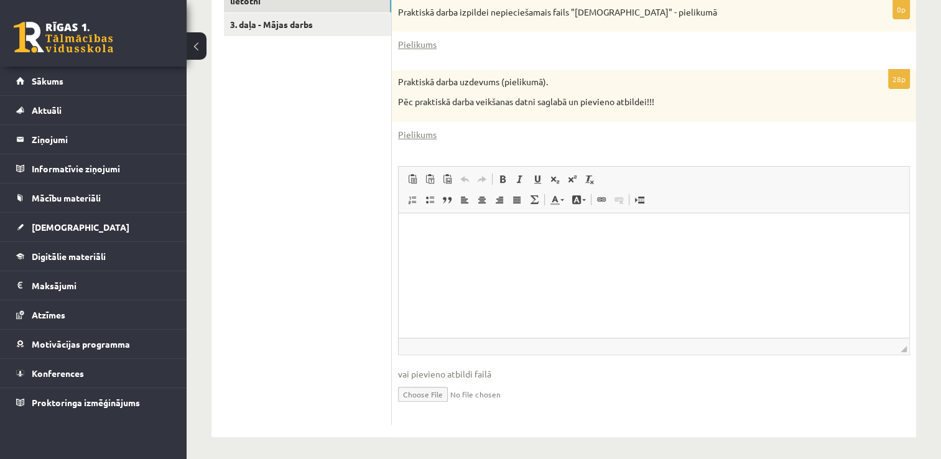
scroll to position [458, 0]
click at [432, 389] on input "file" at bounding box center [654, 391] width 512 height 25
type input "**********"
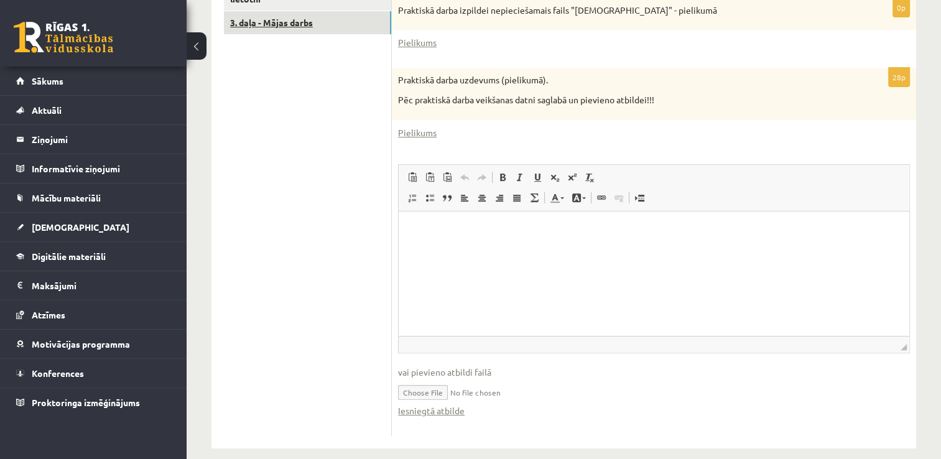
click at [305, 24] on link "3. daļa - Mājas darbs" at bounding box center [307, 22] width 167 height 23
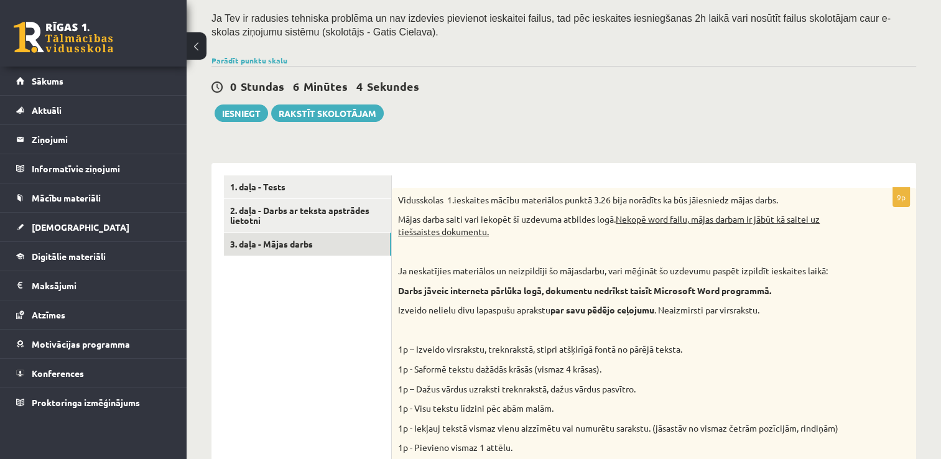
scroll to position [211, 0]
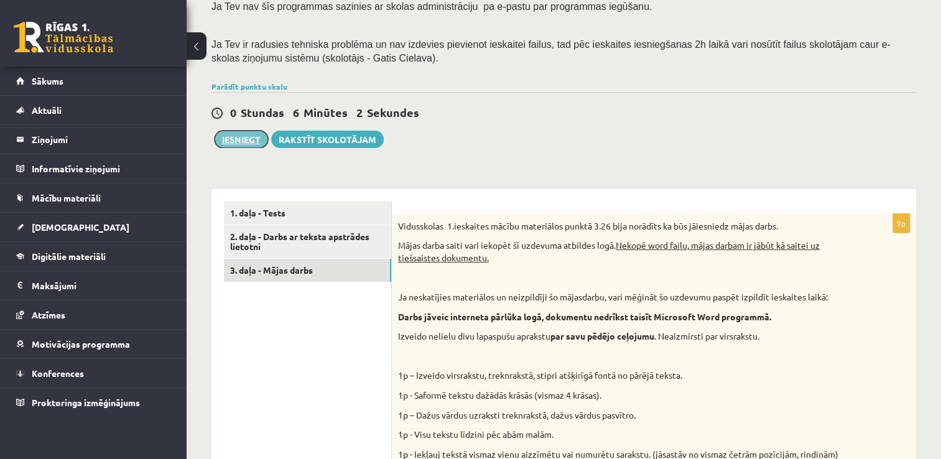
click at [246, 139] on button "Iesniegt" at bounding box center [240, 139] width 53 height 17
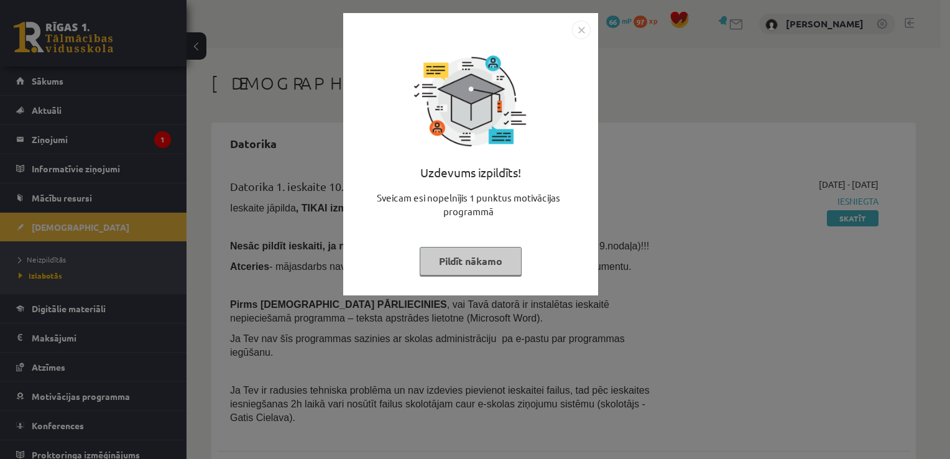
click at [472, 256] on button "Pildīt nākamo" at bounding box center [471, 261] width 102 height 29
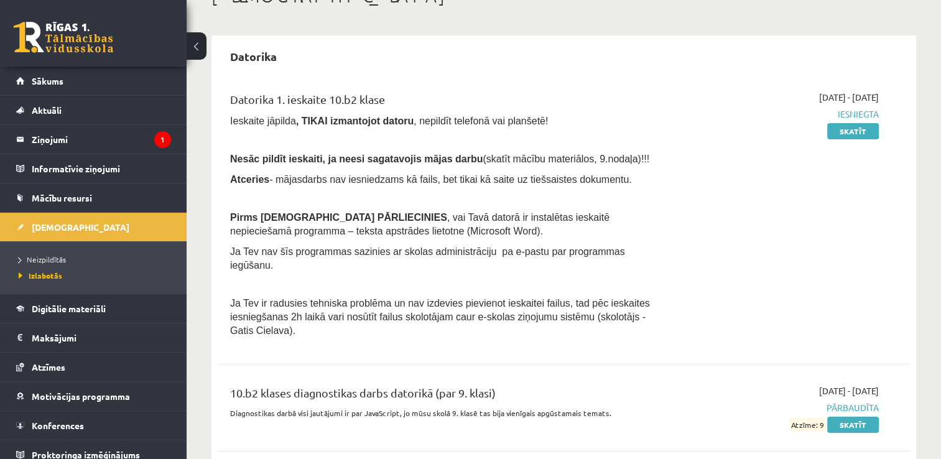
scroll to position [103, 0]
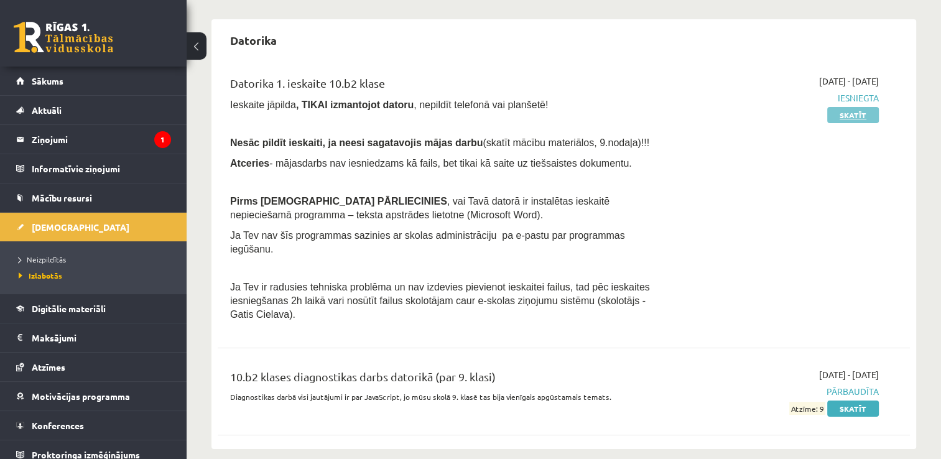
click at [856, 111] on link "Skatīt" at bounding box center [853, 115] width 52 height 16
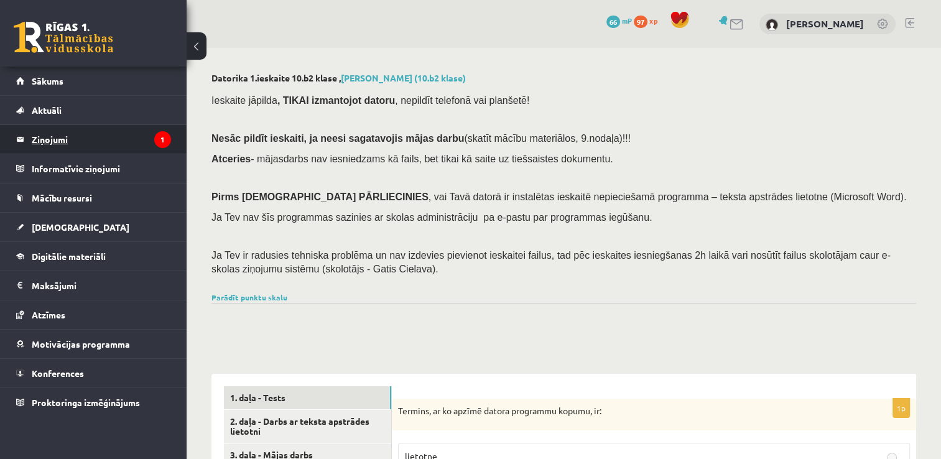
click at [40, 137] on legend "Ziņojumi 1" at bounding box center [101, 139] width 139 height 29
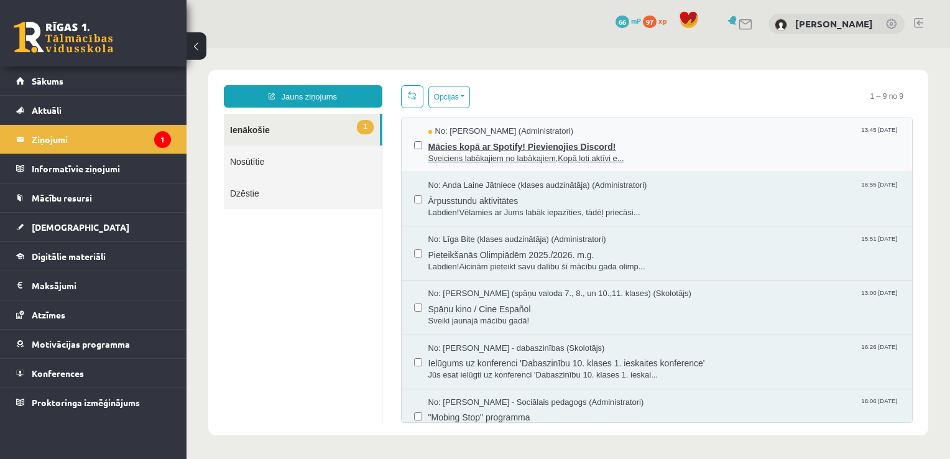
click at [635, 144] on span "Mācies kopā ar Spotify! Pievienojies Discord!" at bounding box center [664, 145] width 472 height 16
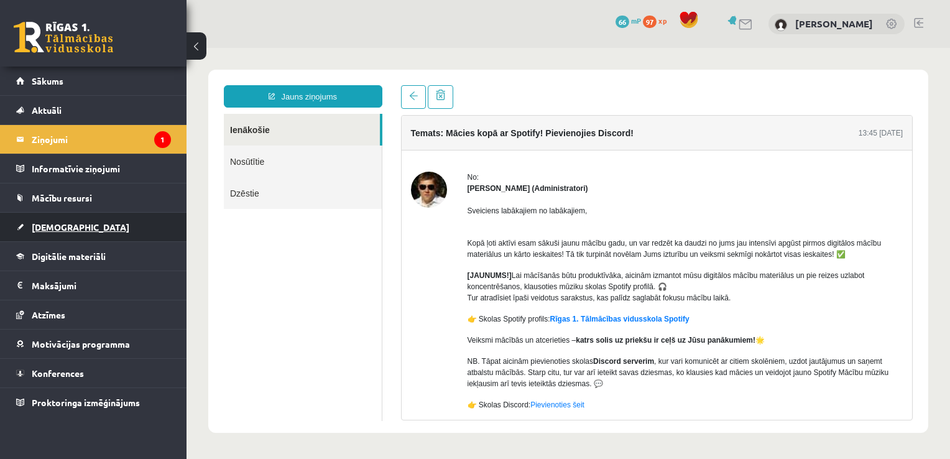
click at [65, 231] on link "[DEMOGRAPHIC_DATA]" at bounding box center [93, 227] width 155 height 29
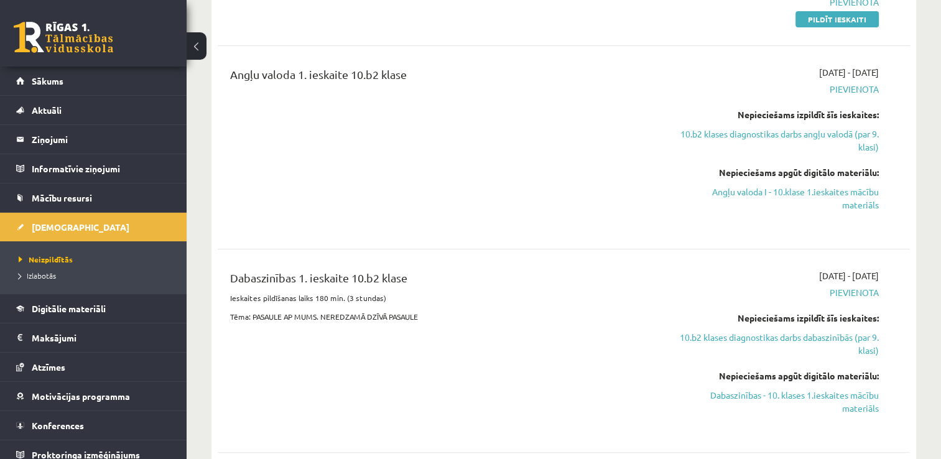
scroll to position [311, 0]
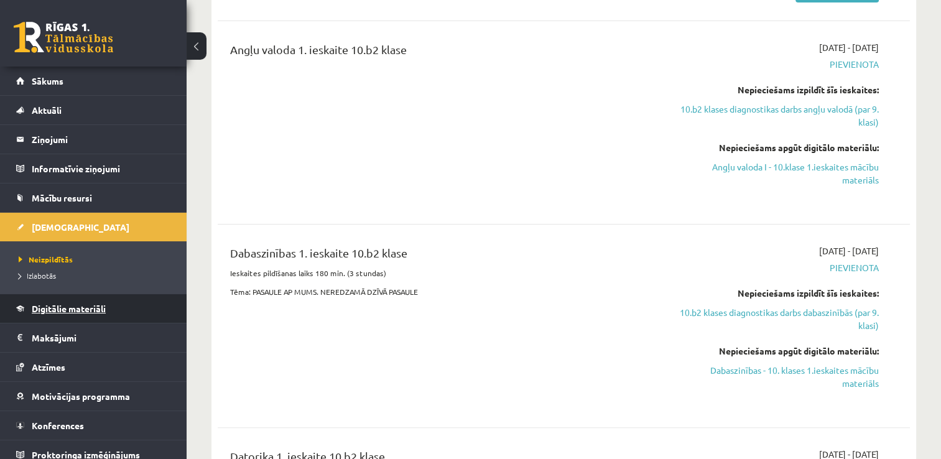
click at [117, 312] on link "Digitālie materiāli" at bounding box center [93, 308] width 155 height 29
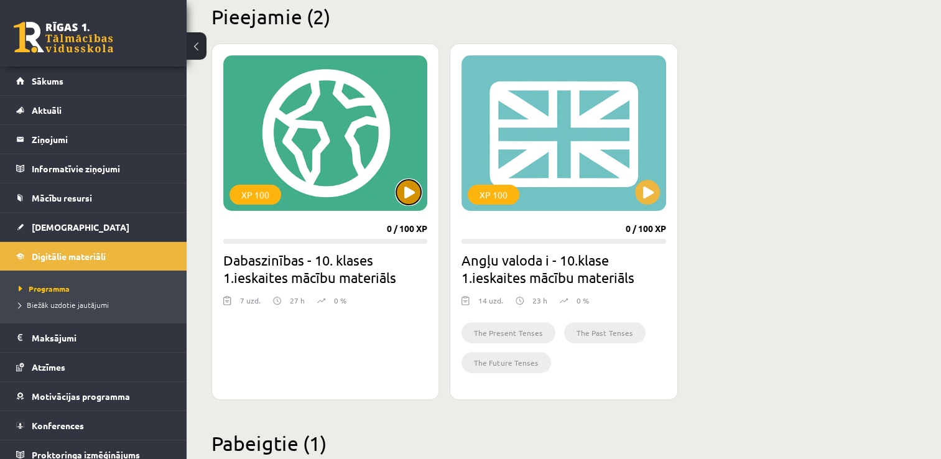
click at [408, 191] on button at bounding box center [408, 192] width 25 height 25
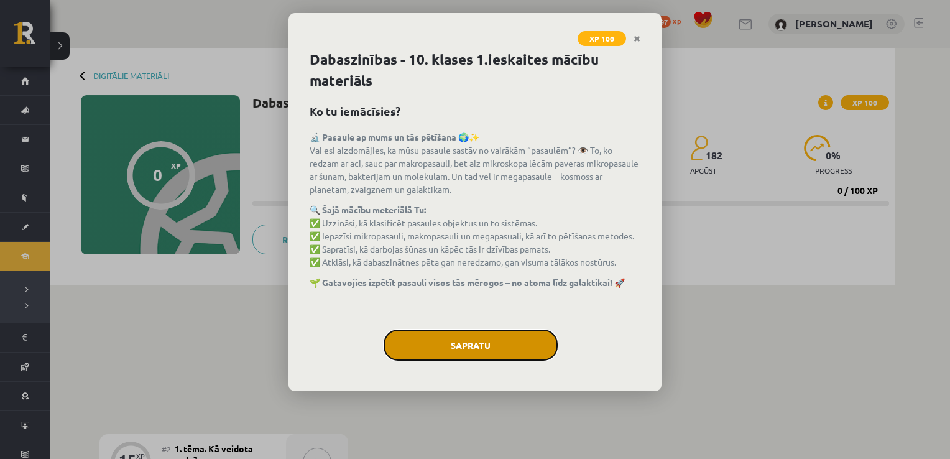
click at [473, 348] on button "Sapratu" at bounding box center [471, 344] width 174 height 31
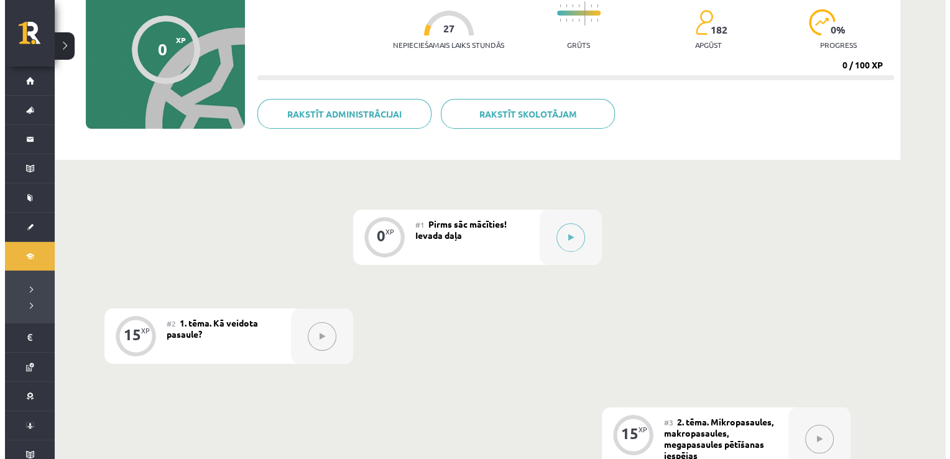
scroll to position [124, 0]
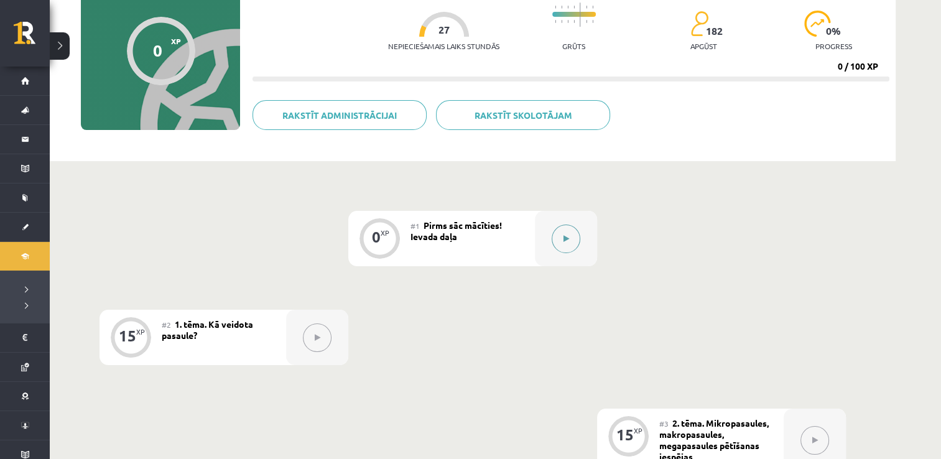
click at [565, 235] on icon at bounding box center [566, 238] width 6 height 7
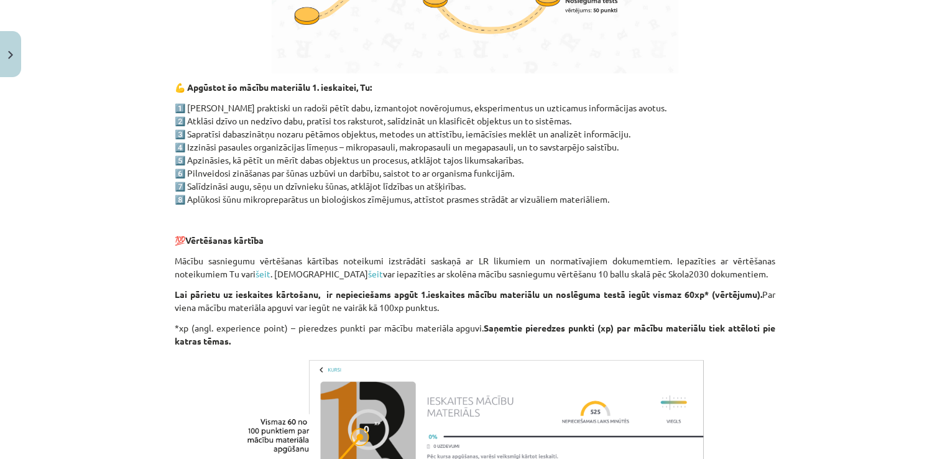
scroll to position [977, 0]
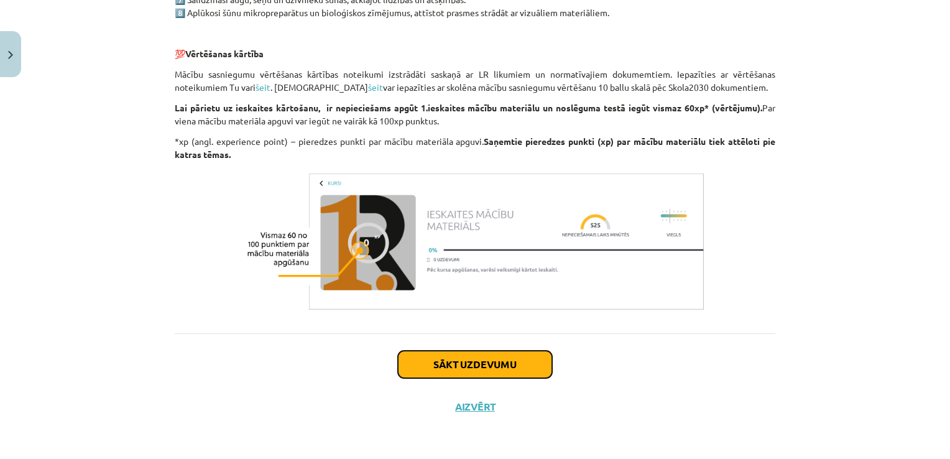
click at [448, 357] on button "Sākt uzdevumu" at bounding box center [475, 364] width 154 height 27
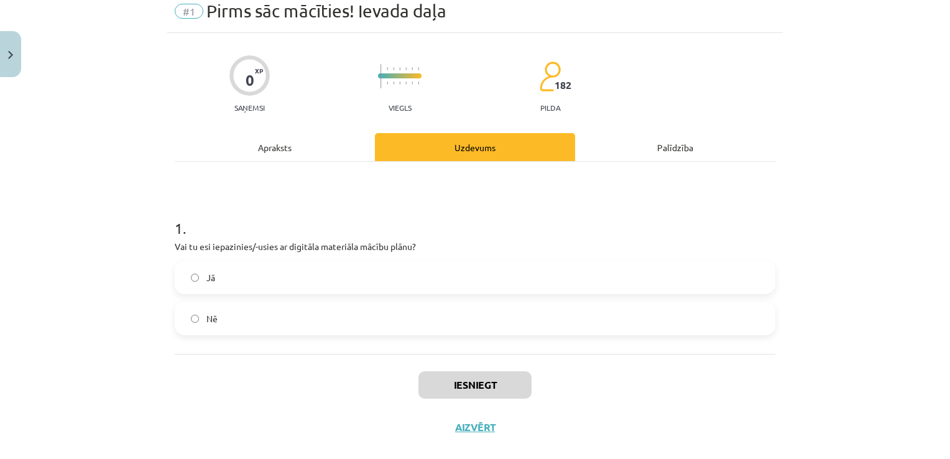
scroll to position [31, 0]
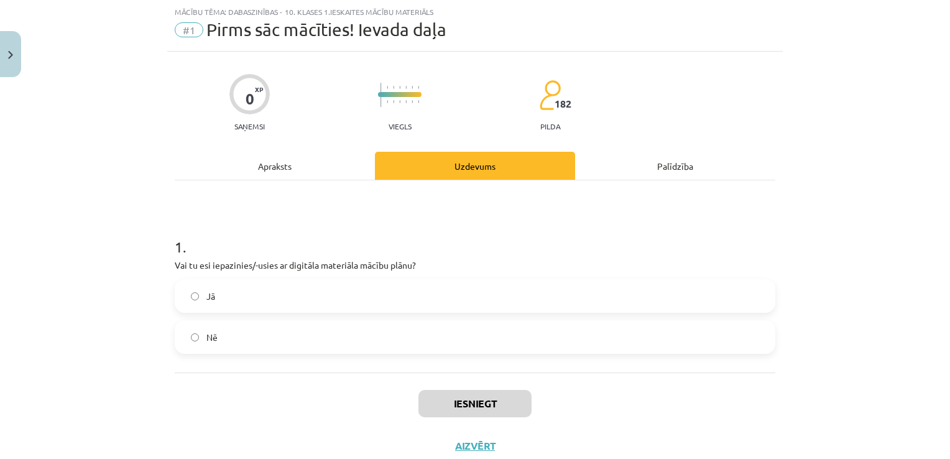
click at [298, 292] on label "Jā" at bounding box center [475, 295] width 598 height 31
click at [445, 399] on button "Iesniegt" at bounding box center [474, 403] width 113 height 27
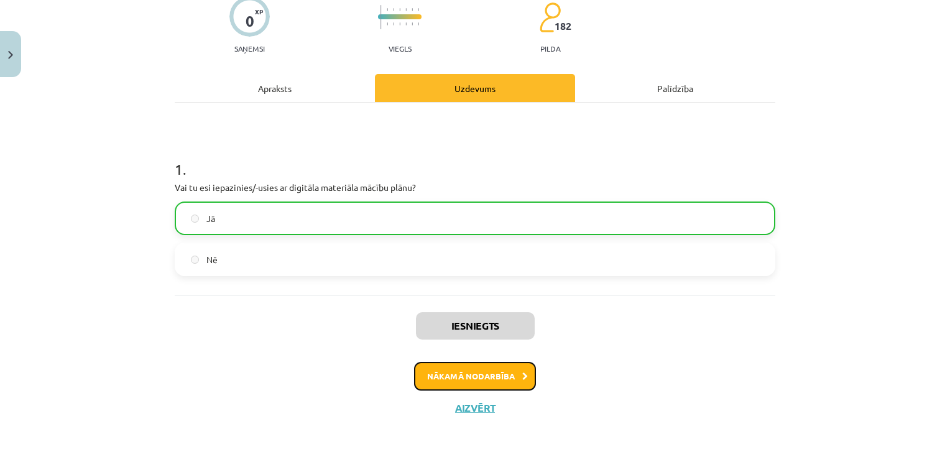
click at [471, 377] on button "Nākamā nodarbība" at bounding box center [475, 376] width 122 height 29
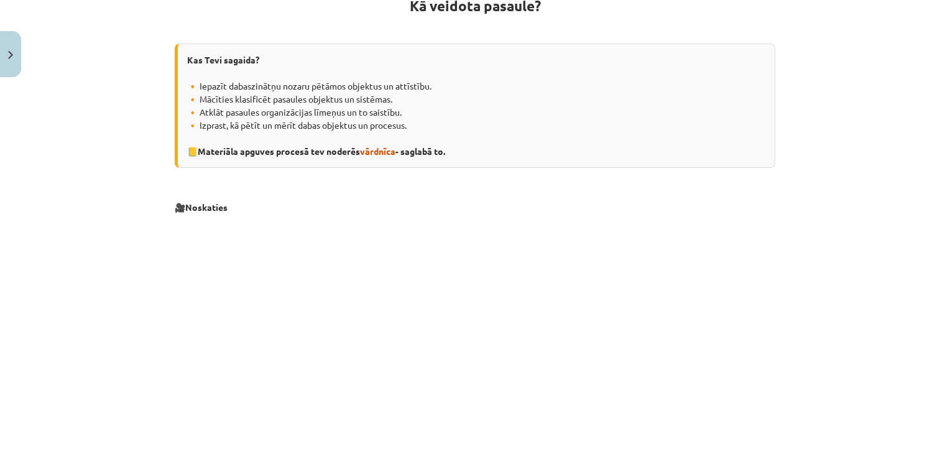
scroll to position [218, 0]
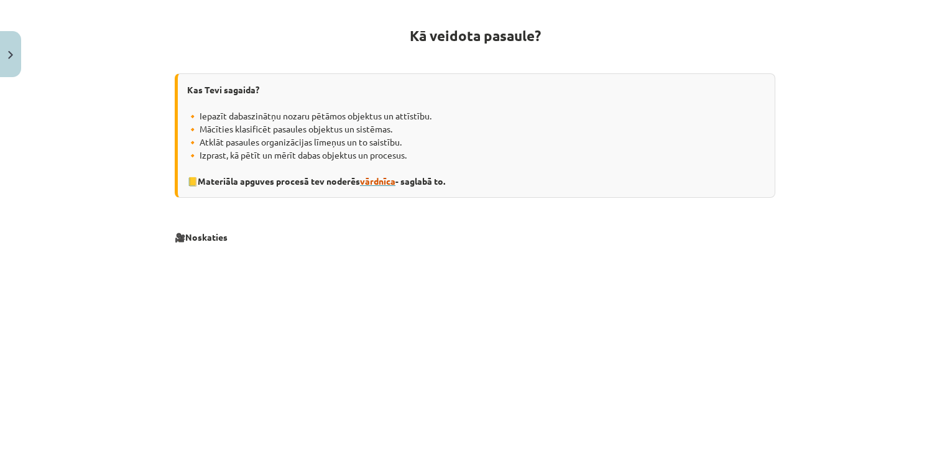
click at [375, 178] on span "vārdnīca" at bounding box center [377, 180] width 35 height 11
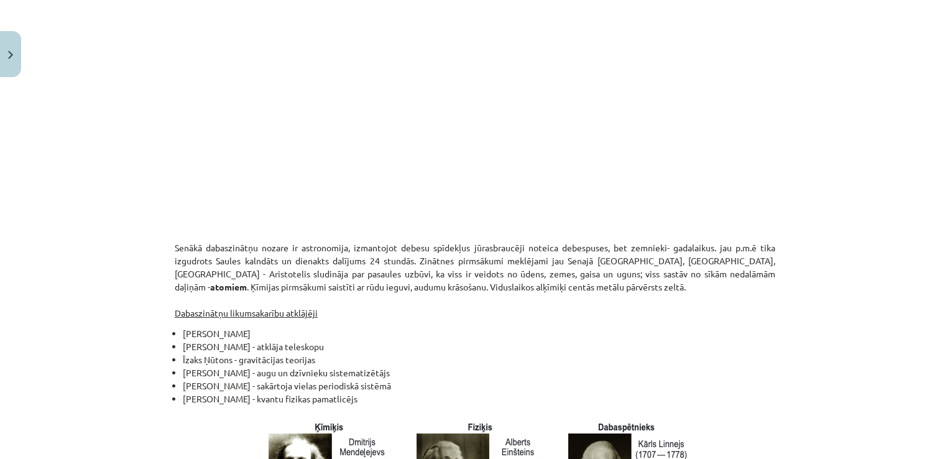
scroll to position [808, 0]
